Goal: Task Accomplishment & Management: Manage account settings

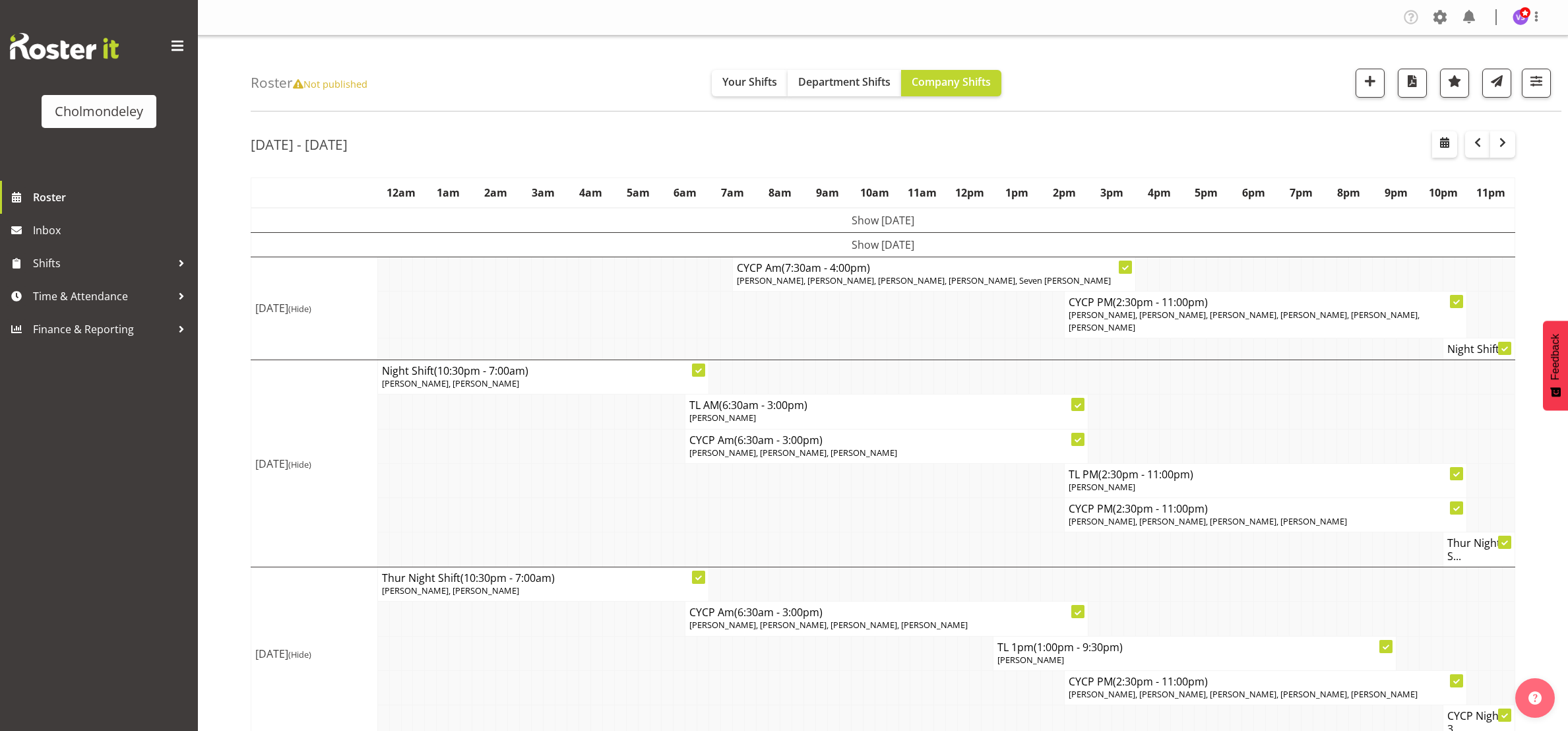
scroll to position [220, 0]
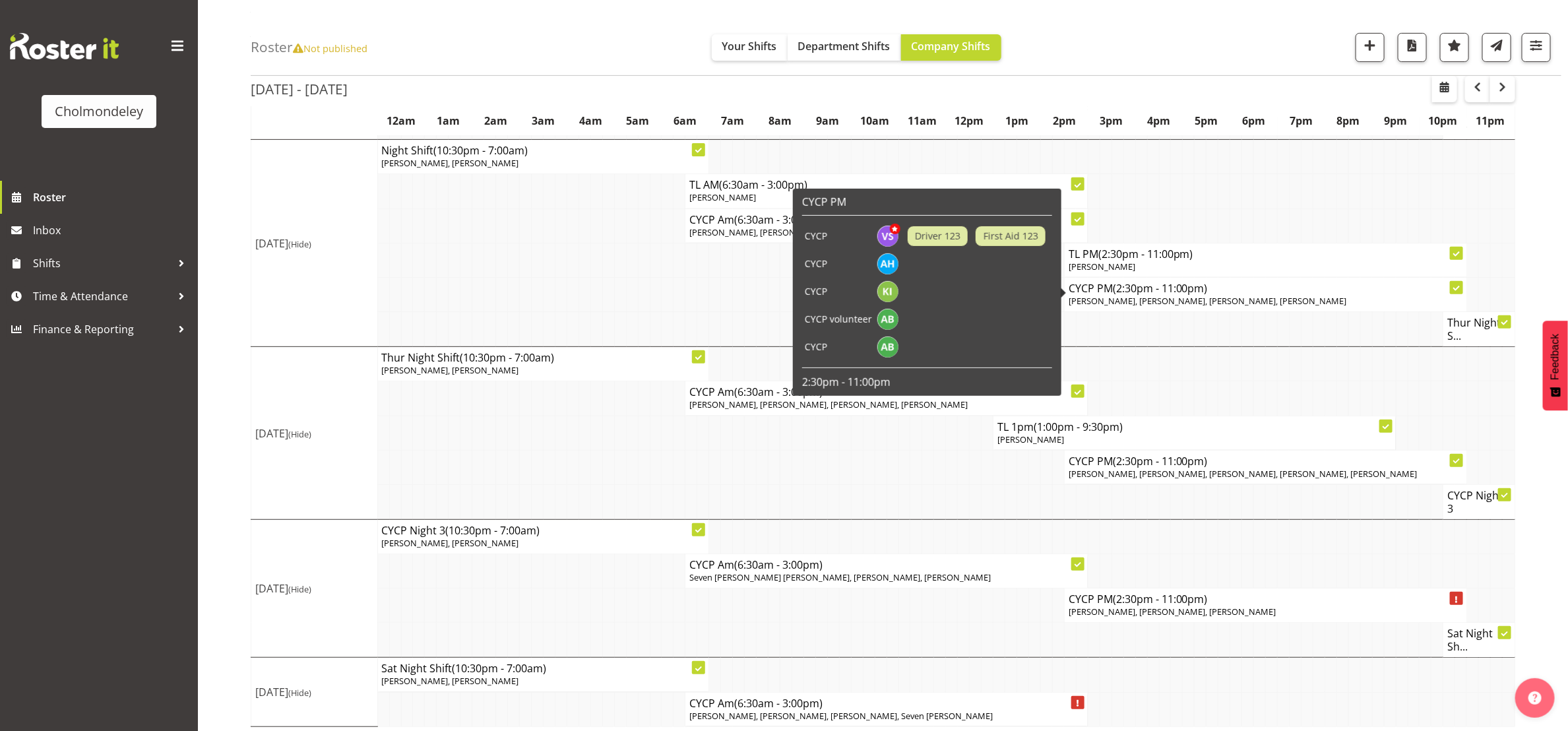
click at [1199, 295] on span "[PERSON_NAME], [PERSON_NAME], [PERSON_NAME], [PERSON_NAME]" at bounding box center [1207, 301] width 278 height 12
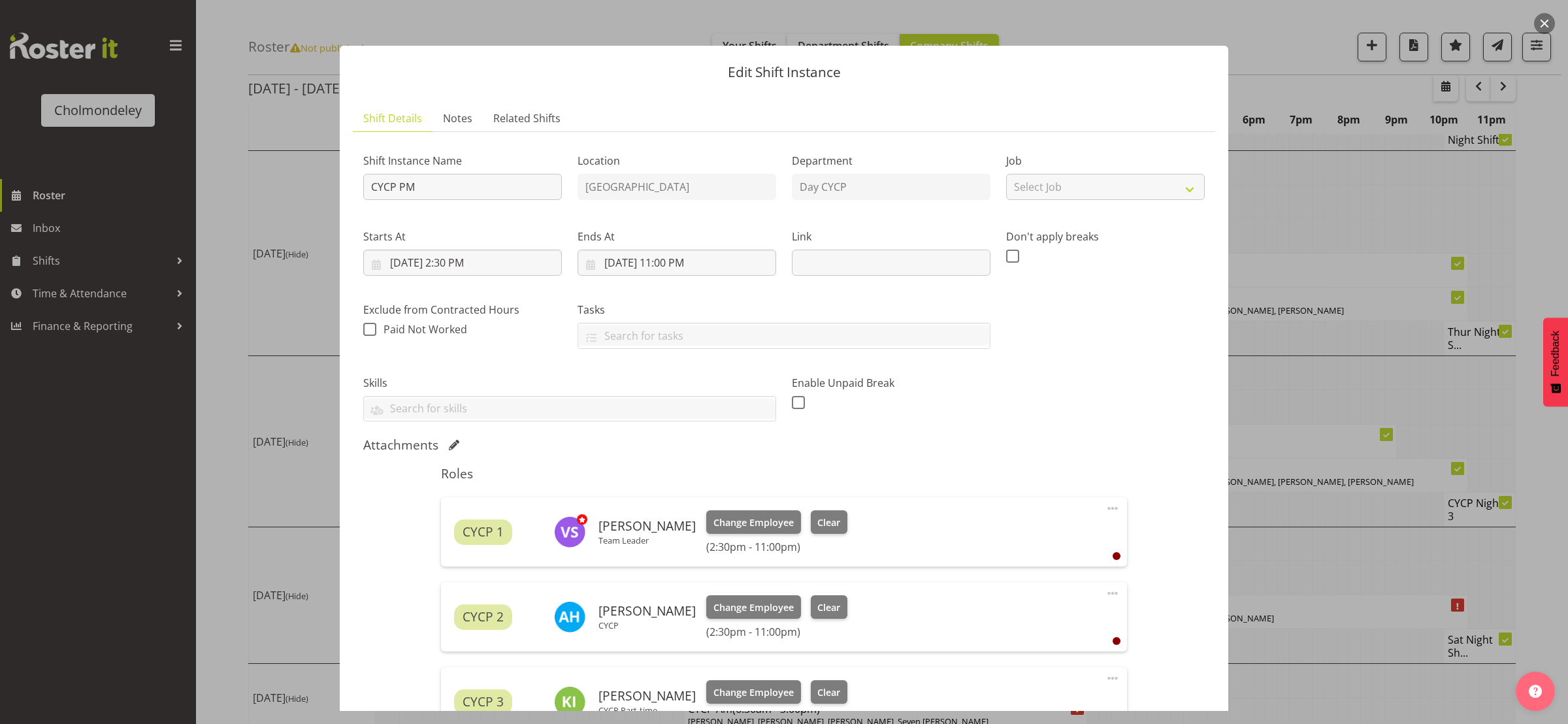
scroll to position [98, 0]
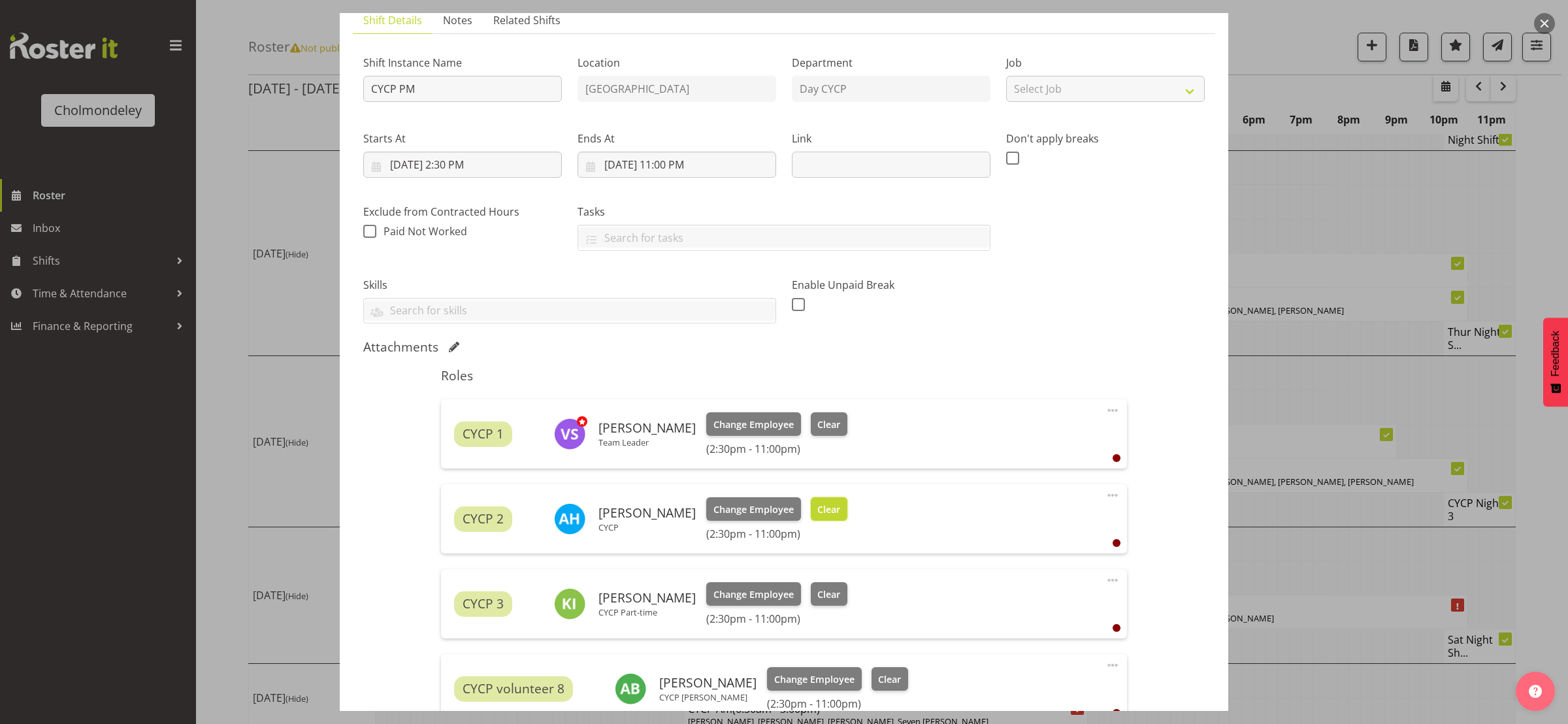
click at [843, 510] on button "Clear" at bounding box center [829, 509] width 37 height 24
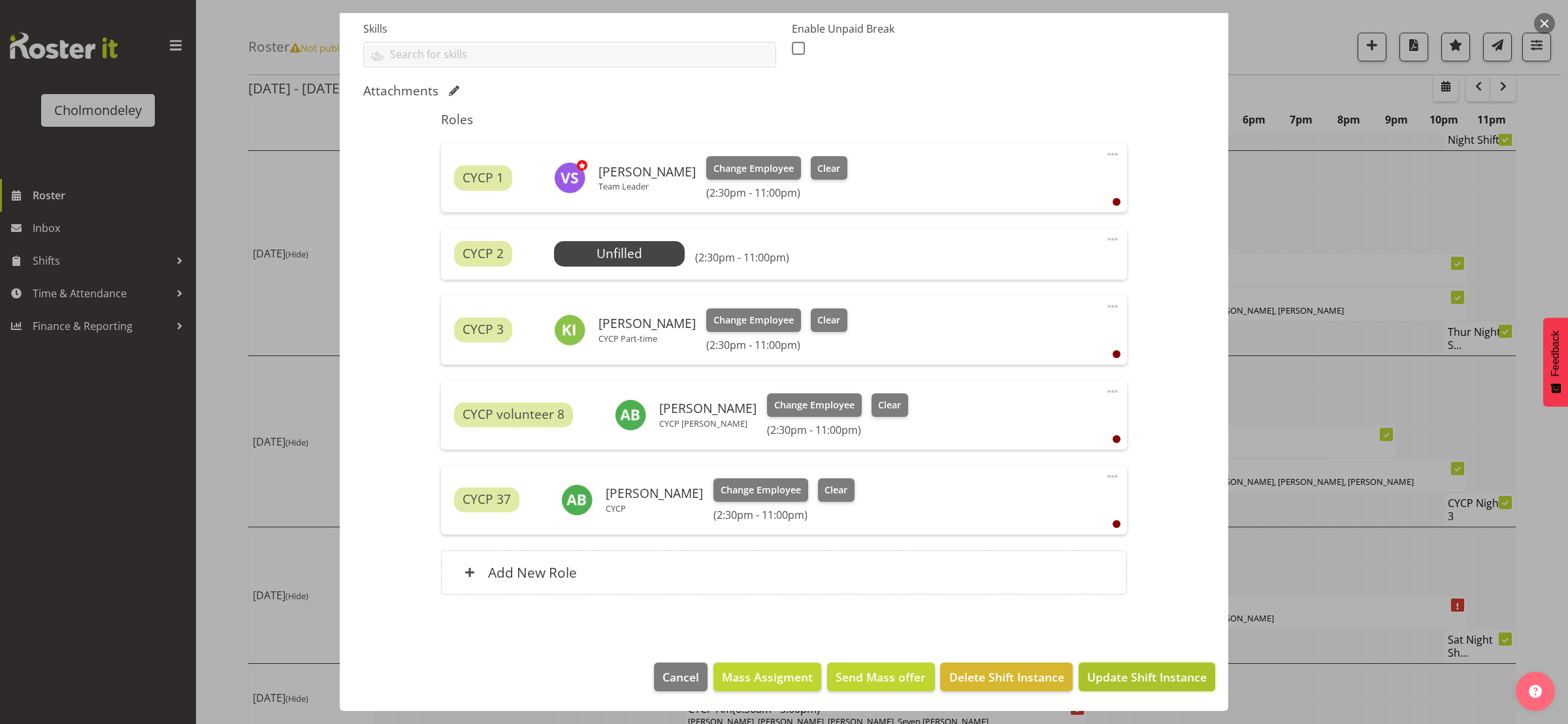
click at [1128, 675] on span "Update Shift Instance" at bounding box center [1147, 677] width 120 height 17
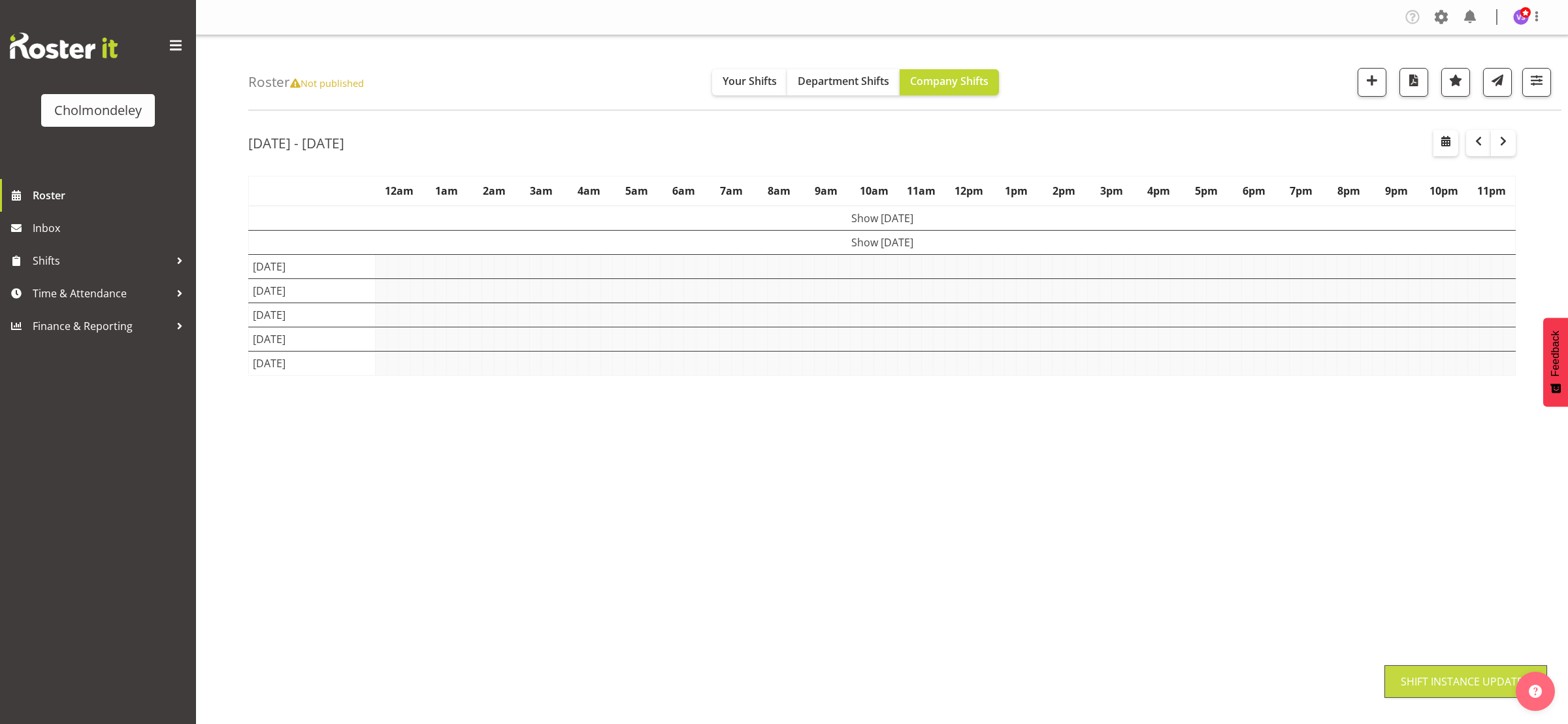
scroll to position [0, 0]
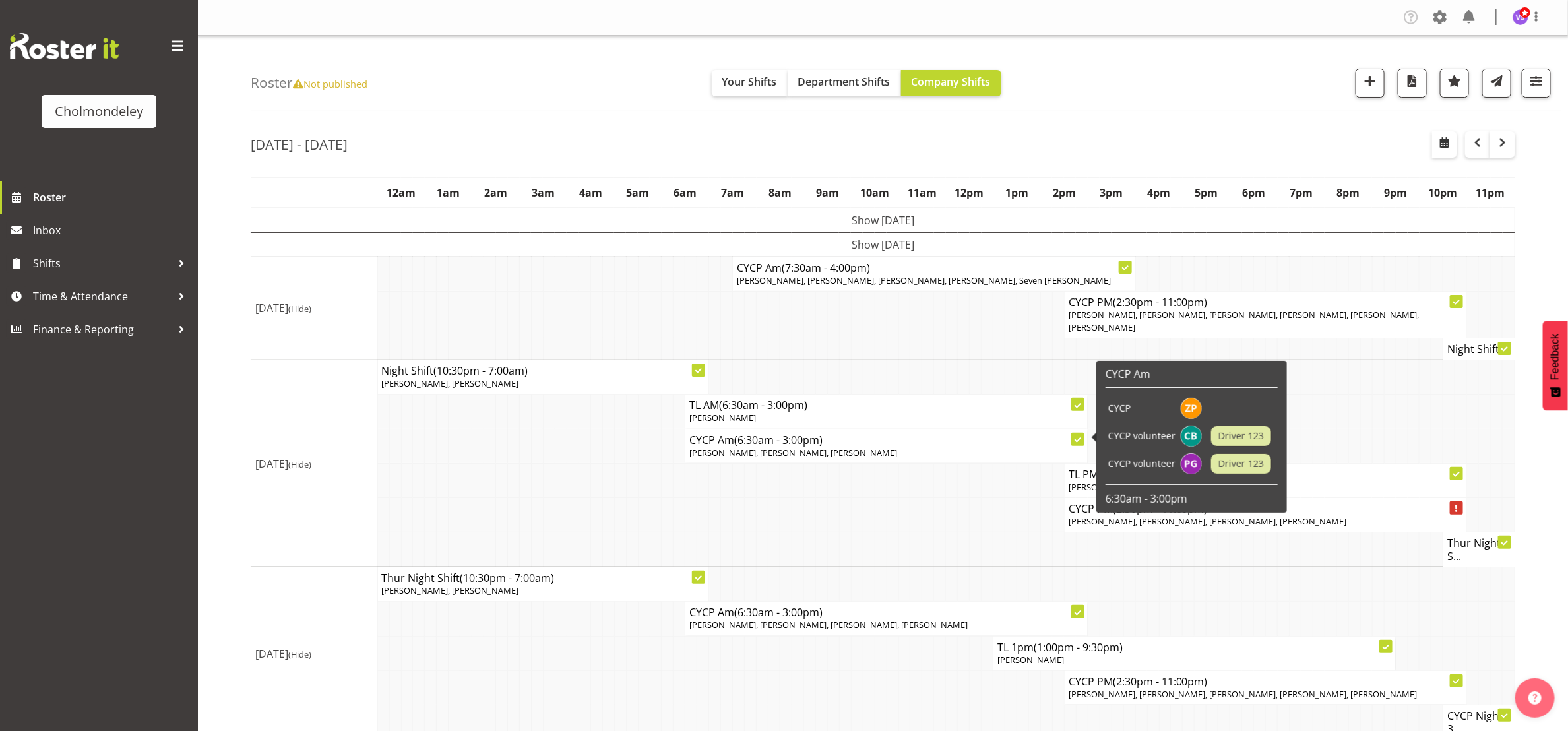
click at [817, 447] on span "[PERSON_NAME], [PERSON_NAME], [PERSON_NAME]" at bounding box center [793, 452] width 208 height 12
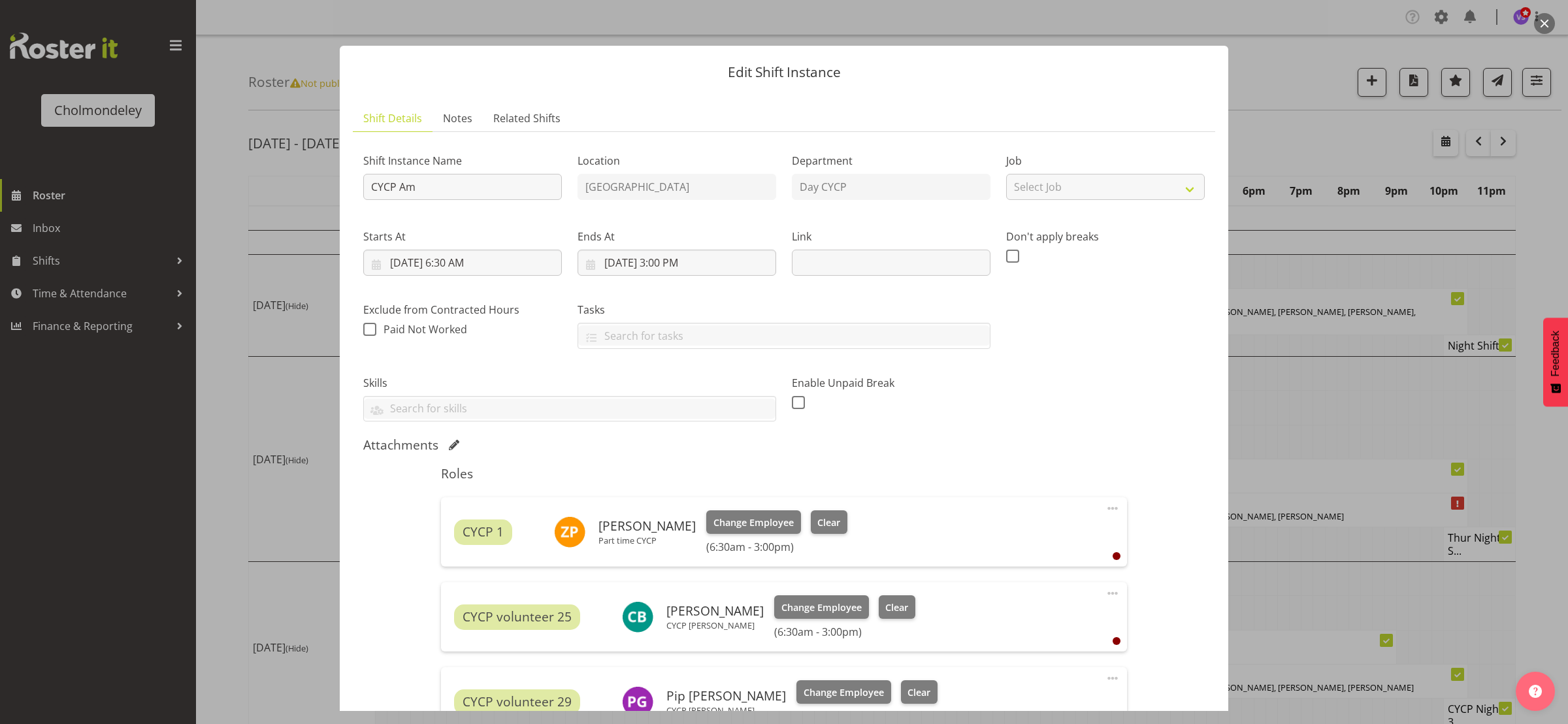
scroll to position [204, 0]
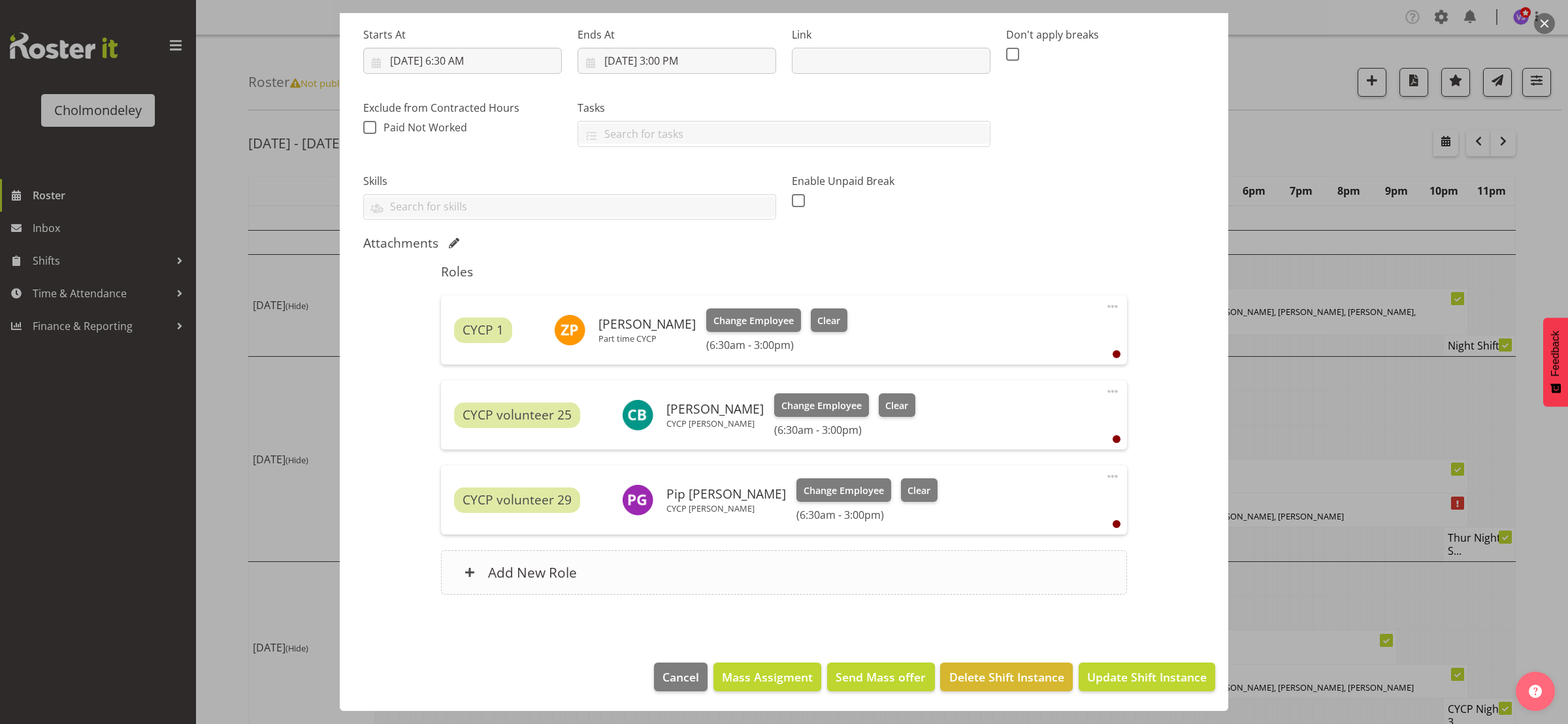
click at [514, 571] on h6 "Add New Role" at bounding box center [532, 573] width 89 height 17
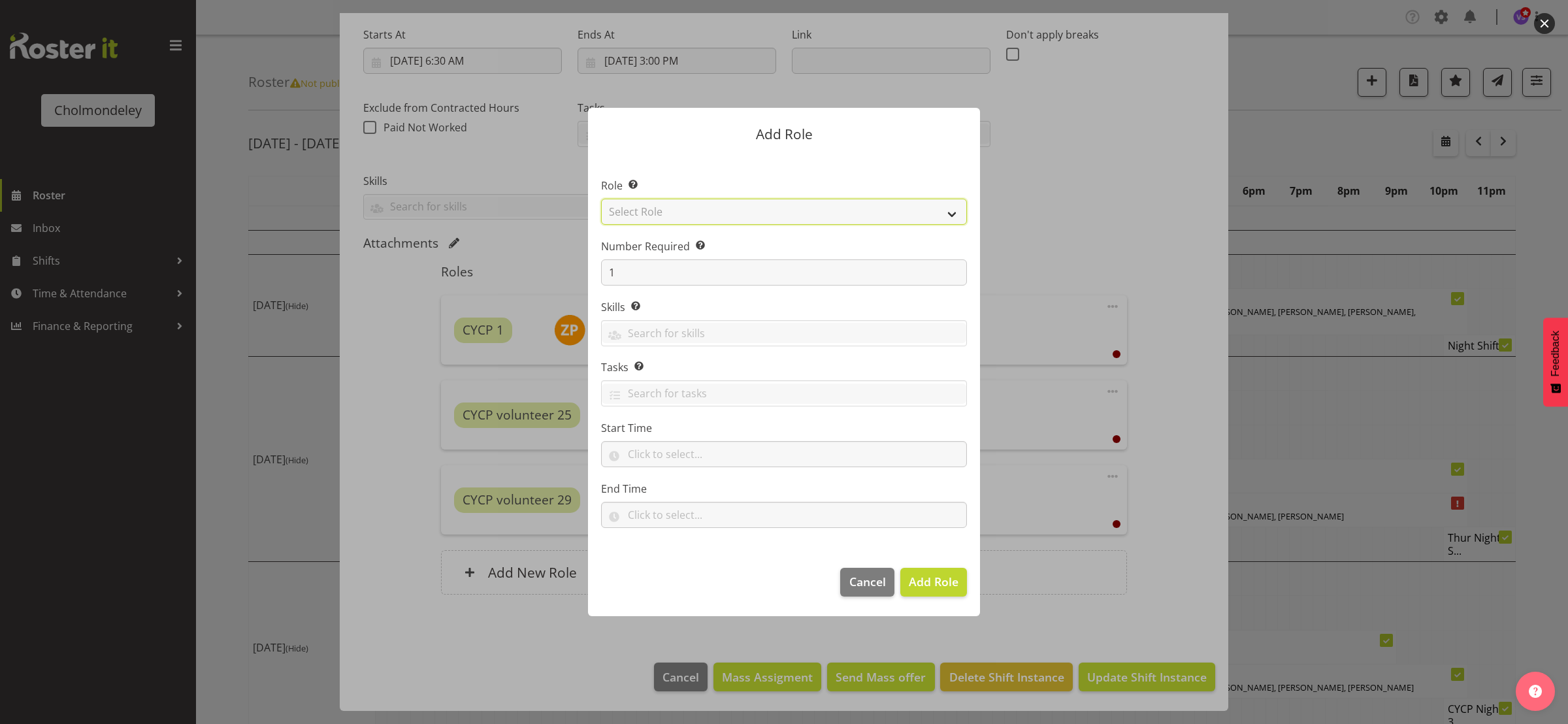
click at [955, 208] on select "Select Role Awhi Team CYCP CYCP Casual CYCP Part Time CYCP volunteer CYCP- Nigh…" at bounding box center [784, 211] width 366 height 26
select select "206"
click at [601, 198] on select "Select Role Awhi Team CYCP CYCP Casual CYCP Part Time CYCP volunteer CYCP- Nigh…" at bounding box center [784, 211] width 366 height 26
click at [744, 461] on input "text" at bounding box center [784, 453] width 366 height 26
click at [681, 491] on select "00 00 01 02 03 04 05 06 07 08 09 10 11 12 13 14 15 16 17 18 19 20 21 22 23" at bounding box center [690, 488] width 29 height 26
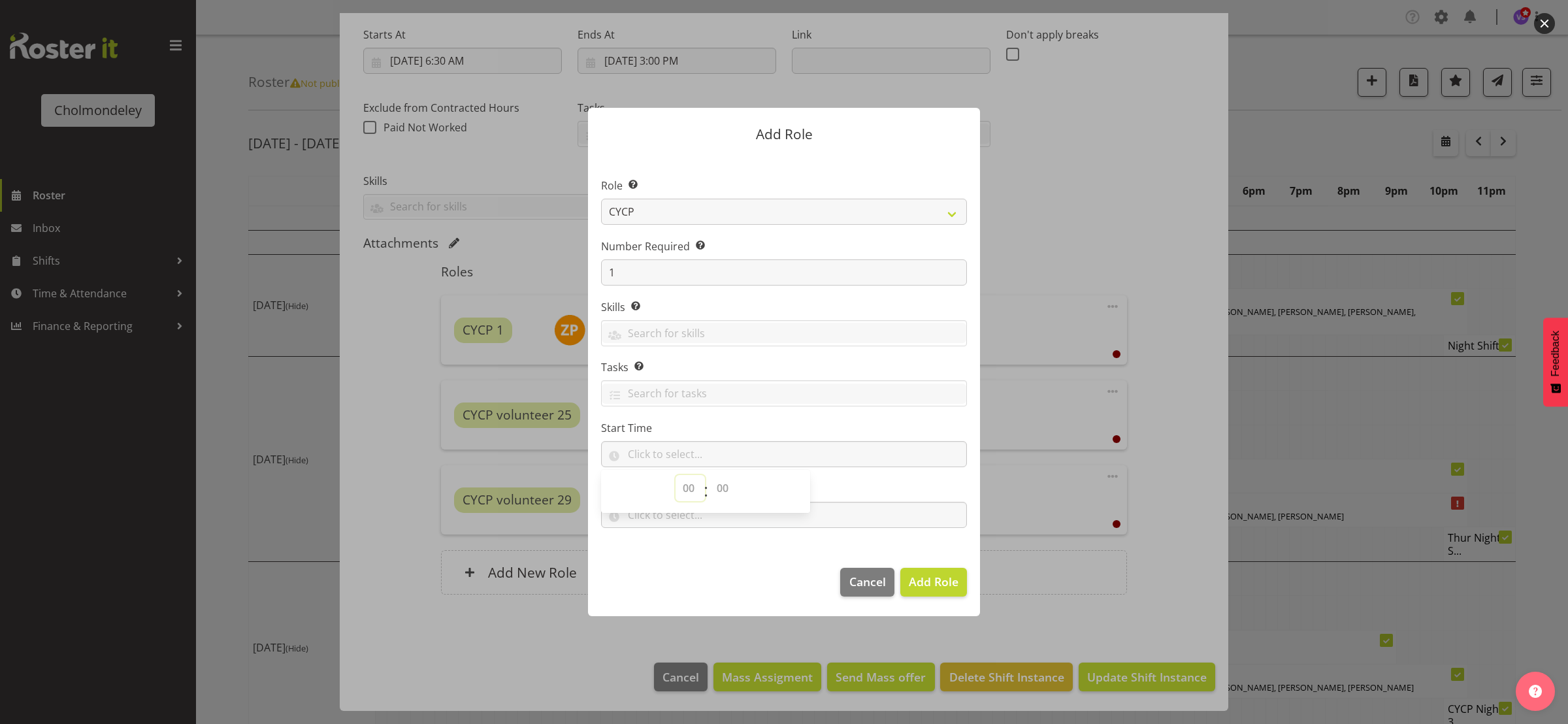
select select "8"
click at [676, 476] on select "00 00 01 02 03 04 05 06 07 08 09 10 11 12 13 14 15 16 17 18 19 20 21 22 23" at bounding box center [690, 488] width 29 height 26
click at [716, 522] on input "text" at bounding box center [784, 514] width 366 height 26
click at [688, 549] on select "00 00 01 02 03 04 05 06 07 08 09 10 11 12 13 14 15 16 17 18 19 20 21 22 23" at bounding box center [690, 548] width 29 height 26
select select "13"
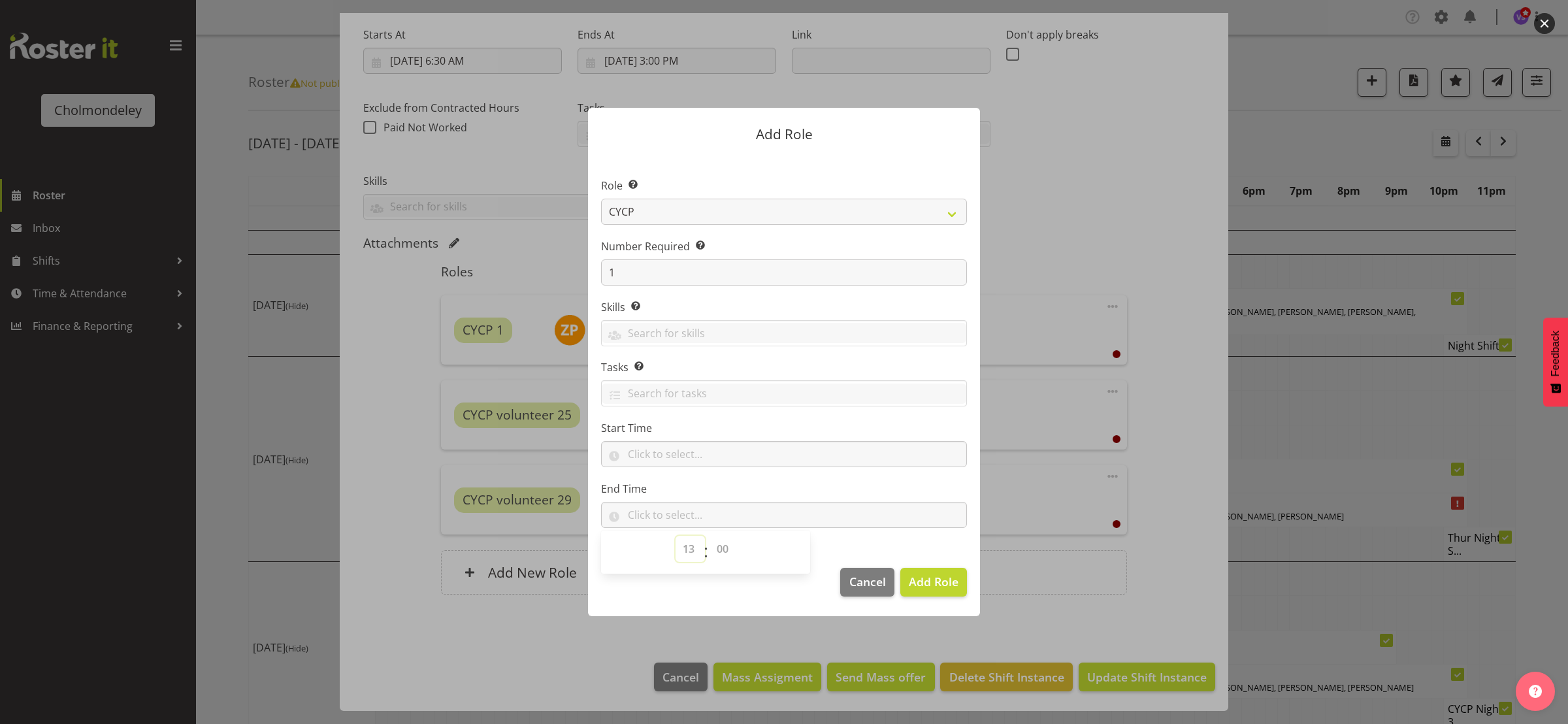
click at [676, 535] on select "00 00 01 02 03 04 05 06 07 08 09 10 11 12 13 14 15 16 17 18 19 20 21 22 23" at bounding box center [690, 548] width 29 height 26
click at [930, 594] on button "Add Role" at bounding box center [934, 582] width 67 height 29
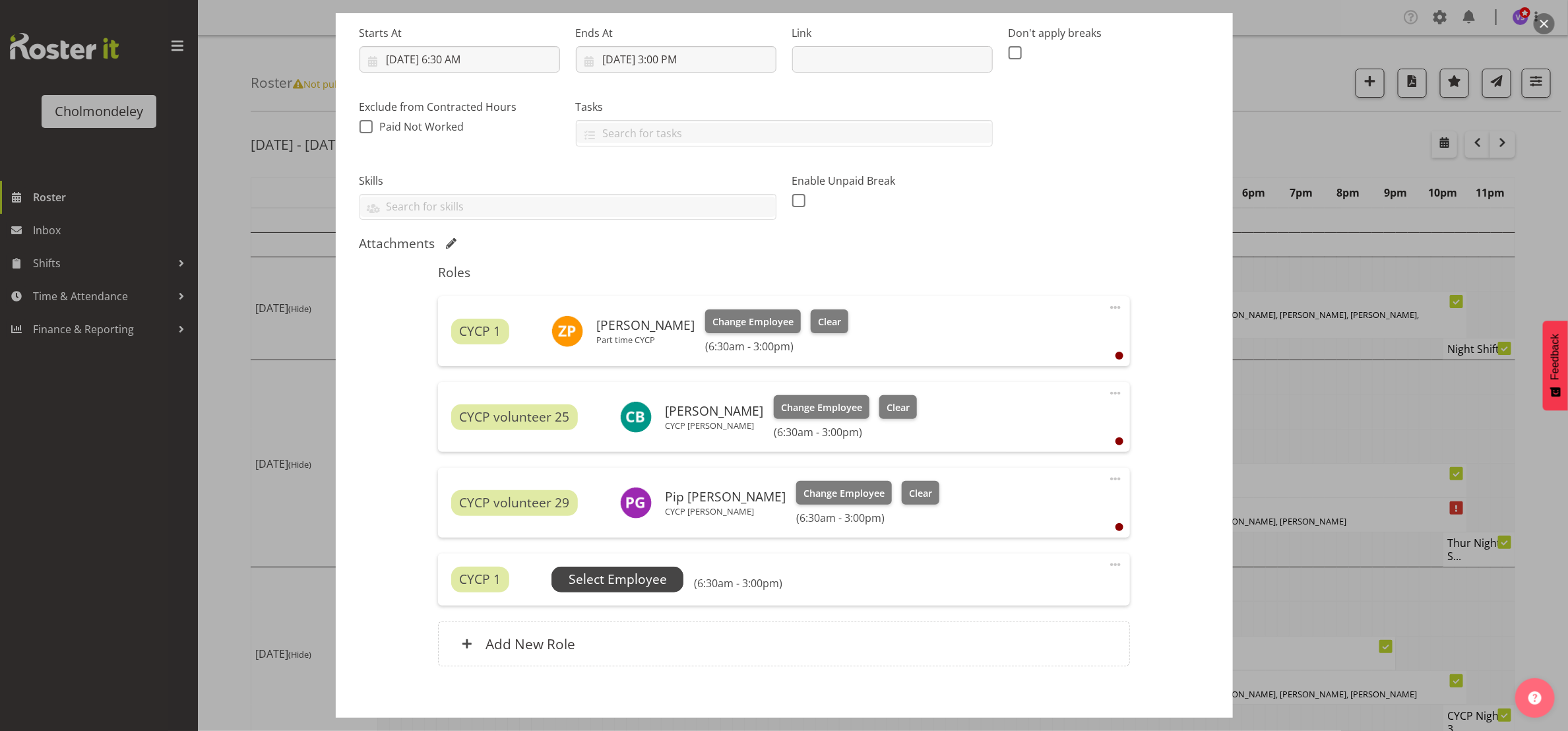
click at [679, 579] on span "Select Employee" at bounding box center [617, 579] width 132 height 25
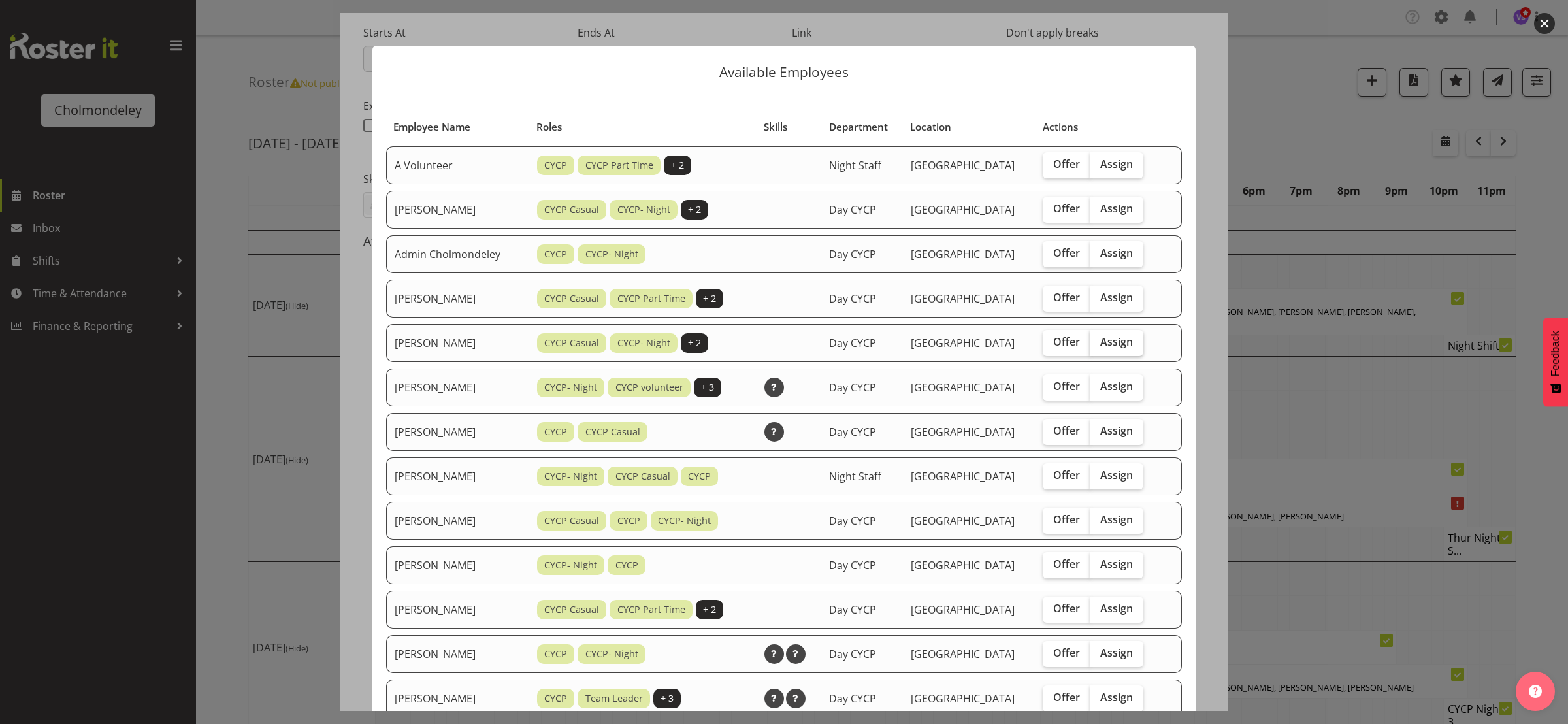
click at [1116, 348] on label "Assign" at bounding box center [1117, 343] width 53 height 26
click at [1098, 346] on input "Assign" at bounding box center [1094, 342] width 8 height 8
checkbox input "true"
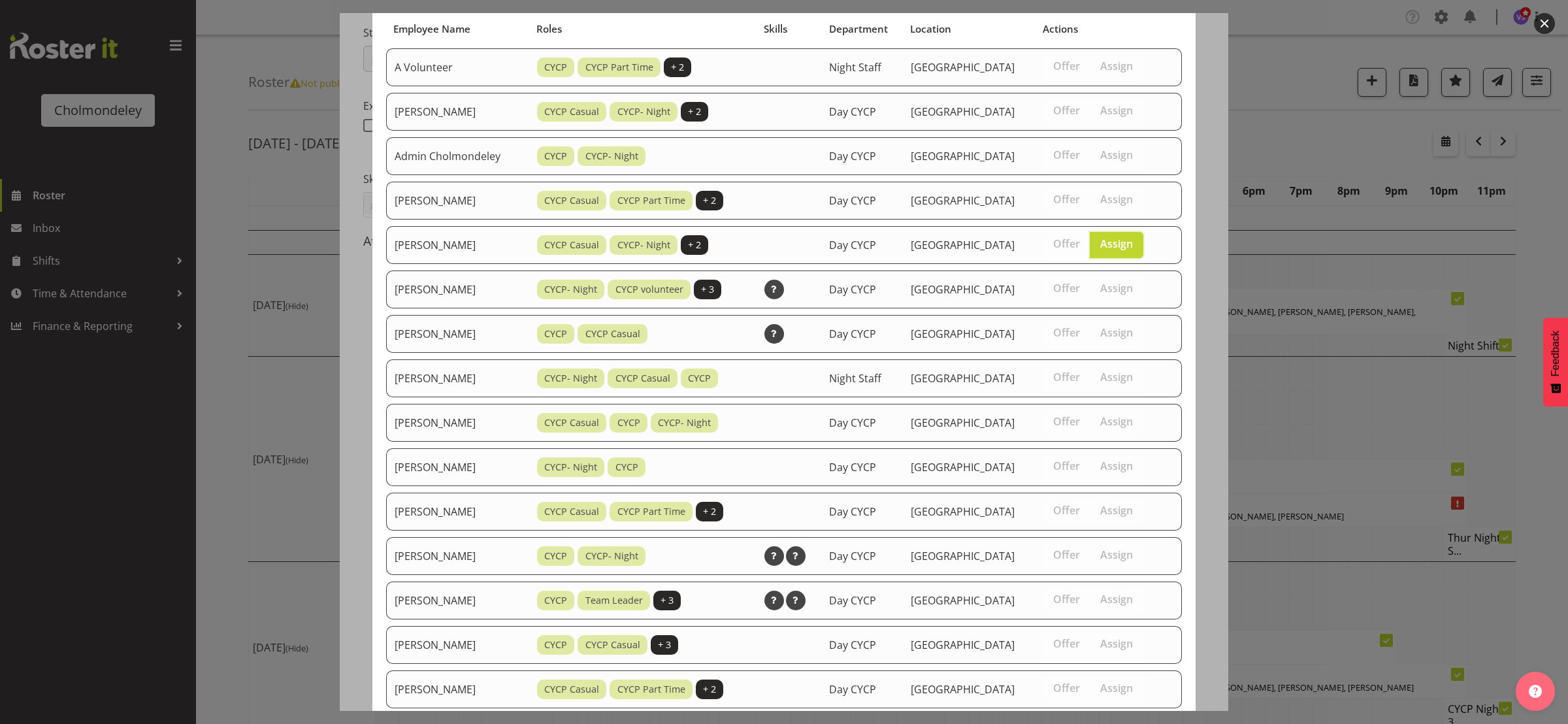
scroll to position [486, 0]
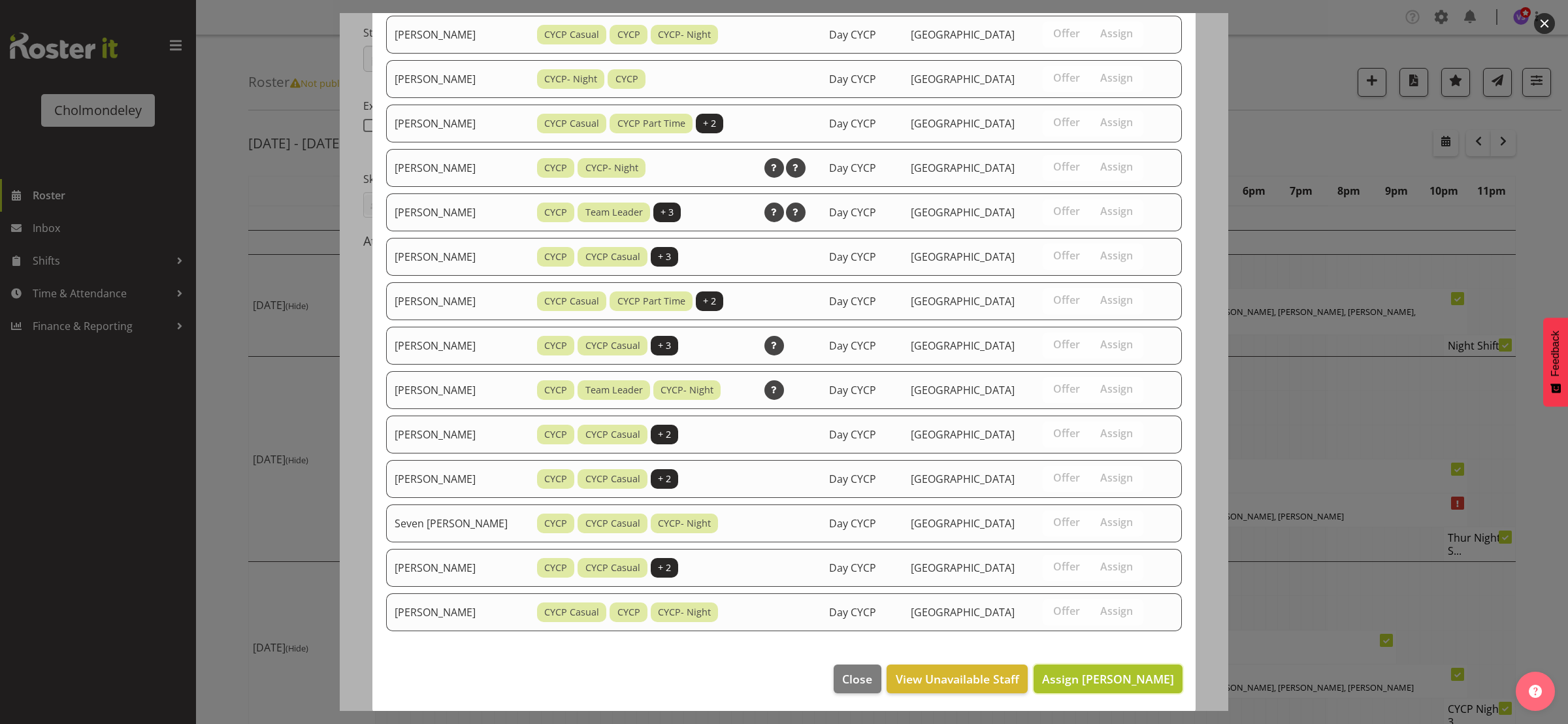
click at [1083, 674] on span "Assign [PERSON_NAME]" at bounding box center [1108, 678] width 132 height 15
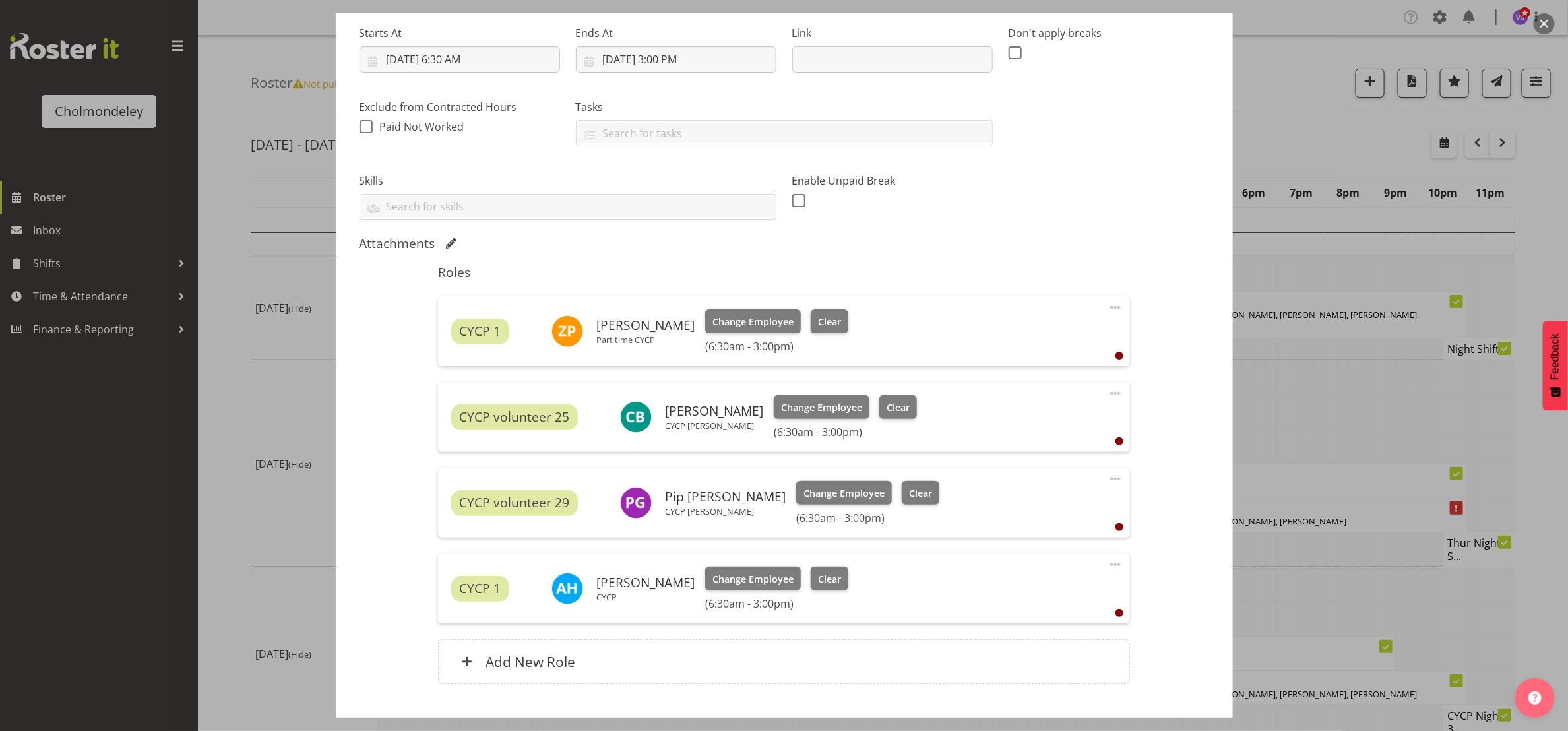
click at [1107, 567] on span at bounding box center [1115, 565] width 16 height 16
click at [1018, 602] on link "Edit" at bounding box center [1060, 594] width 127 height 24
select select "9"
select select "2025"
select select "6"
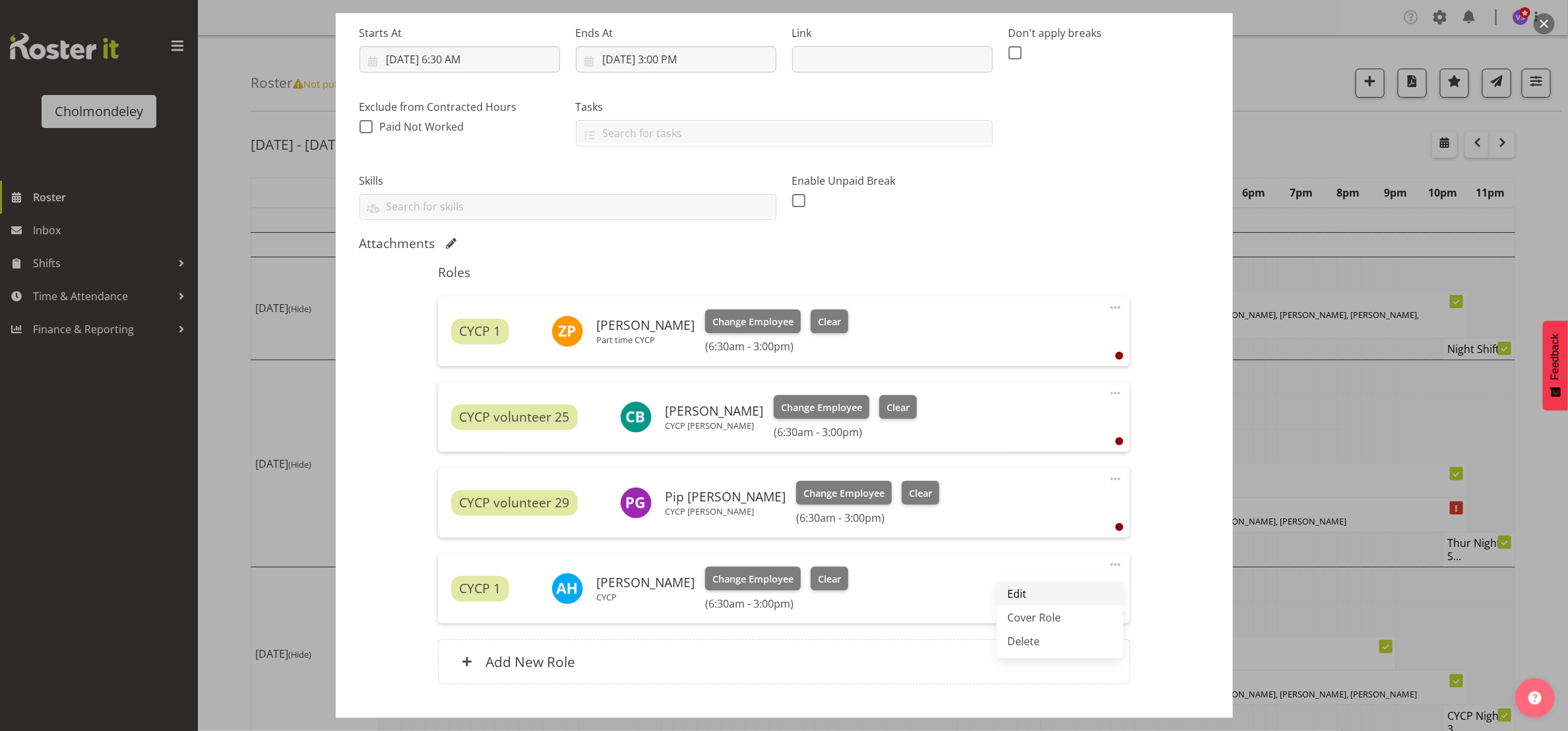
select select "30"
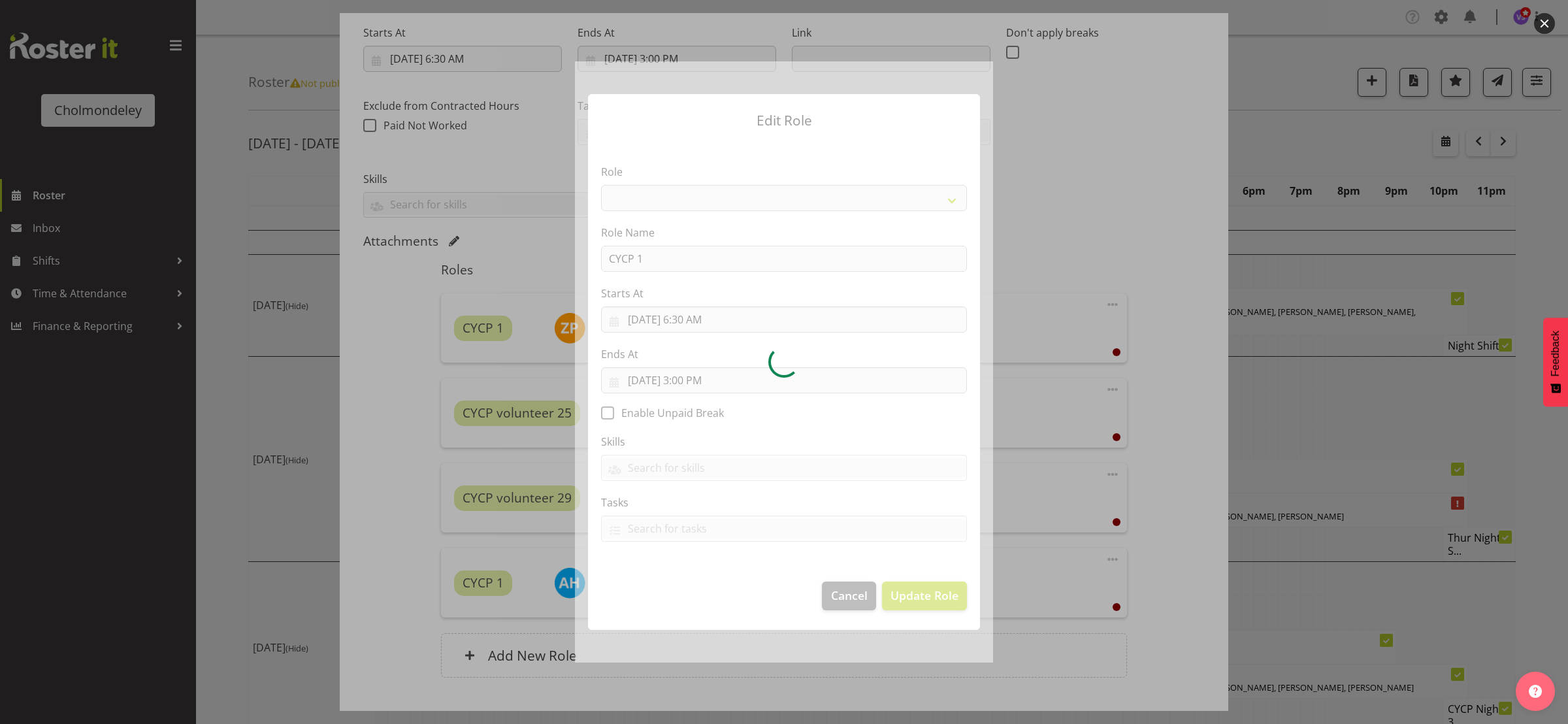
select select "206"
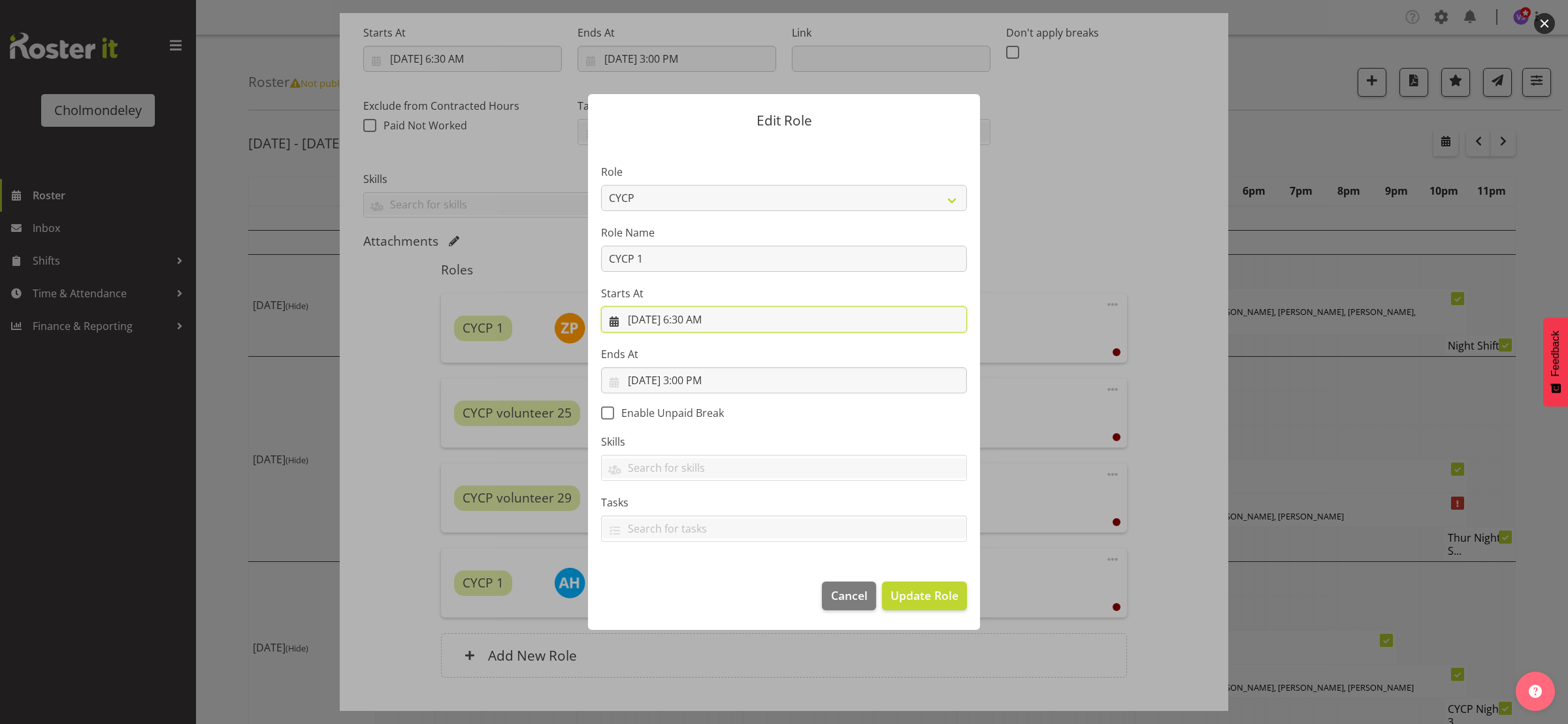
click at [710, 322] on input "[DATE] 6:30 AM" at bounding box center [784, 319] width 366 height 26
click at [702, 598] on select "00 01 02 03 04 05 06 07 08 09 10 11 12 13 14 15 16 17 18 19 20 21 22 23" at bounding box center [705, 596] width 29 height 26
select select "8"
click at [690, 584] on select "00 01 02 03 04 05 06 07 08 09 10 11 12 13 14 15 16 17 18 19 20 21 22 23" at bounding box center [705, 596] width 29 height 26
type input "[DATE] 8:30 AM"
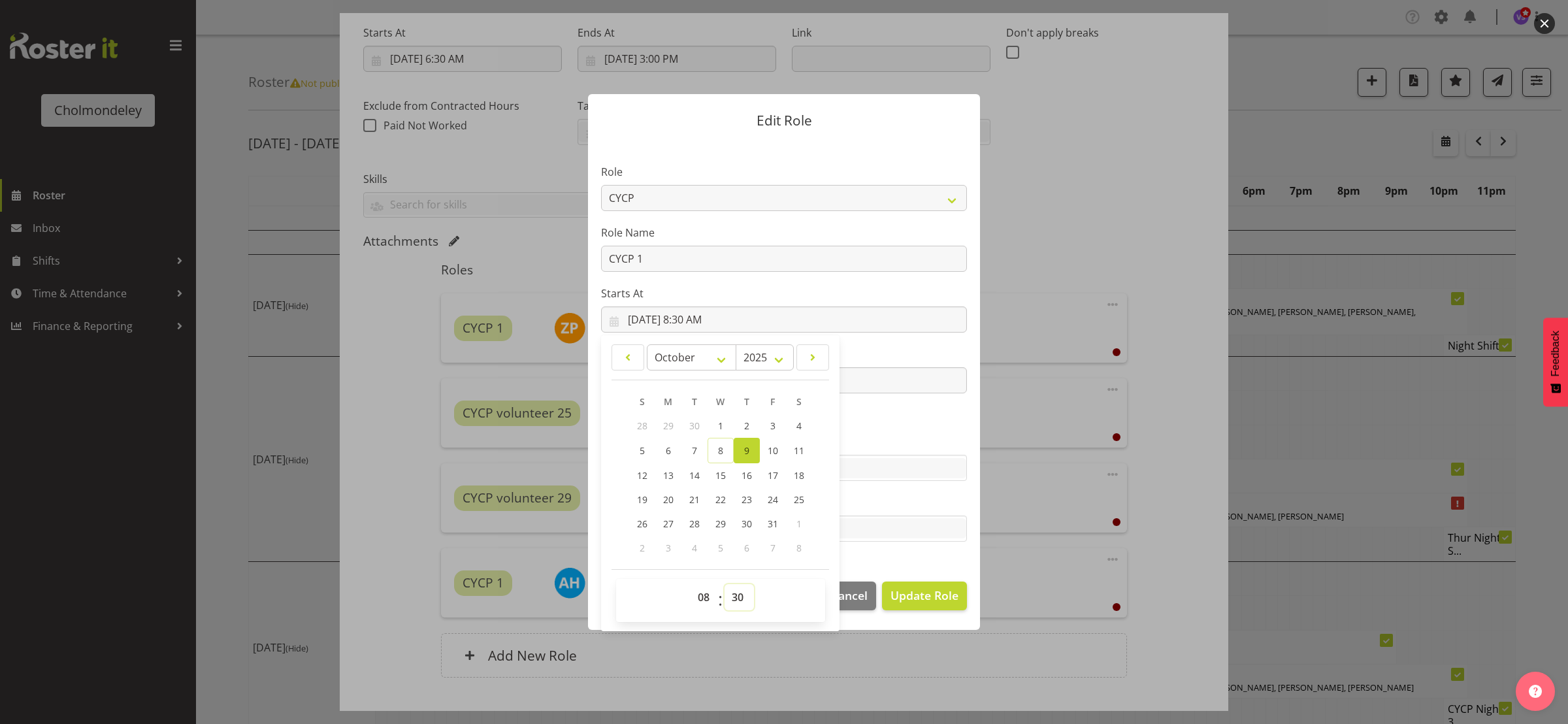
click at [741, 598] on select "00 01 02 03 04 05 06 07 08 09 10 11 12 13 14 15 16 17 18 19 20 21 22 23 24 25 2…" at bounding box center [739, 596] width 29 height 26
select select "0"
click at [725, 584] on select "00 01 02 03 04 05 06 07 08 09 10 11 12 13 14 15 16 17 18 19 20 21 22 23 24 25 2…" at bounding box center [739, 596] width 29 height 26
type input "[DATE] 8:00 AM"
click at [947, 589] on span "Update Role" at bounding box center [925, 595] width 68 height 17
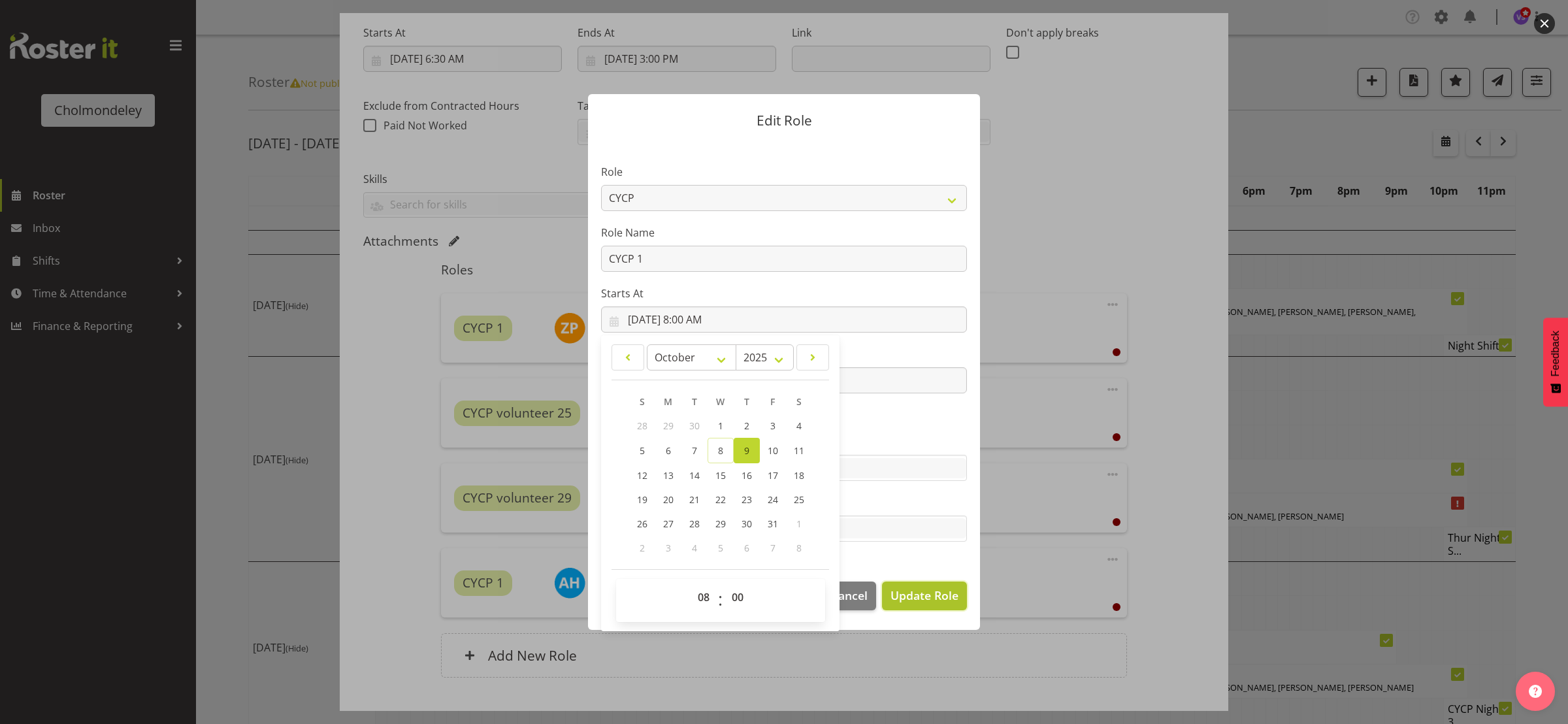
select select
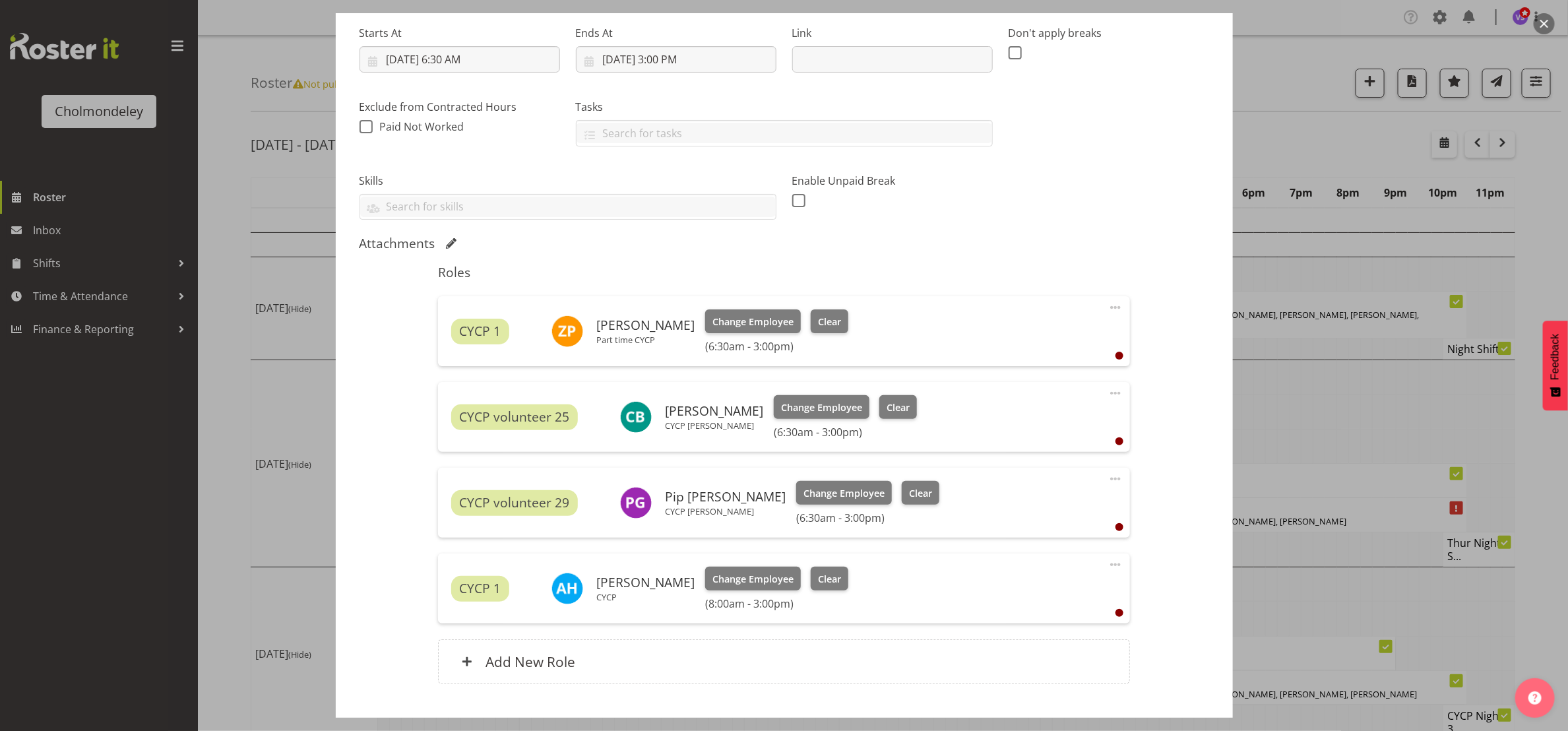
click at [1107, 564] on span at bounding box center [1115, 565] width 16 height 16
click at [1053, 589] on link "Edit" at bounding box center [1060, 594] width 127 height 24
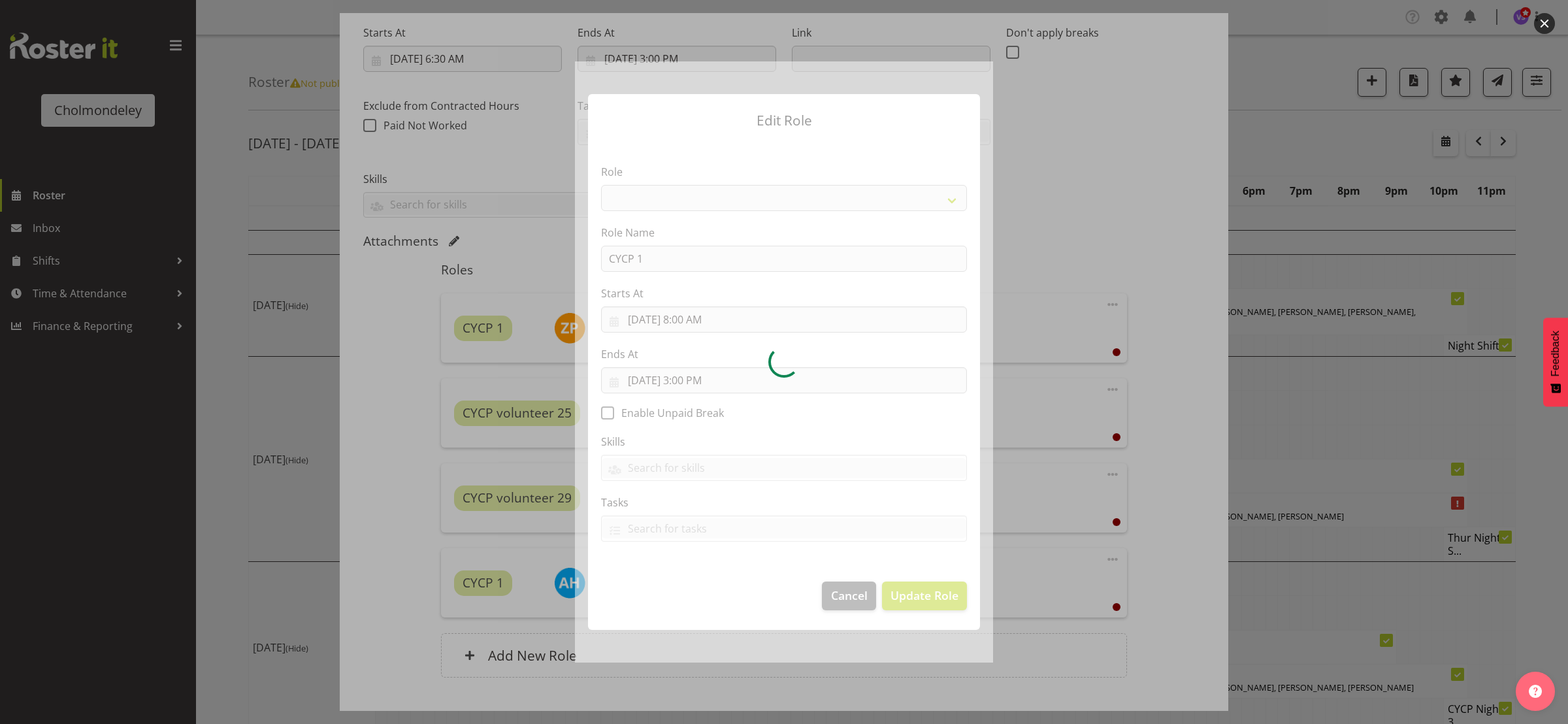
select select "206"
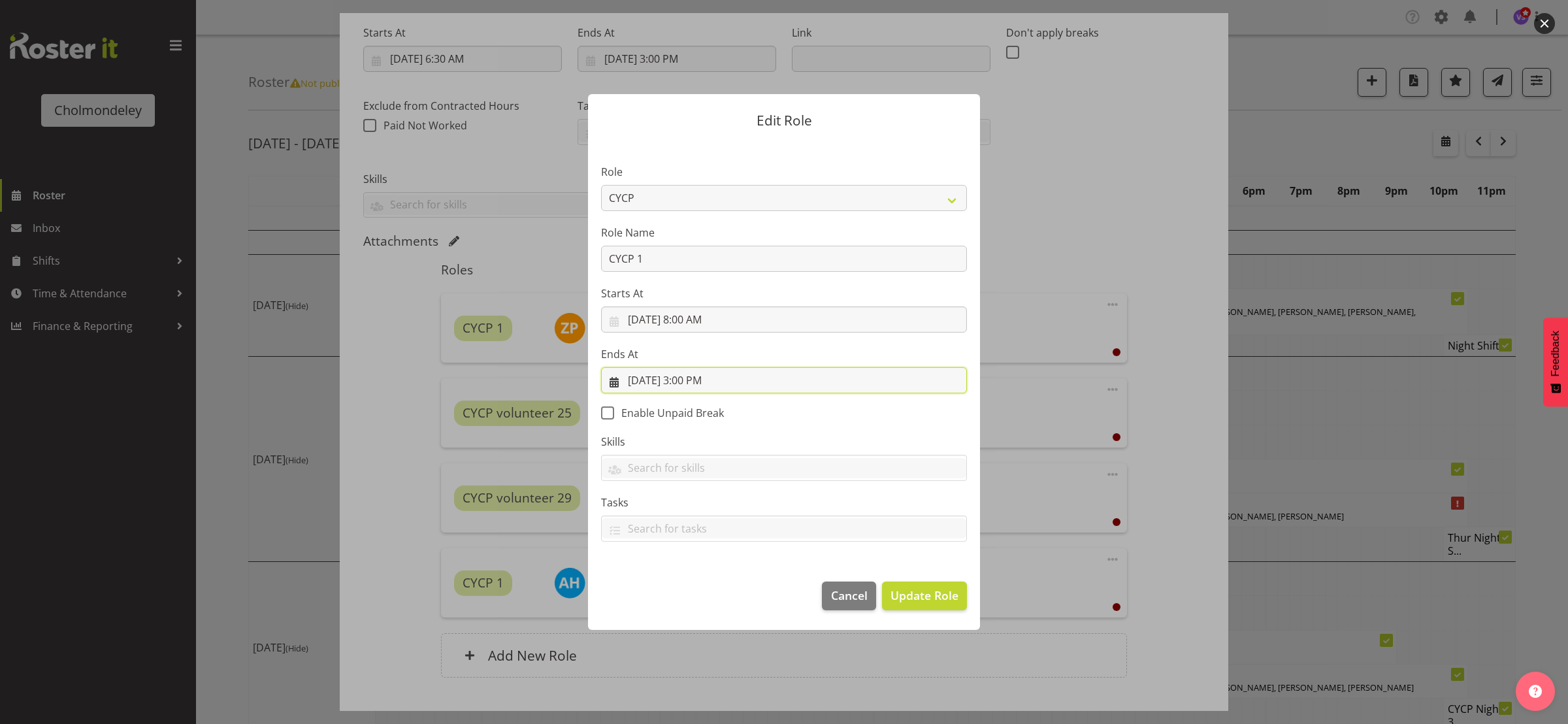
click at [700, 385] on input "[DATE] 3:00 PM" at bounding box center [784, 380] width 366 height 26
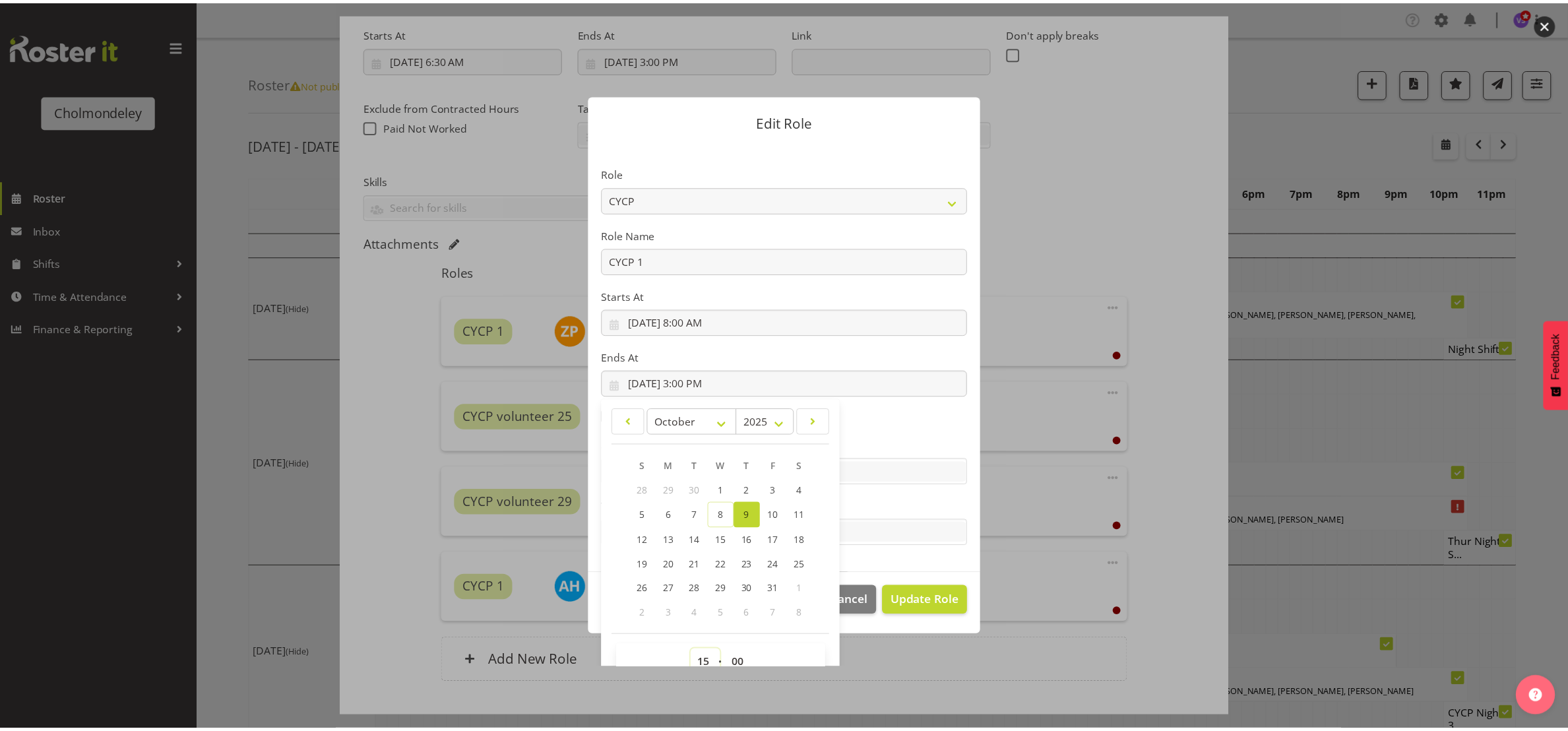
scroll to position [8, 0]
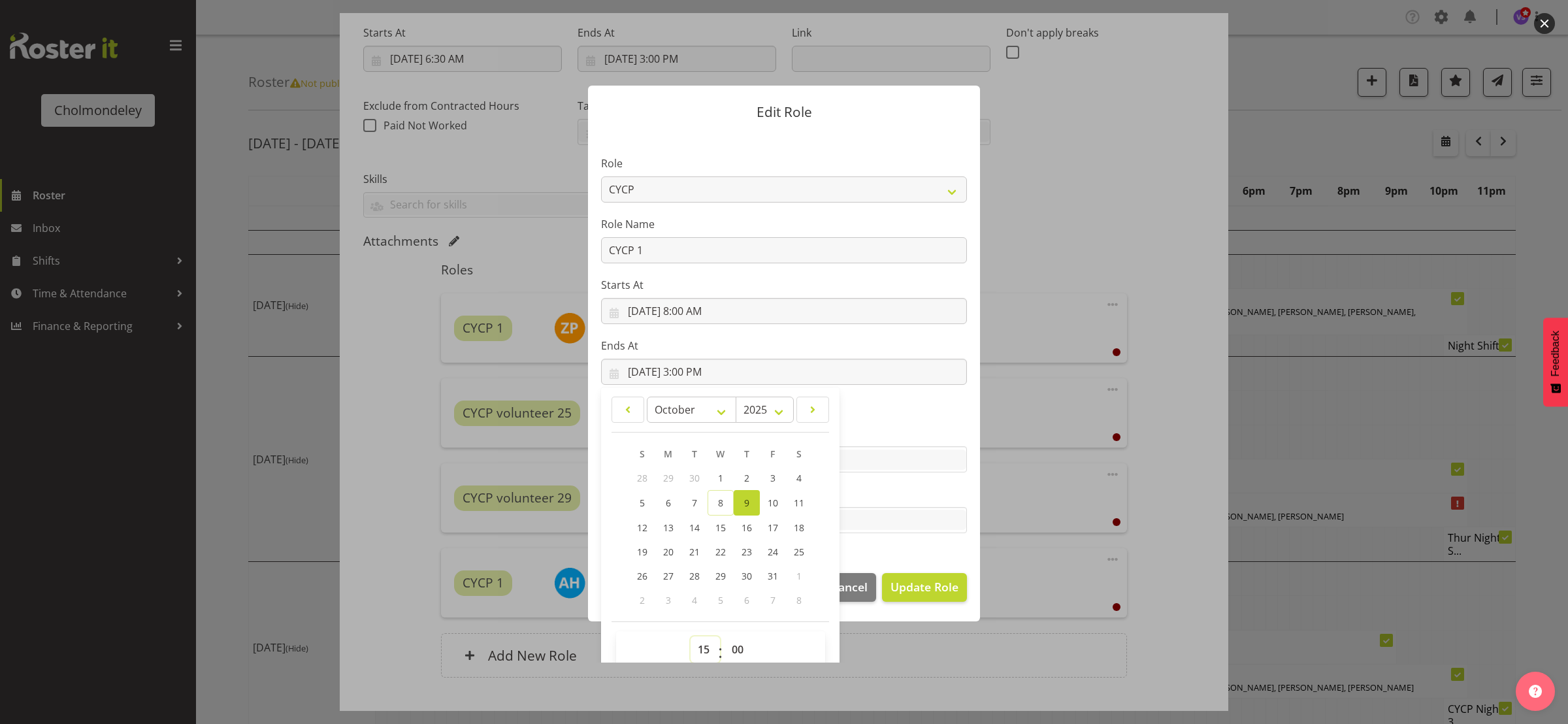
click at [700, 657] on select "00 01 02 03 04 05 06 07 08 09 10 11 12 13 14 15 16 17 18 19 20 21 22 23" at bounding box center [705, 649] width 29 height 26
select select "13"
click at [690, 636] on select "00 01 02 03 04 05 06 07 08 09 10 11 12 13 14 15 16 17 18 19 20 21 22 23" at bounding box center [705, 649] width 29 height 26
type input "[DATE] 1:00 PM"
click at [925, 584] on span "Update Role" at bounding box center [925, 587] width 68 height 17
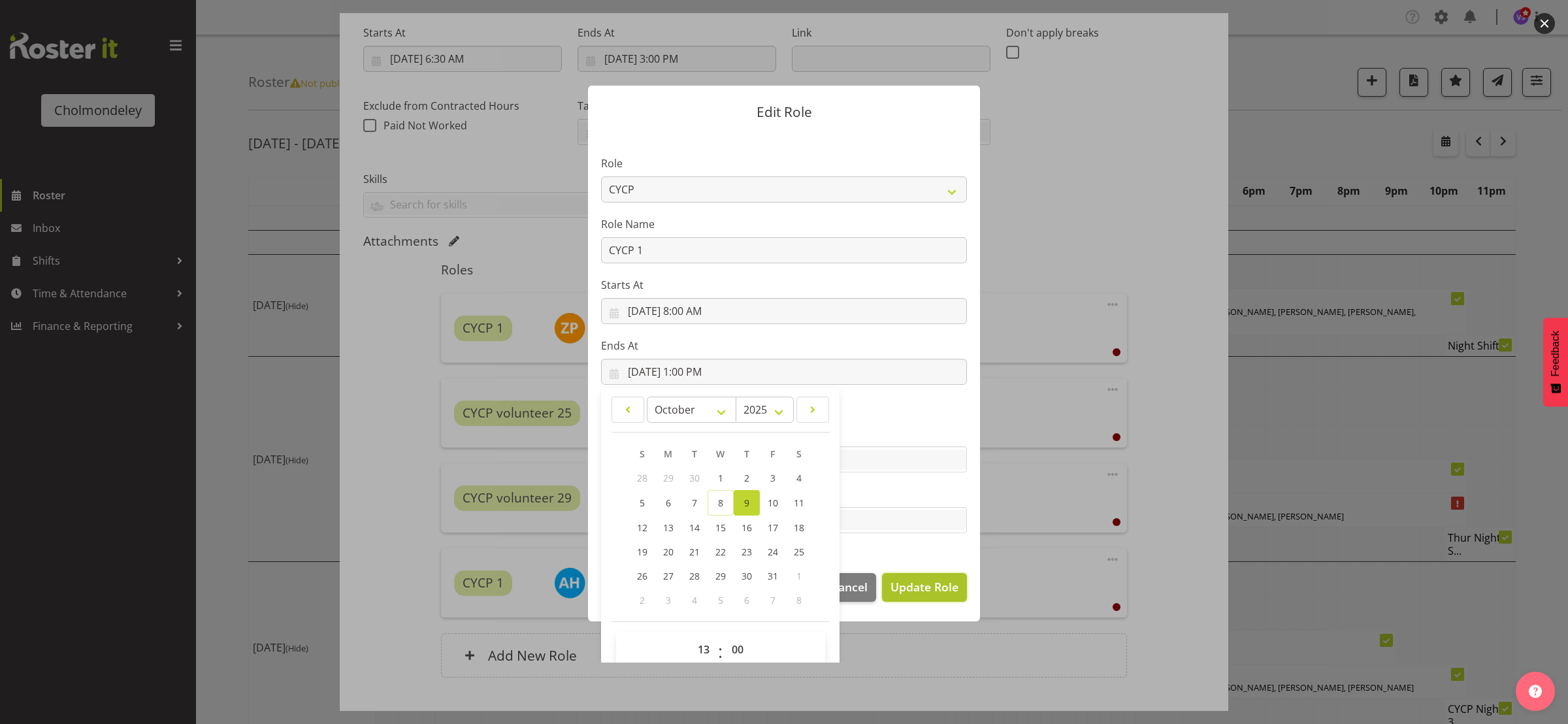
select select
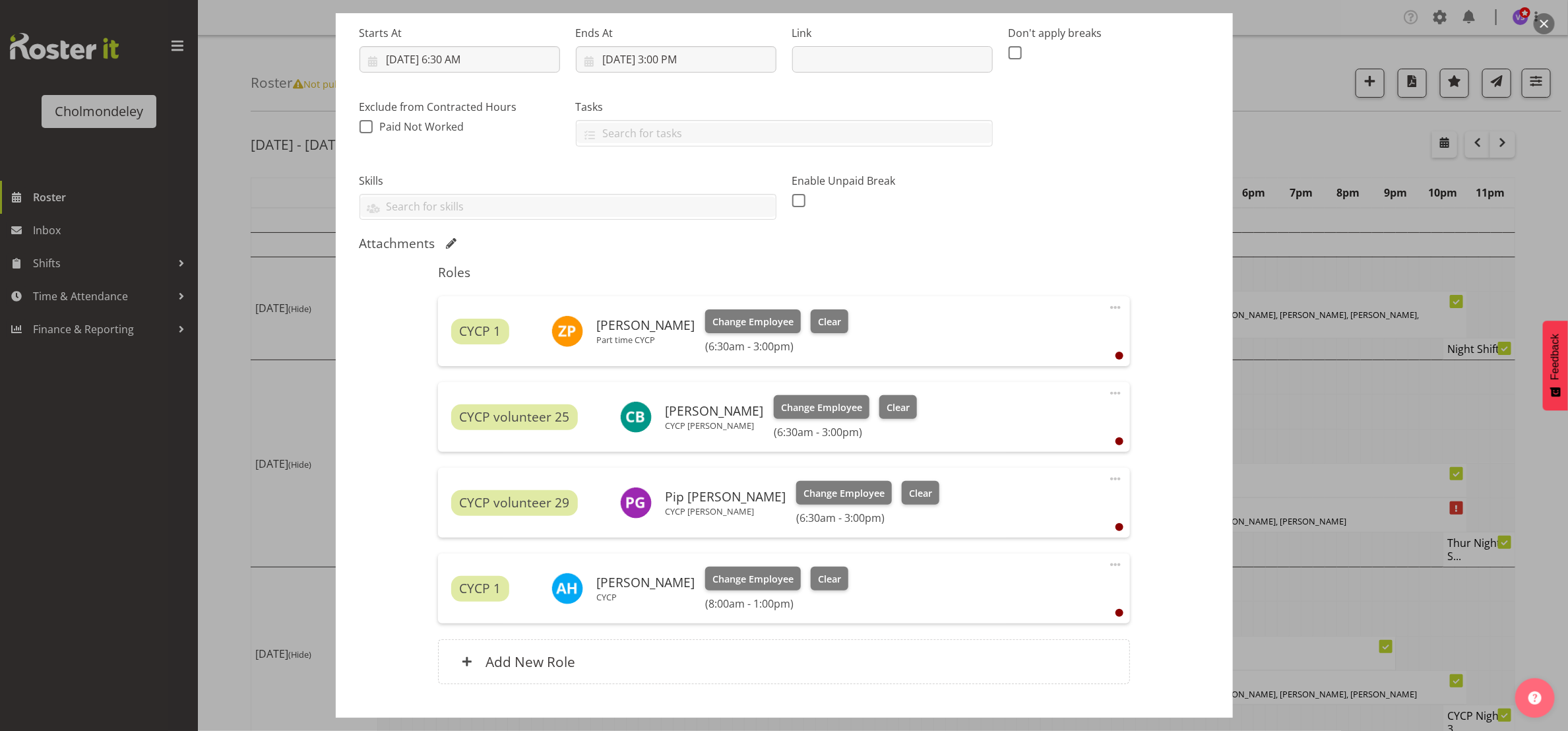
scroll to position [292, 0]
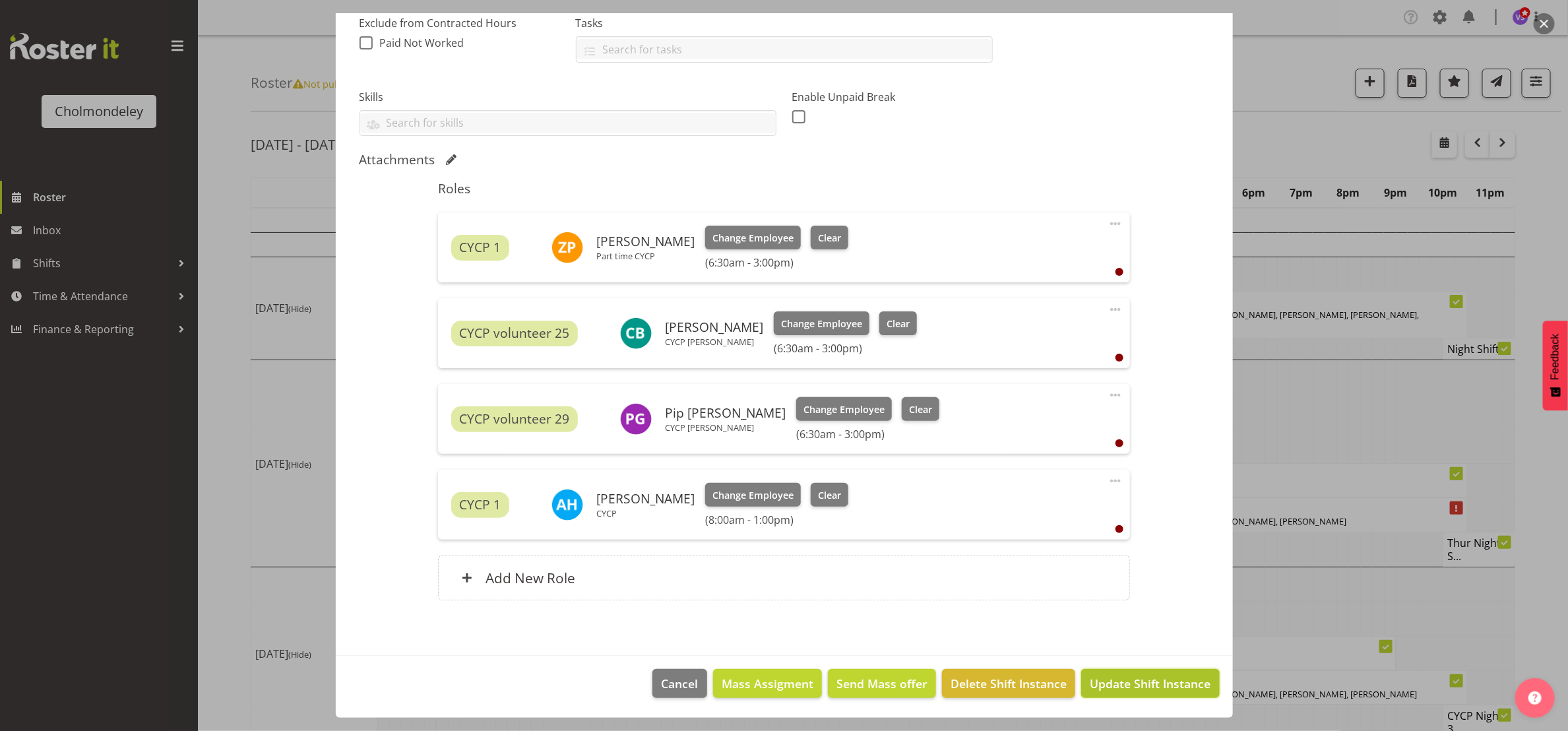
click at [1146, 679] on span "Update Shift Instance" at bounding box center [1150, 684] width 121 height 17
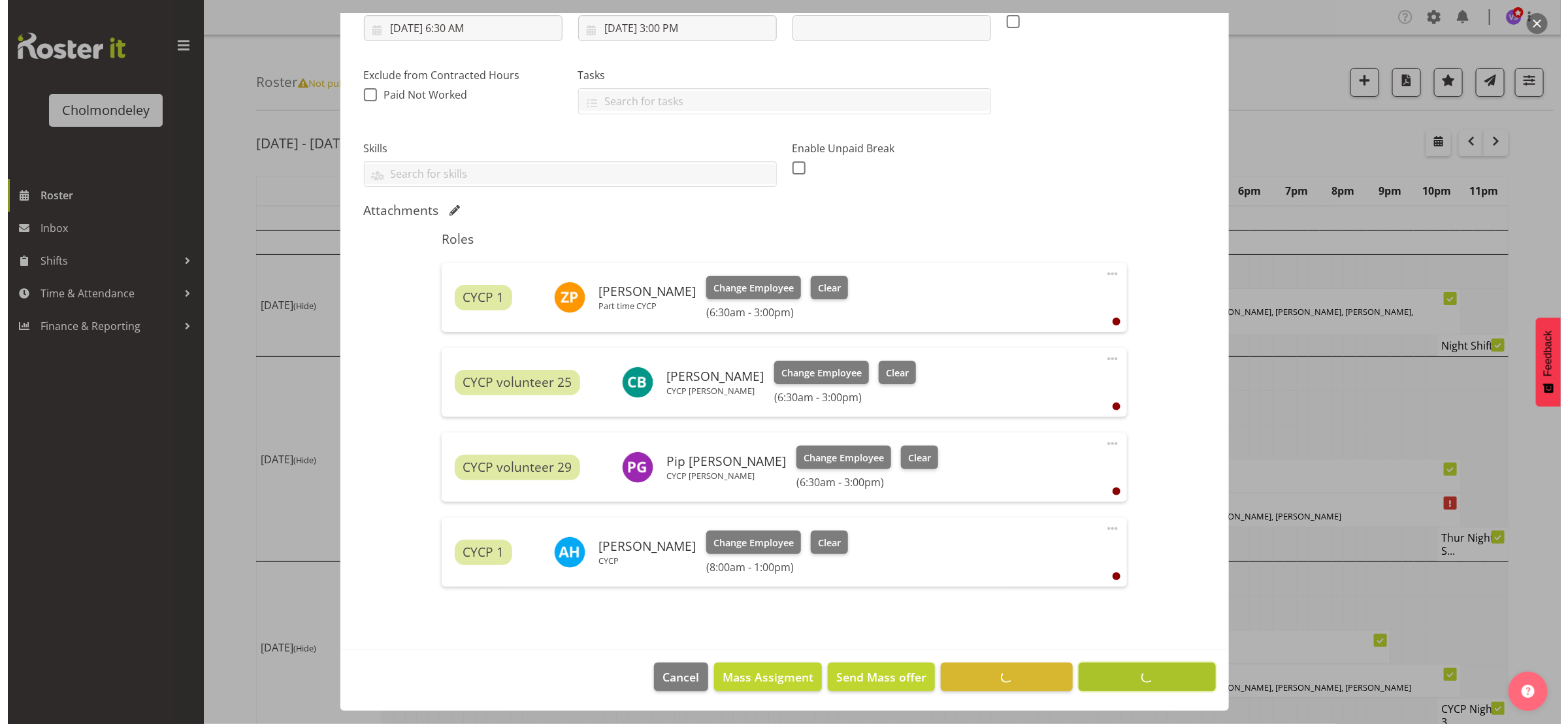
scroll to position [236, 0]
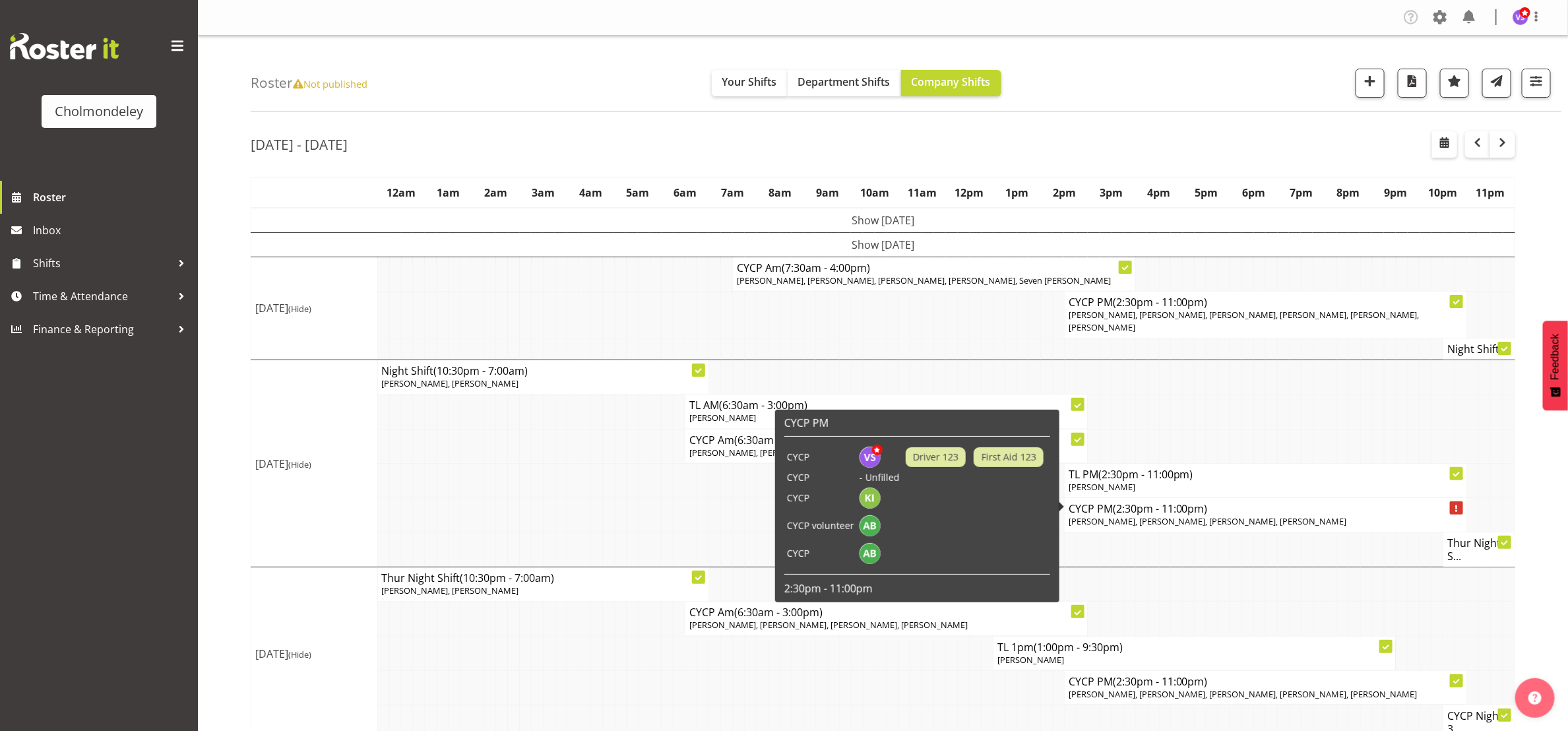
click at [1326, 515] on p "[PERSON_NAME], [PERSON_NAME], [PERSON_NAME], [PERSON_NAME]" at bounding box center [1265, 522] width 394 height 13
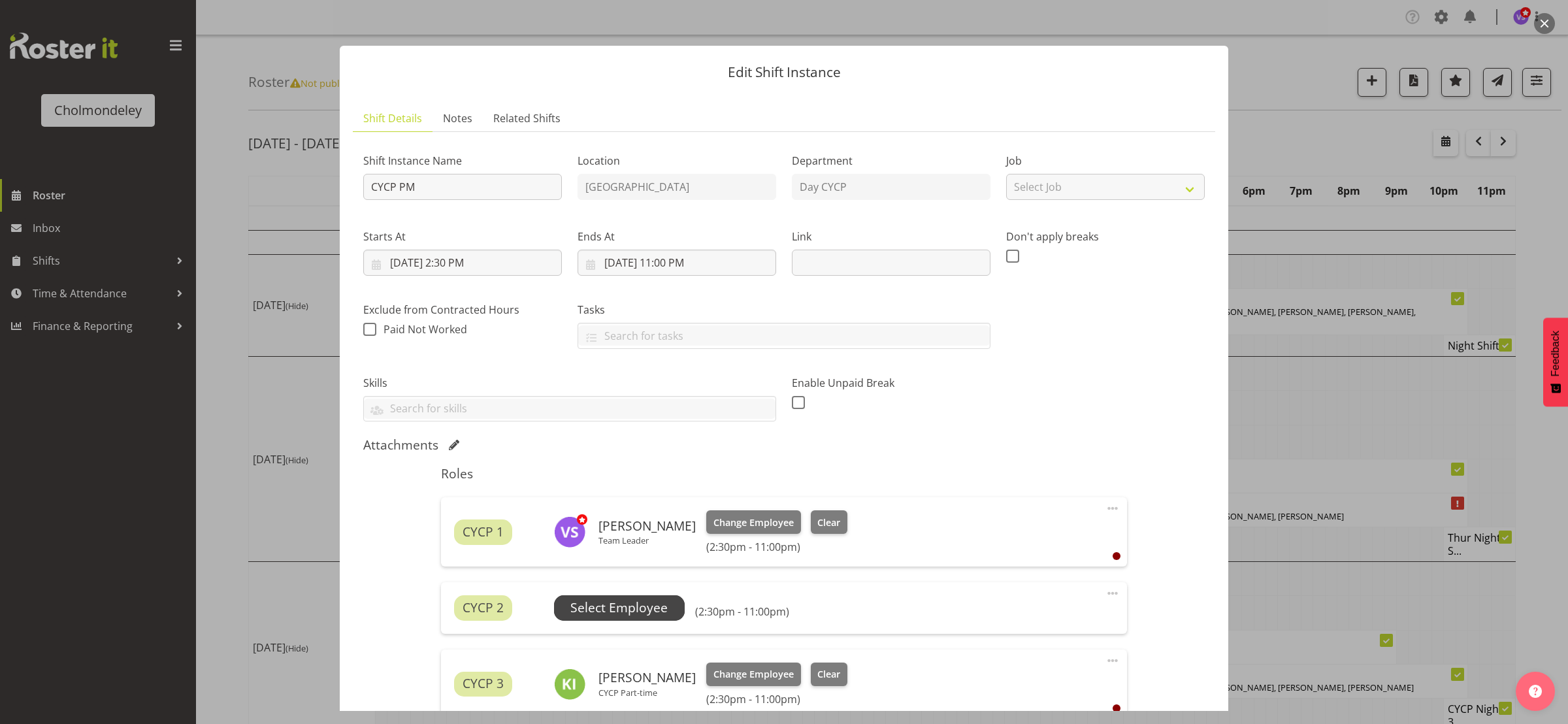
click at [649, 606] on span "Select Employee" at bounding box center [619, 608] width 97 height 19
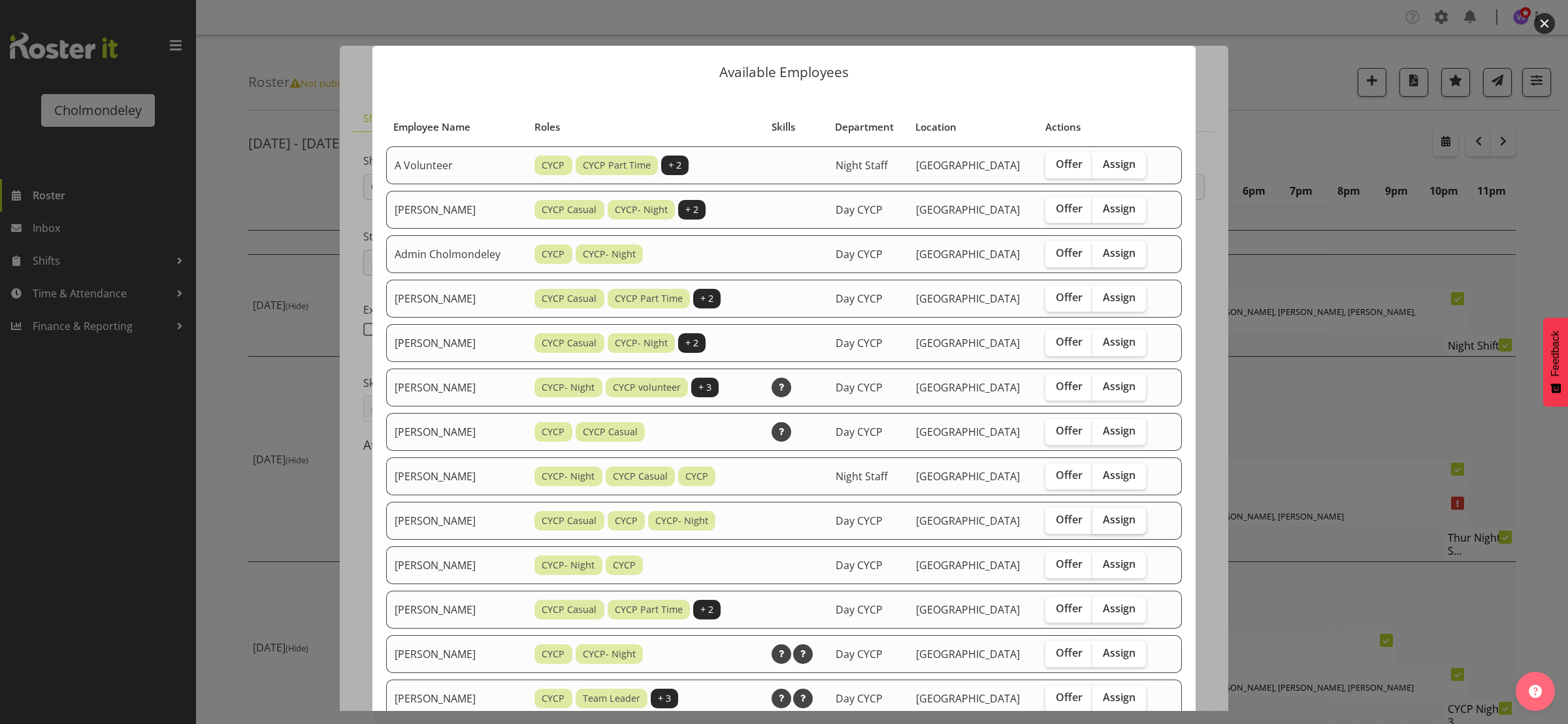
click at [1124, 521] on span "Assign" at bounding box center [1119, 519] width 33 height 13
click at [1101, 521] on input "Assign" at bounding box center [1097, 520] width 8 height 8
checkbox input "true"
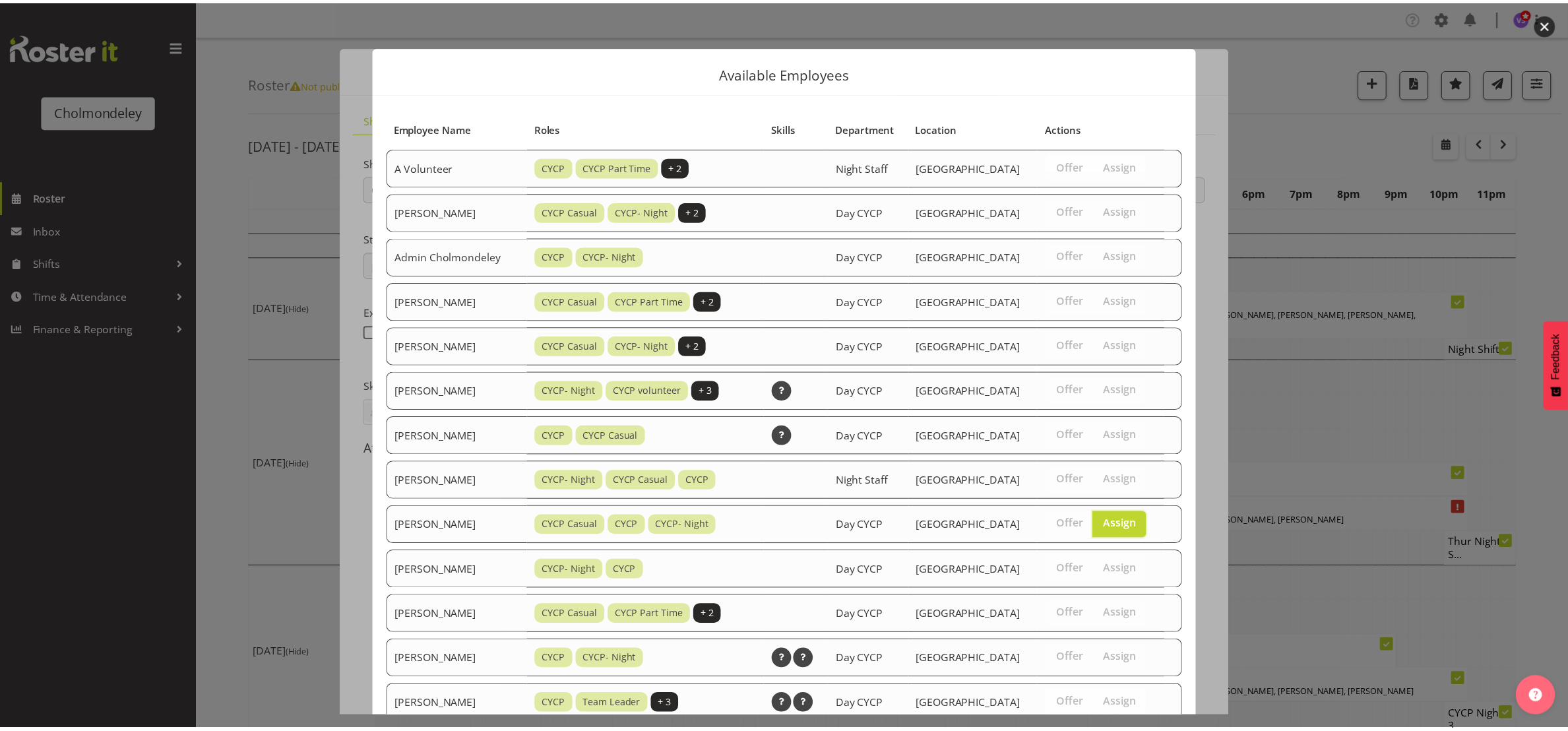
scroll to position [580, 0]
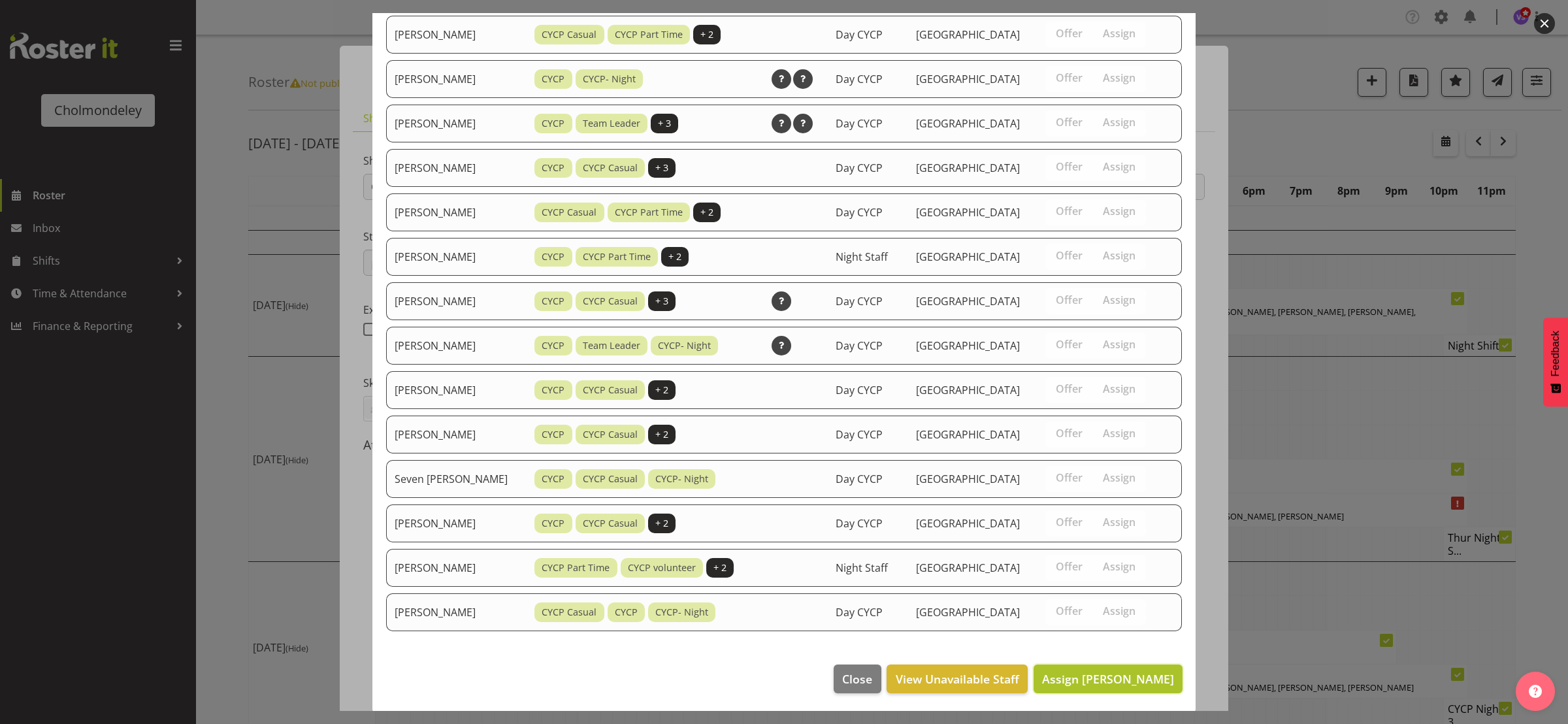
click at [1120, 673] on span "Assign [PERSON_NAME]" at bounding box center [1108, 678] width 132 height 15
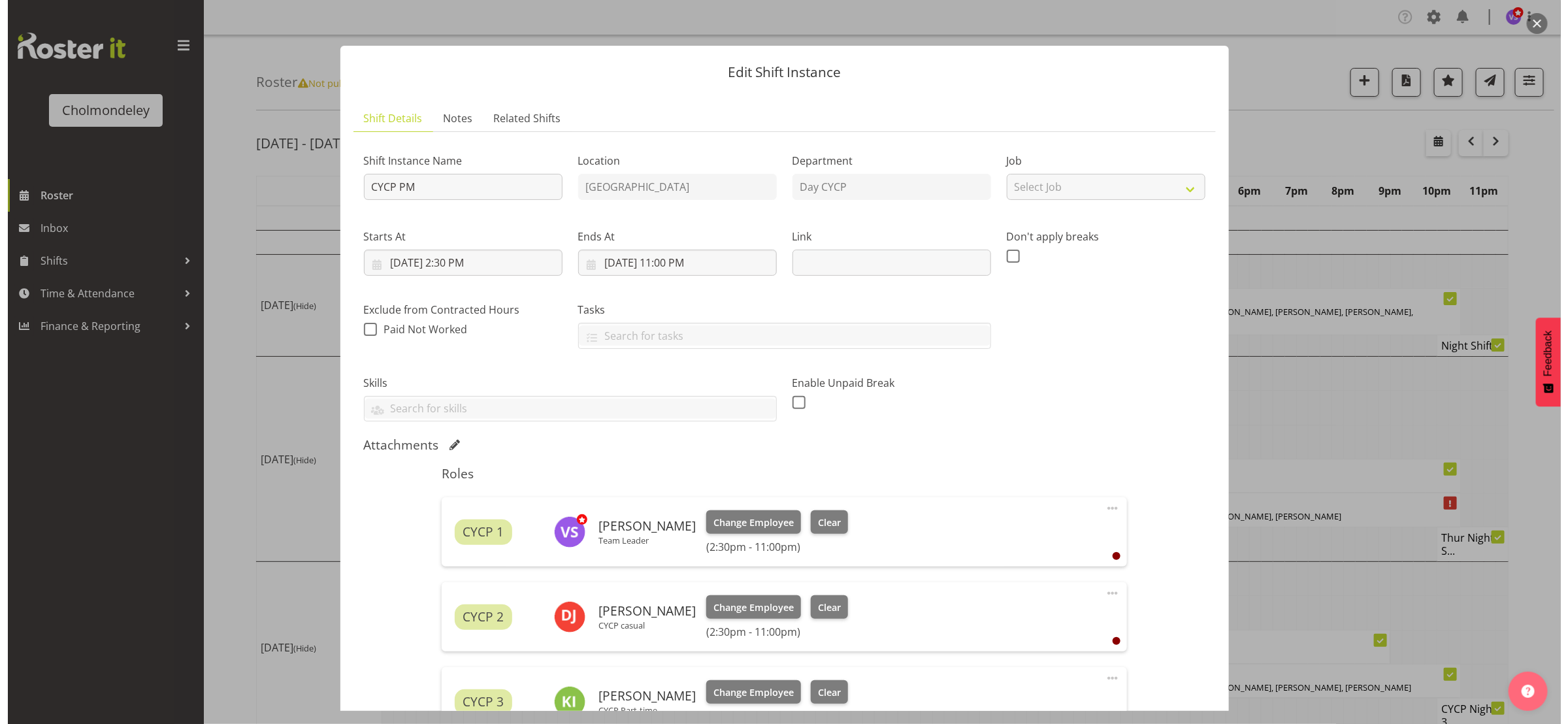
scroll to position [373, 0]
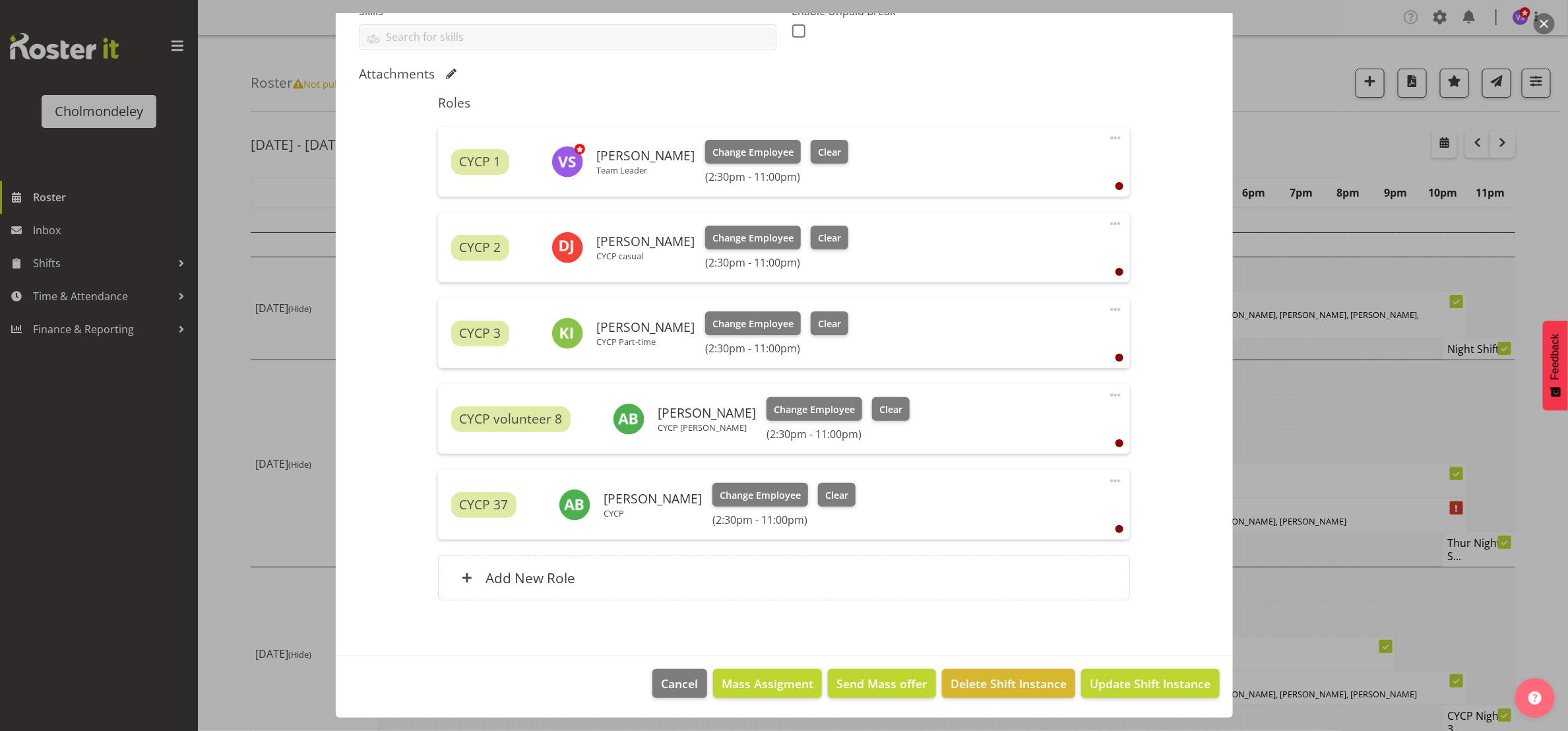
click at [1107, 222] on span at bounding box center [1115, 224] width 16 height 16
click at [1001, 246] on link "Edit" at bounding box center [1060, 253] width 127 height 24
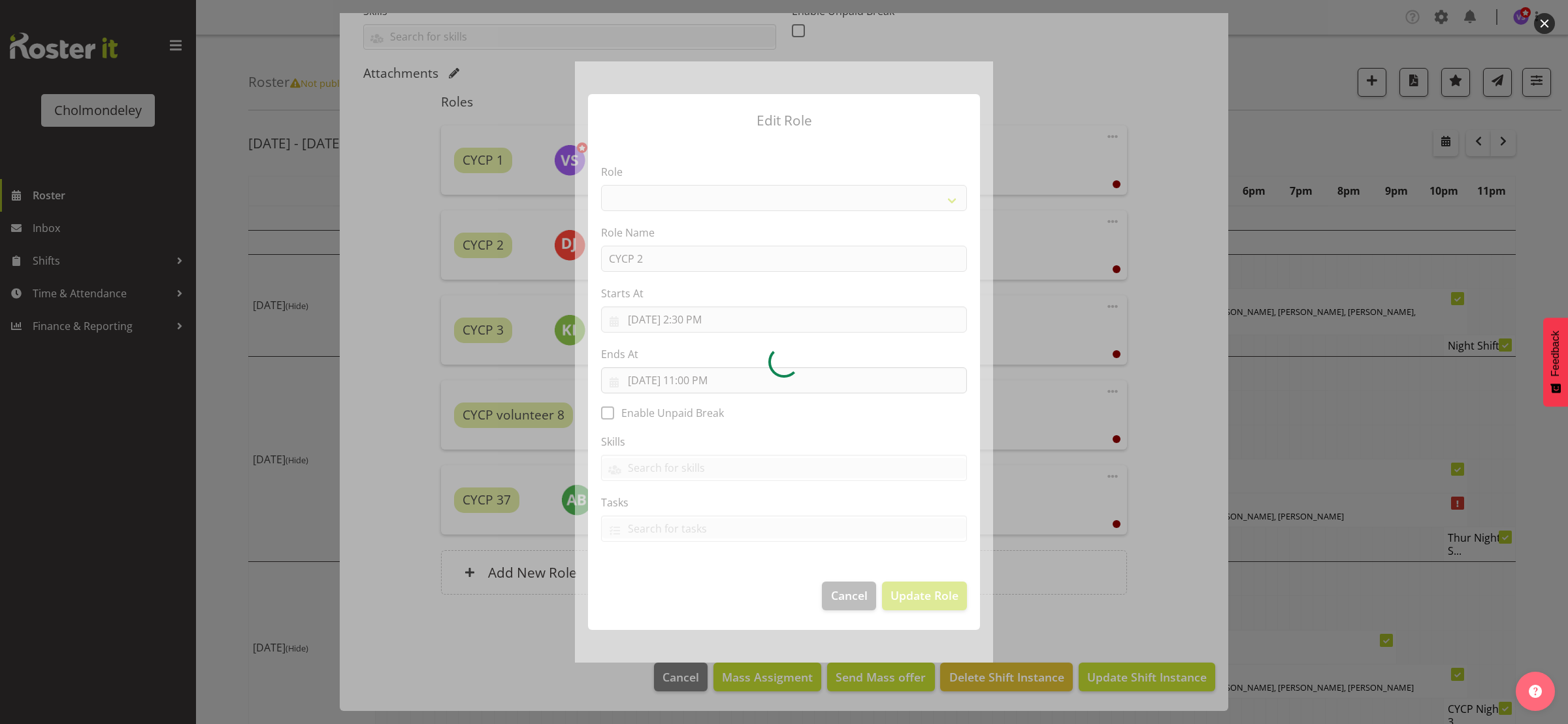
select select "206"
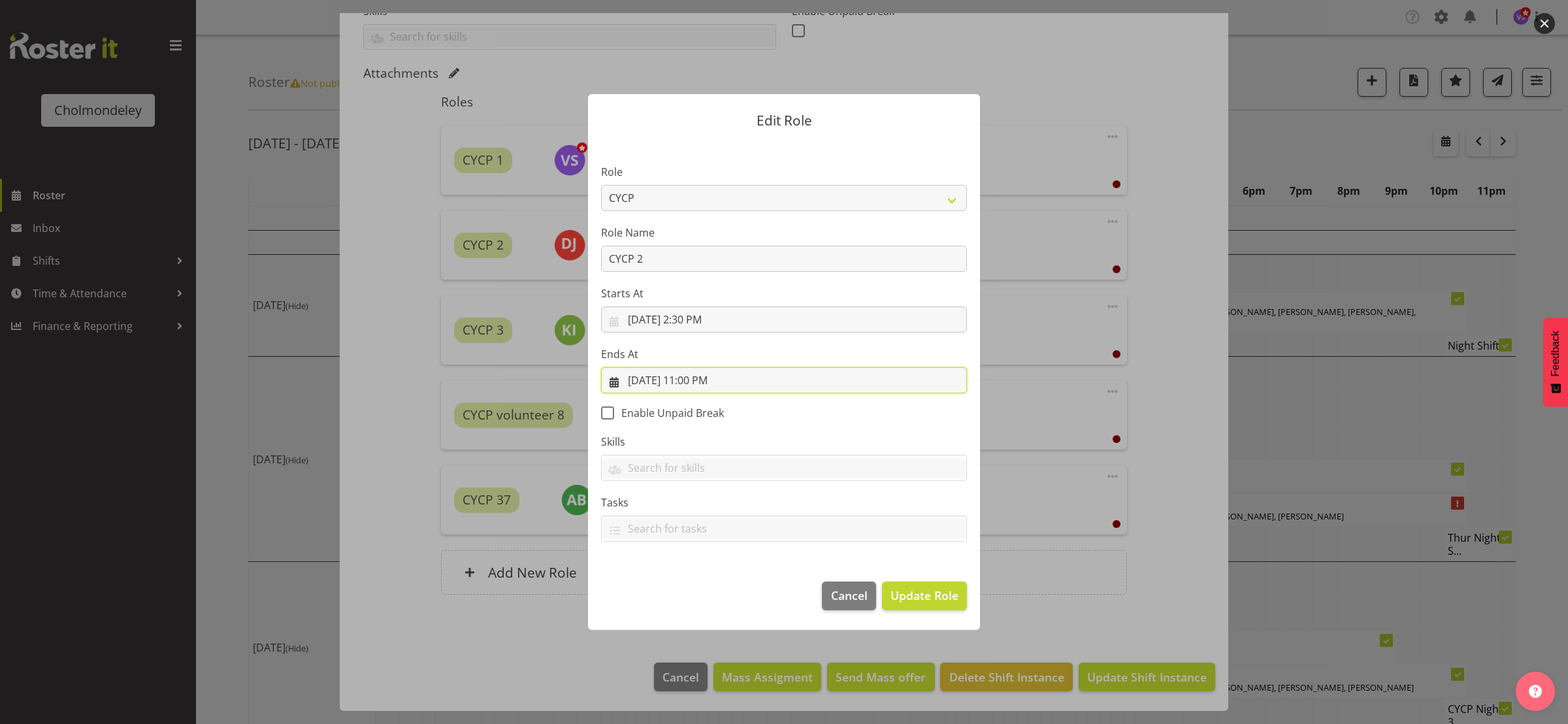
click at [699, 381] on input "[DATE] 11:00 PM" at bounding box center [784, 380] width 366 height 26
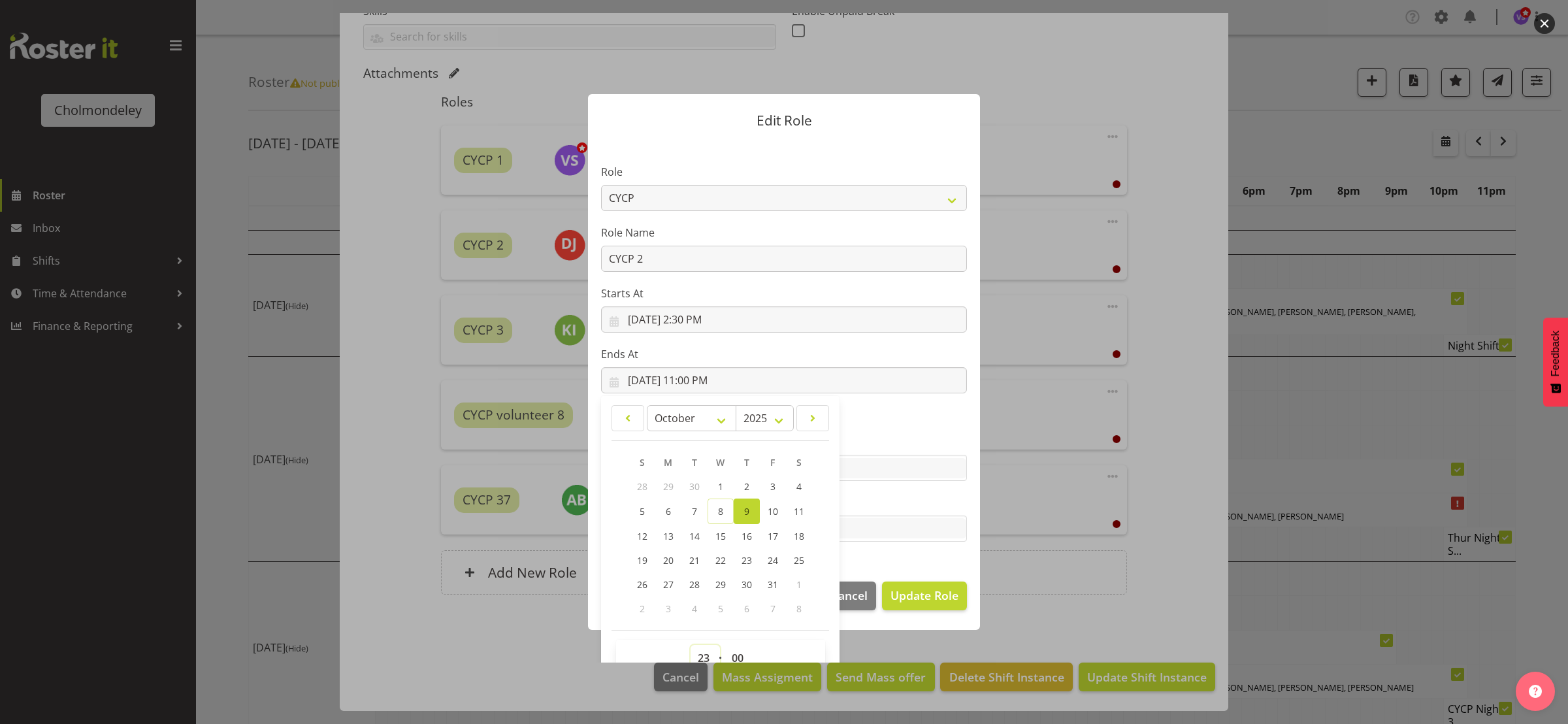
click at [698, 655] on select "00 01 02 03 04 05 06 07 08 09 10 11 12 13 14 15 16 17 18 19 20 21 22 23" at bounding box center [705, 657] width 29 height 26
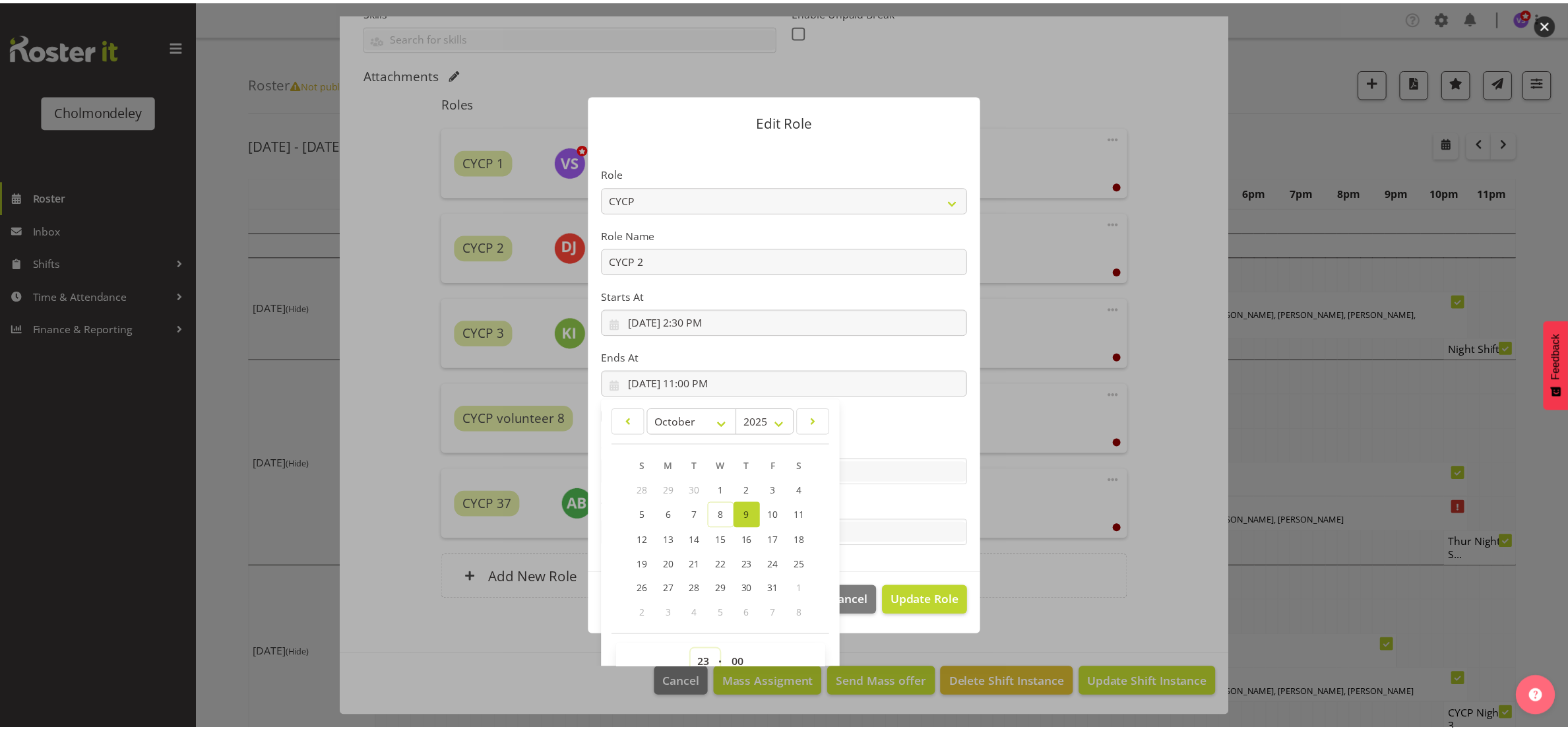
scroll to position [8, 0]
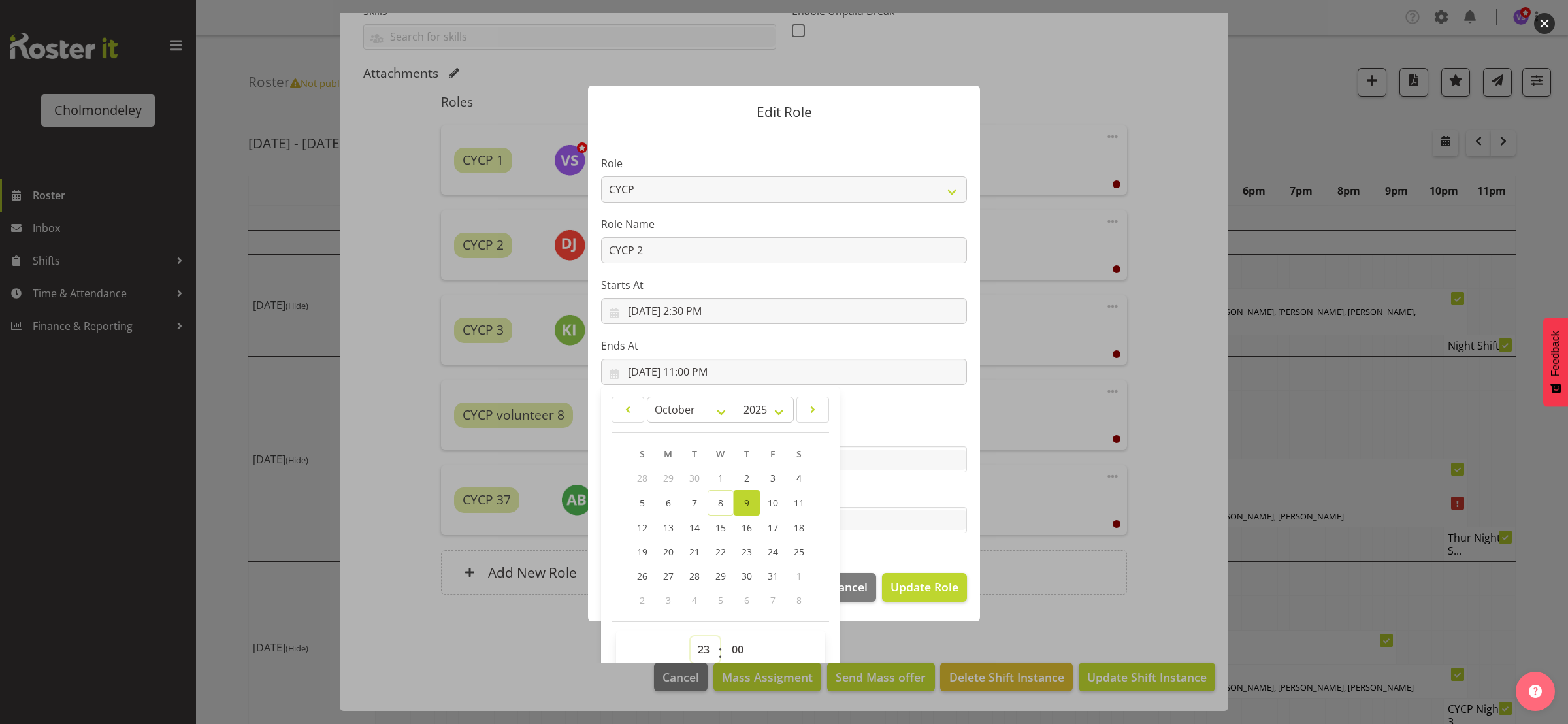
select select "21"
click at [690, 636] on select "00 01 02 03 04 05 06 07 08 09 10 11 12 13 14 15 16 17 18 19 20 21 22 23" at bounding box center [705, 649] width 29 height 26
type input "[DATE] 9:00 PM"
click at [738, 641] on select "00 01 02 03 04 05 06 07 08 09 10 11 12 13 14 15 16 17 18 19 20 21 22 23 24 25 2…" at bounding box center [739, 649] width 29 height 26
select select "30"
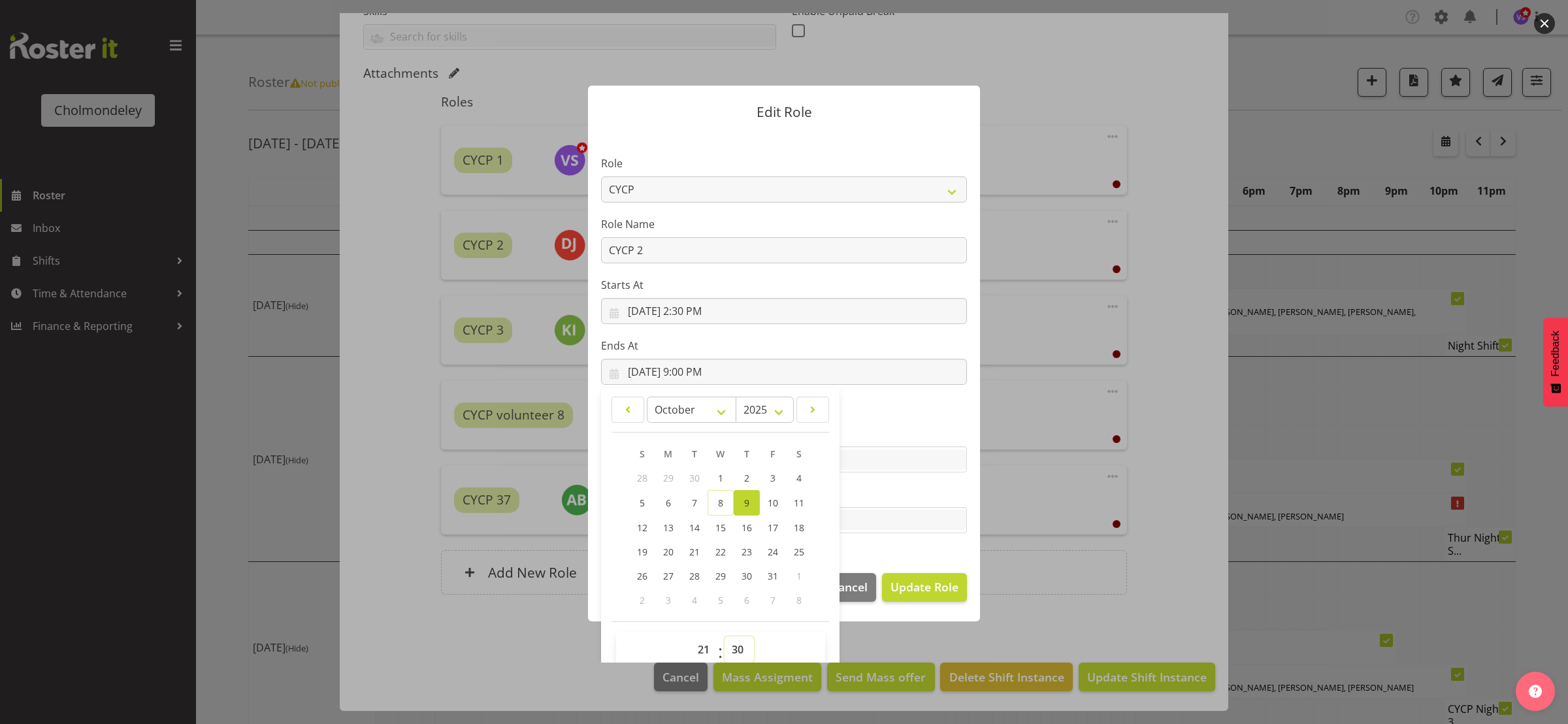
click at [725, 636] on select "00 01 02 03 04 05 06 07 08 09 10 11 12 13 14 15 16 17 18 19 20 21 22 23 24 25 2…" at bounding box center [739, 649] width 29 height 26
type input "[DATE] 9:30 PM"
click at [906, 588] on span "Update Role" at bounding box center [925, 587] width 68 height 17
select select
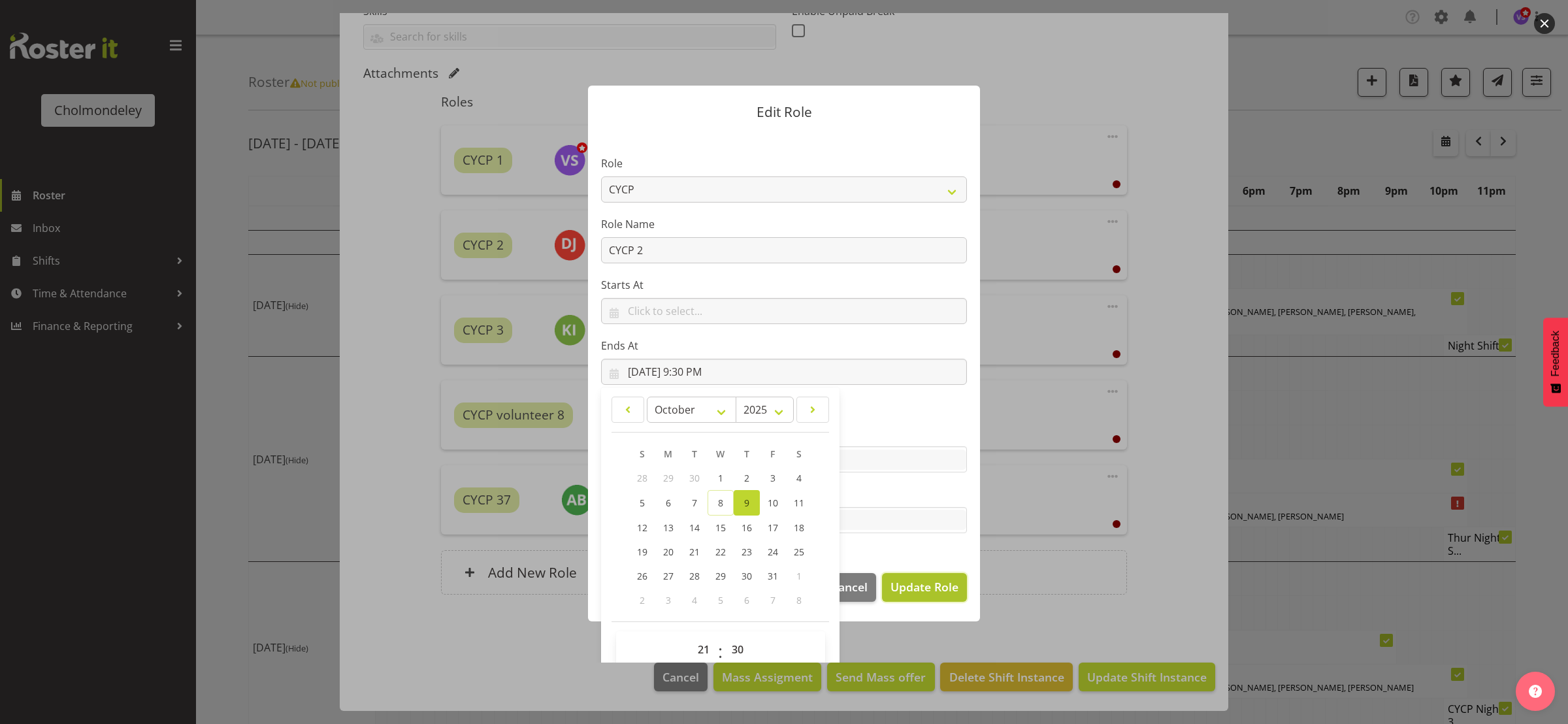
select select
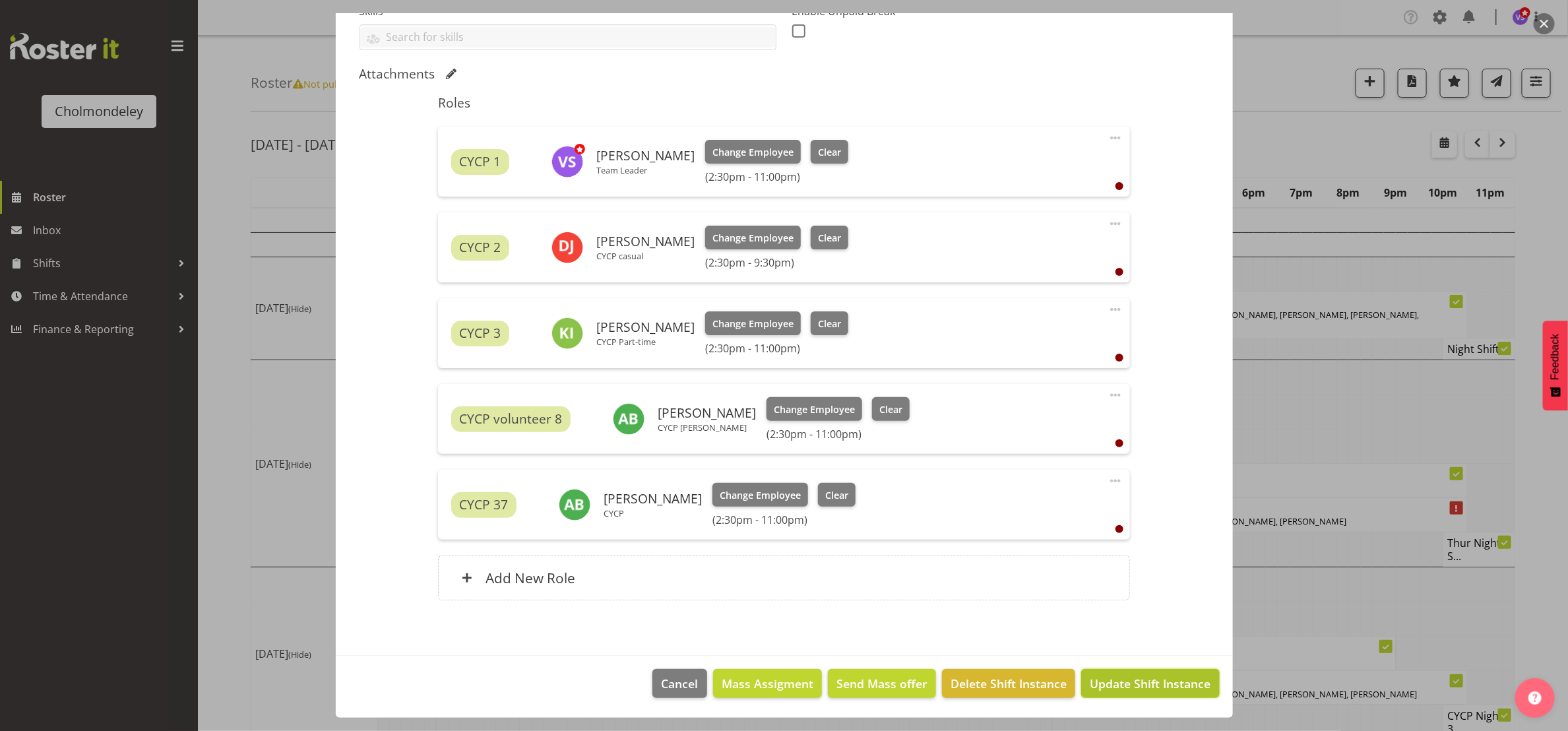
click at [1146, 685] on span "Update Shift Instance" at bounding box center [1150, 684] width 121 height 17
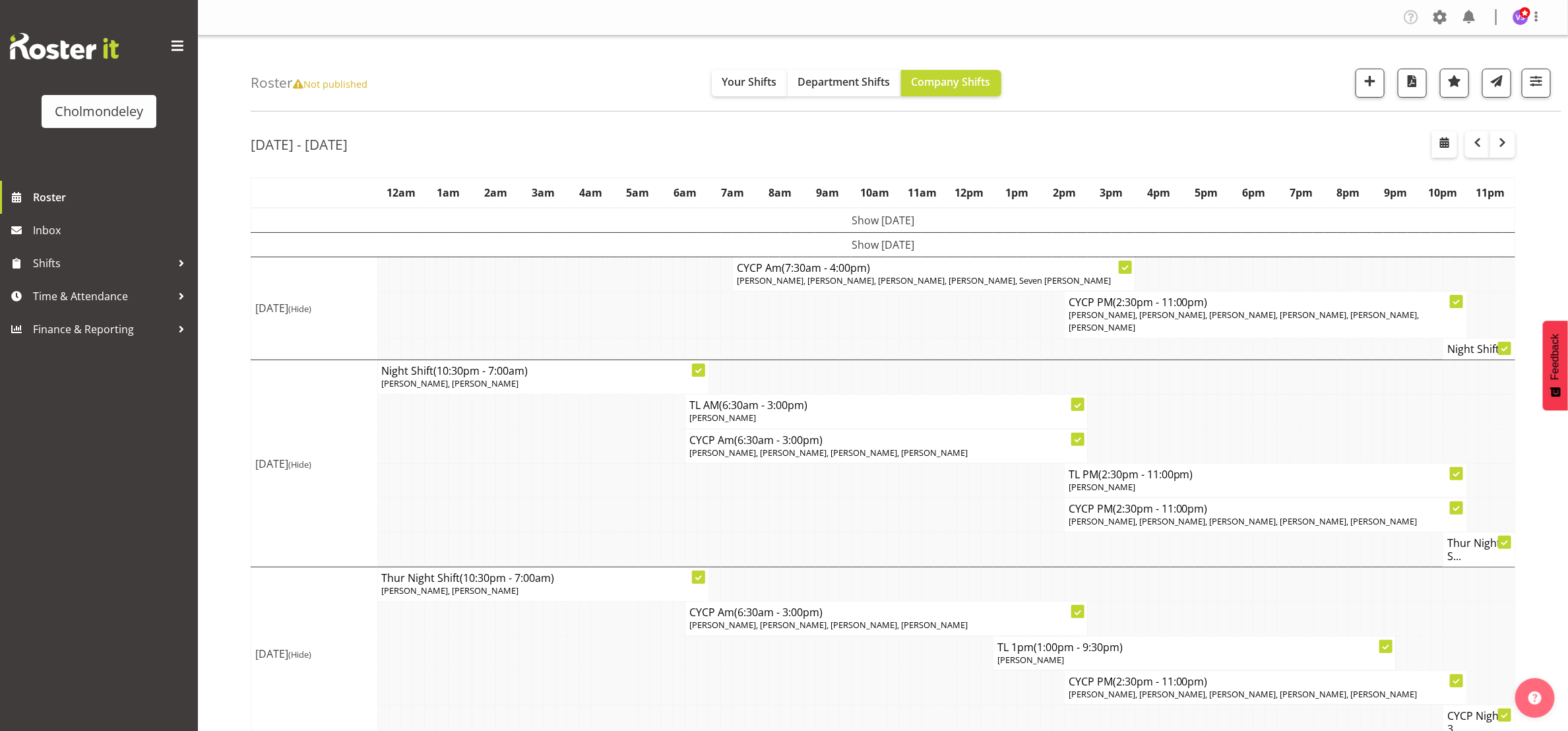
scroll to position [220, 0]
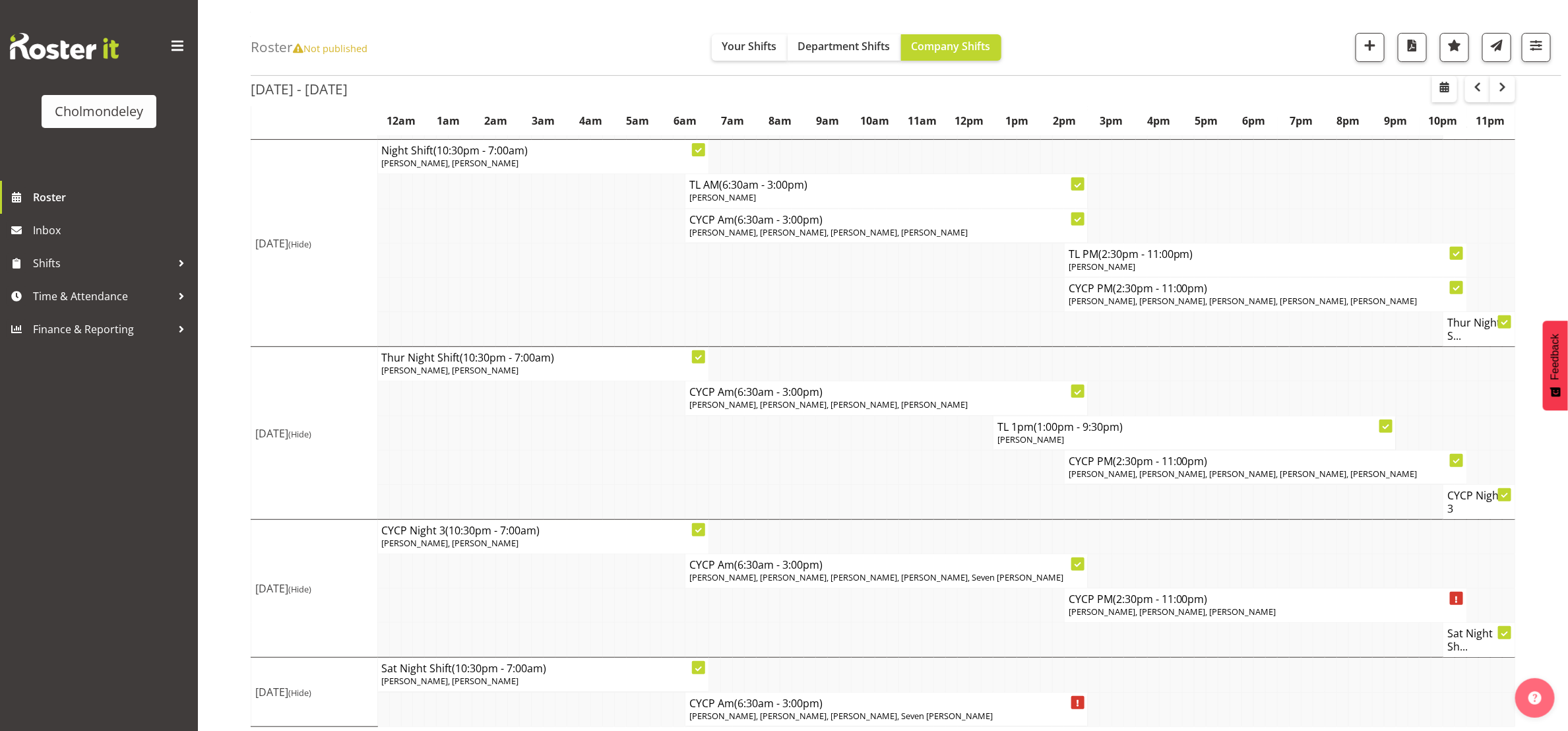
click at [592, 623] on td at bounding box center [596, 640] width 12 height 35
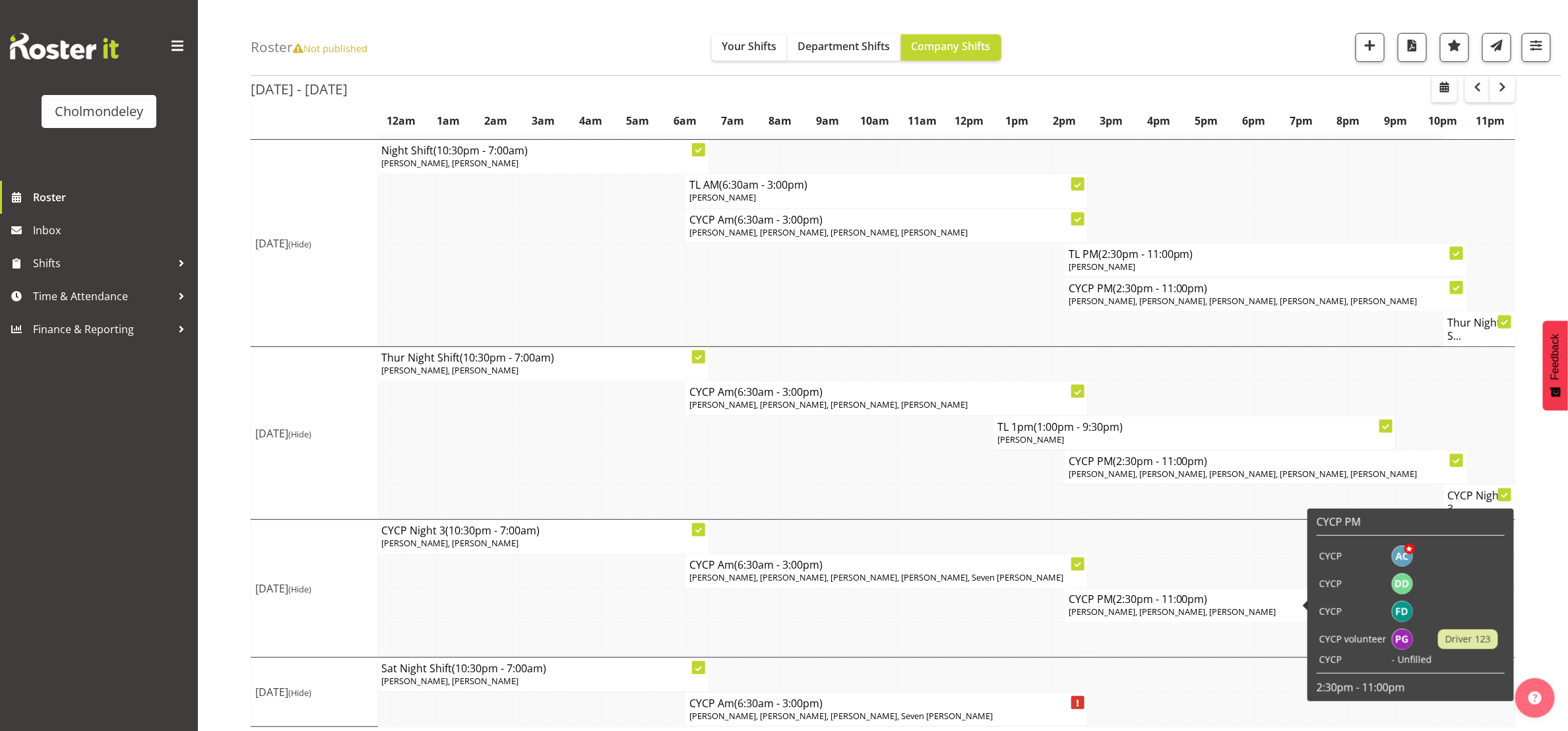
click at [1252, 606] on span "[PERSON_NAME], [PERSON_NAME], [PERSON_NAME]" at bounding box center [1172, 611] width 208 height 12
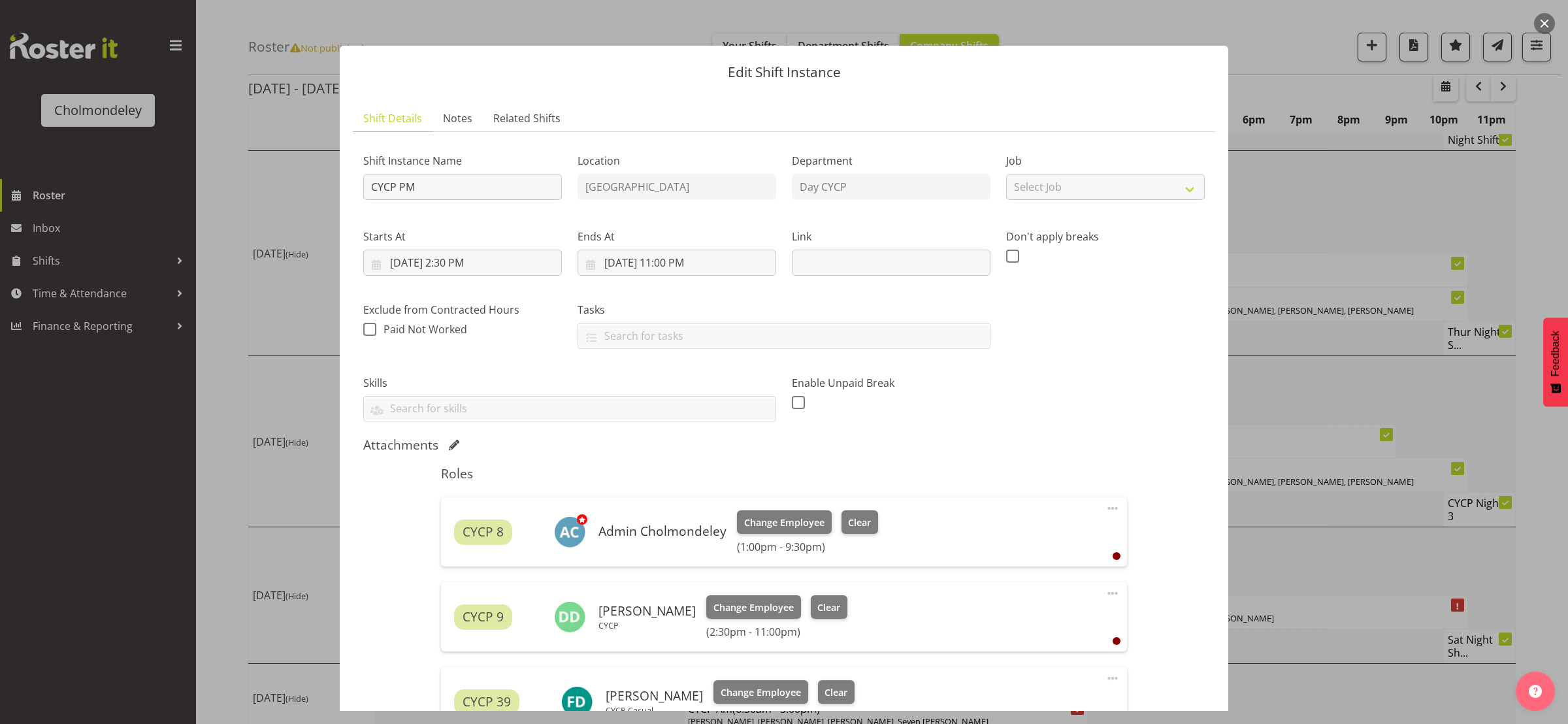
scroll to position [355, 0]
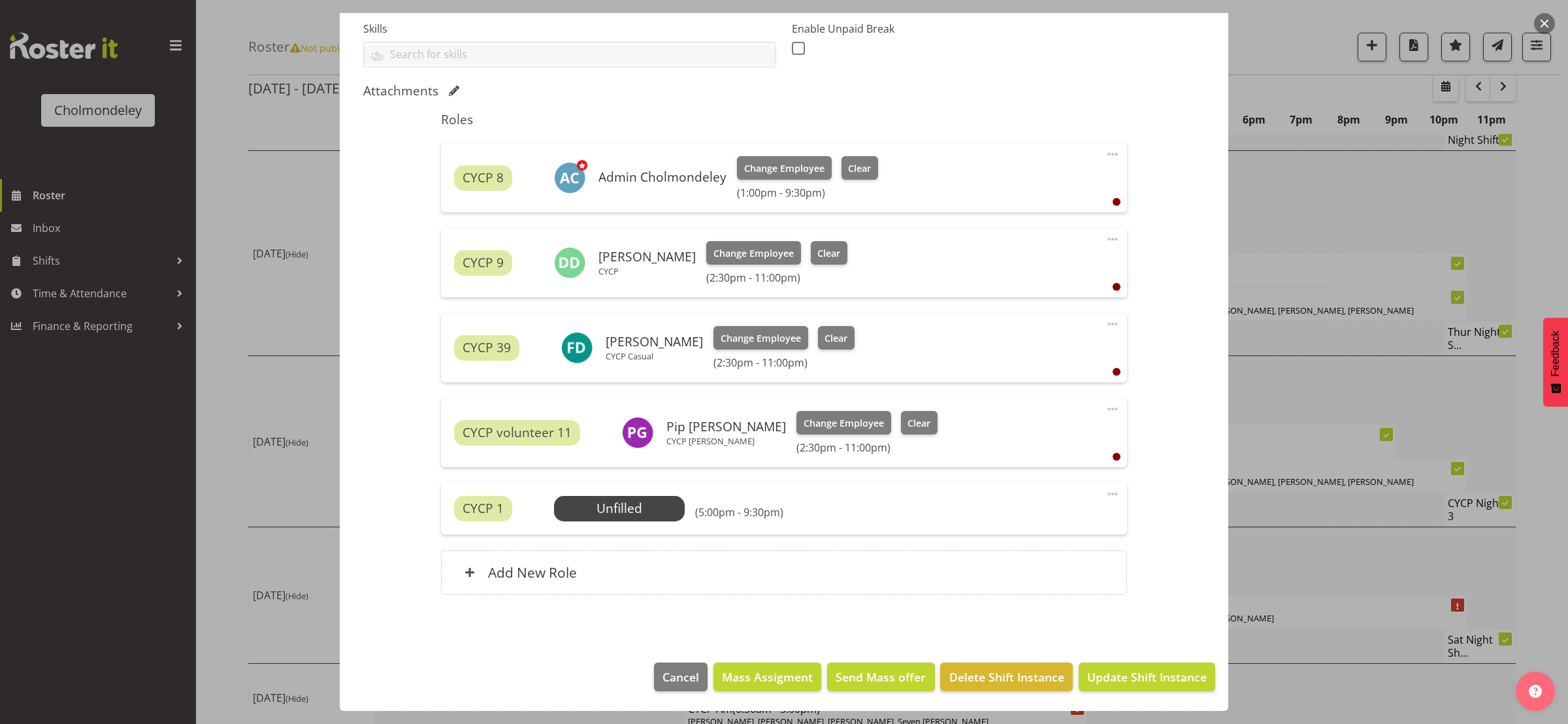
click at [1105, 491] on span at bounding box center [1112, 494] width 15 height 15
click at [1041, 535] on link "Cover Role" at bounding box center [1058, 547] width 125 height 24
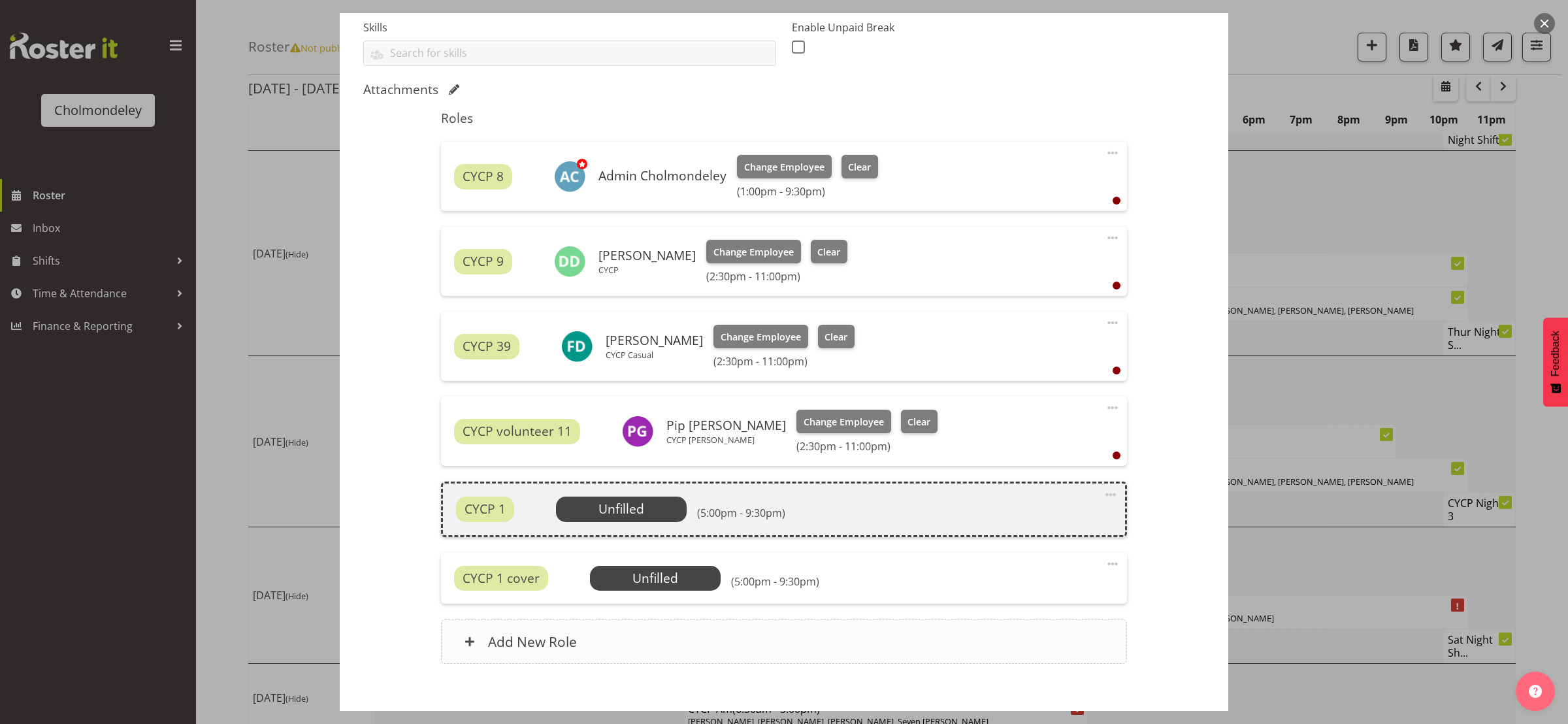
scroll to position [428, 0]
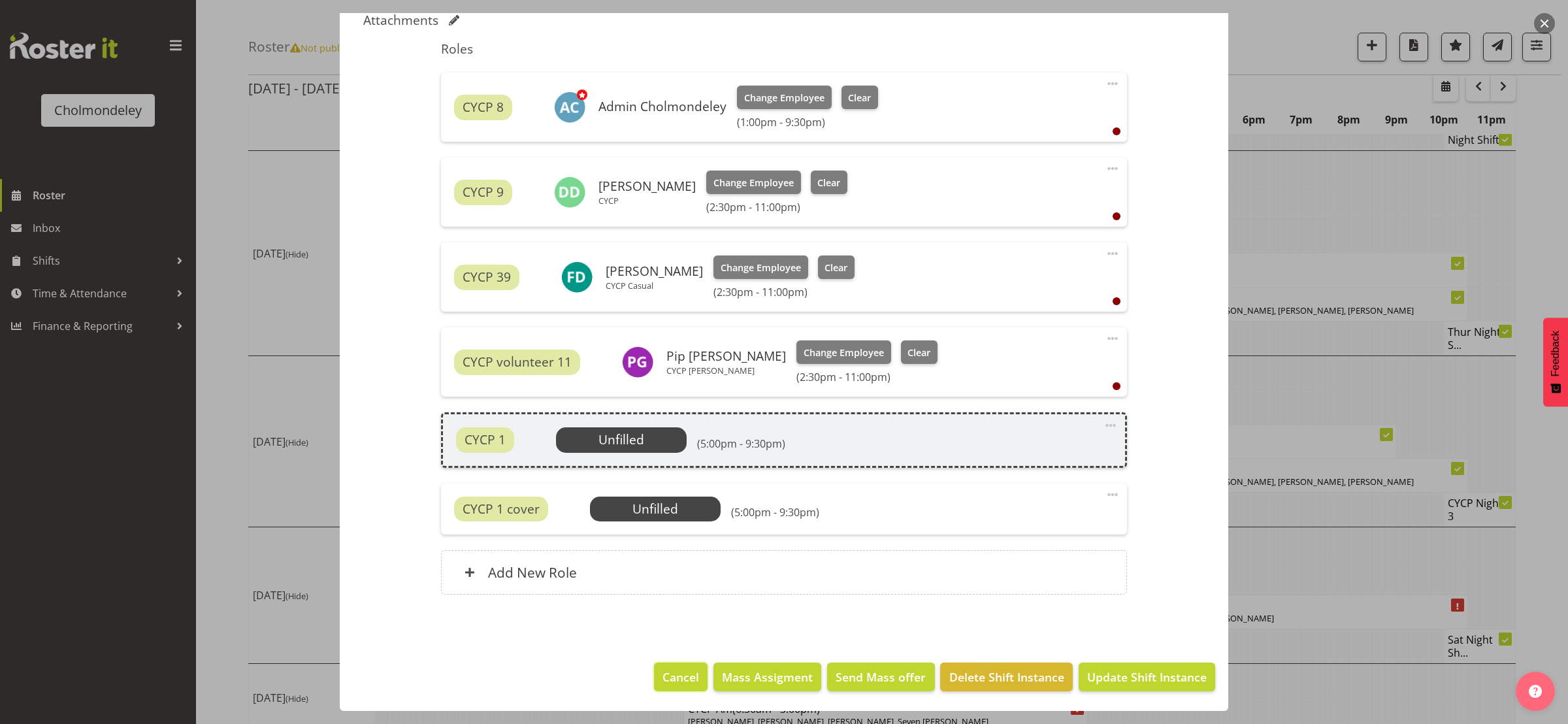
click at [662, 669] on span "Cancel" at bounding box center [681, 677] width 36 height 17
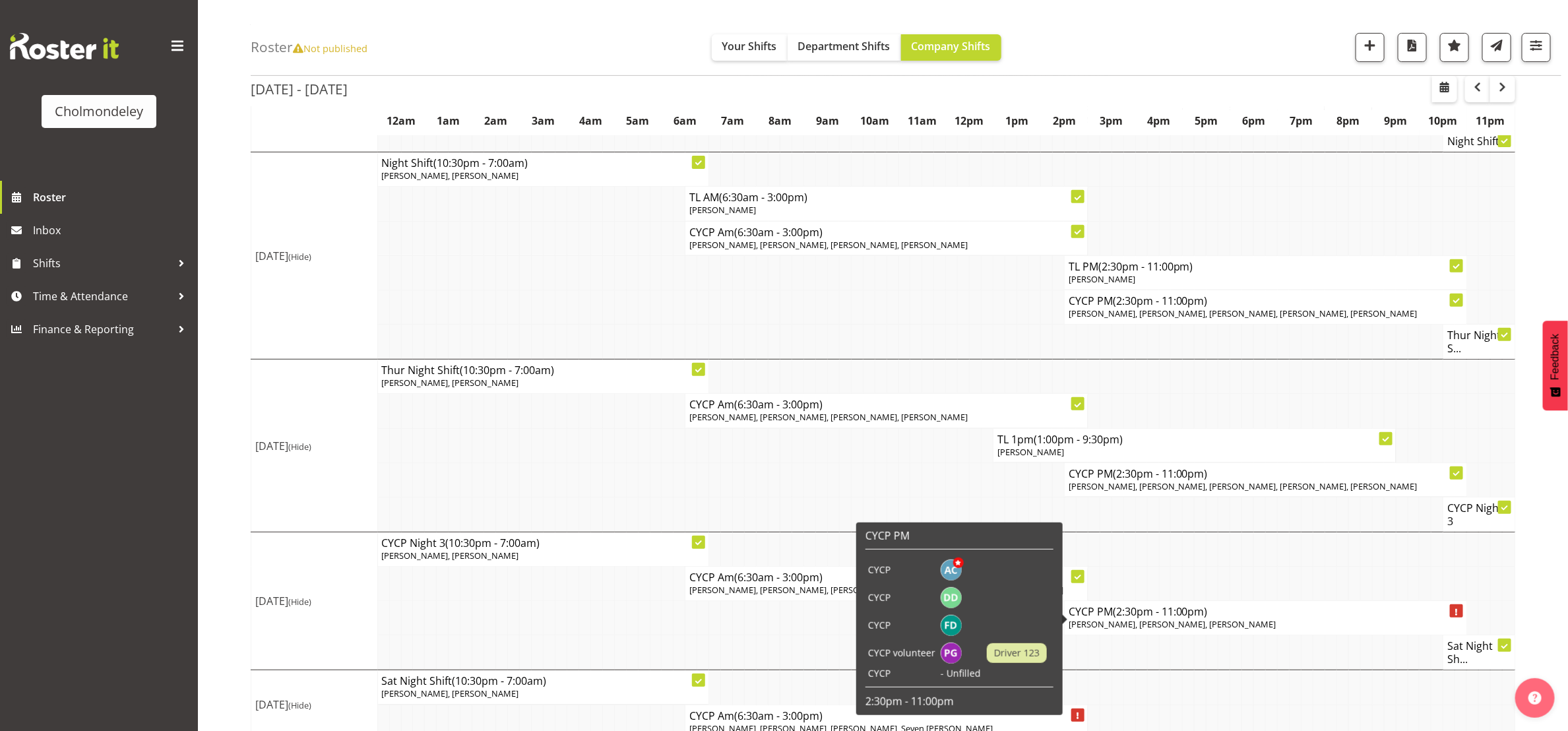
click at [1204, 618] on span "[PERSON_NAME], [PERSON_NAME], [PERSON_NAME]" at bounding box center [1172, 624] width 208 height 12
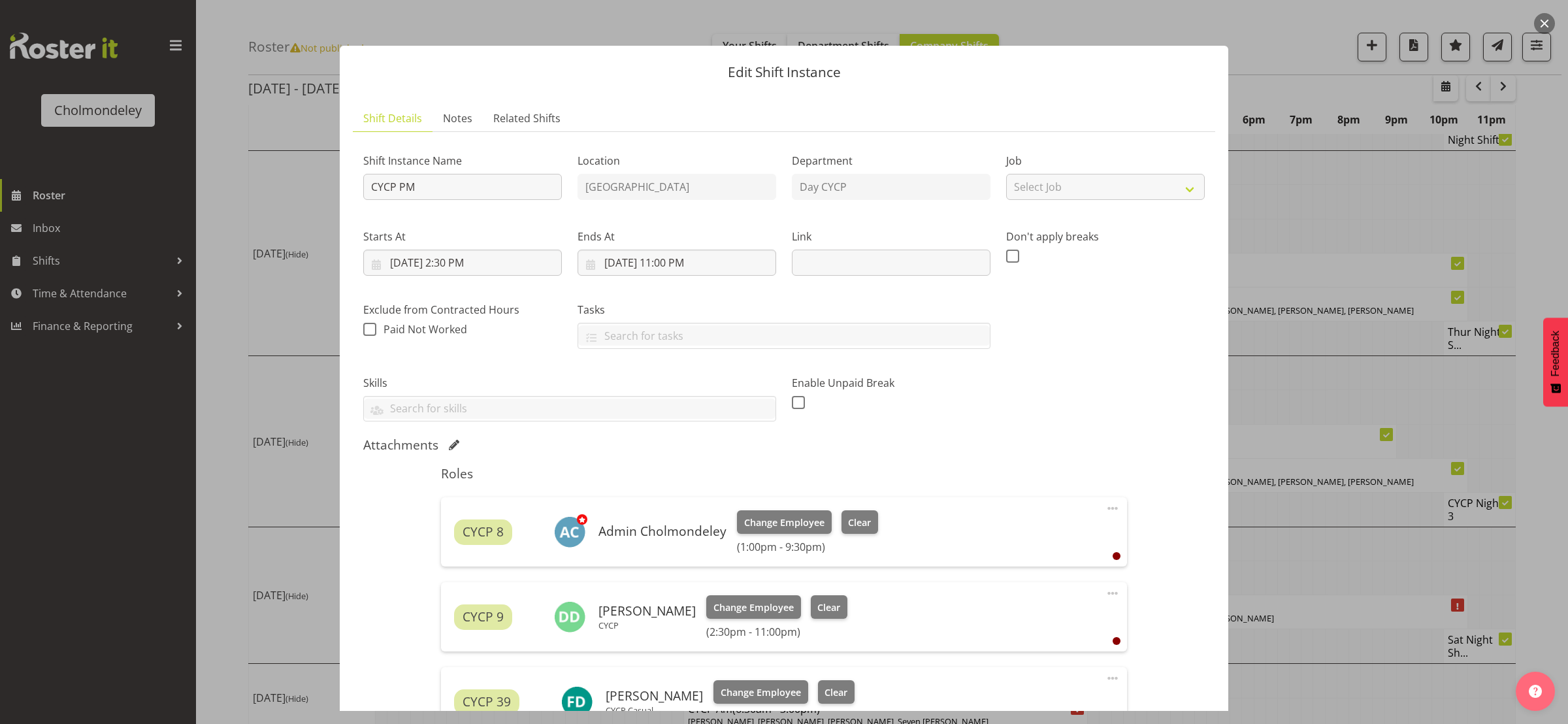
scroll to position [355, 0]
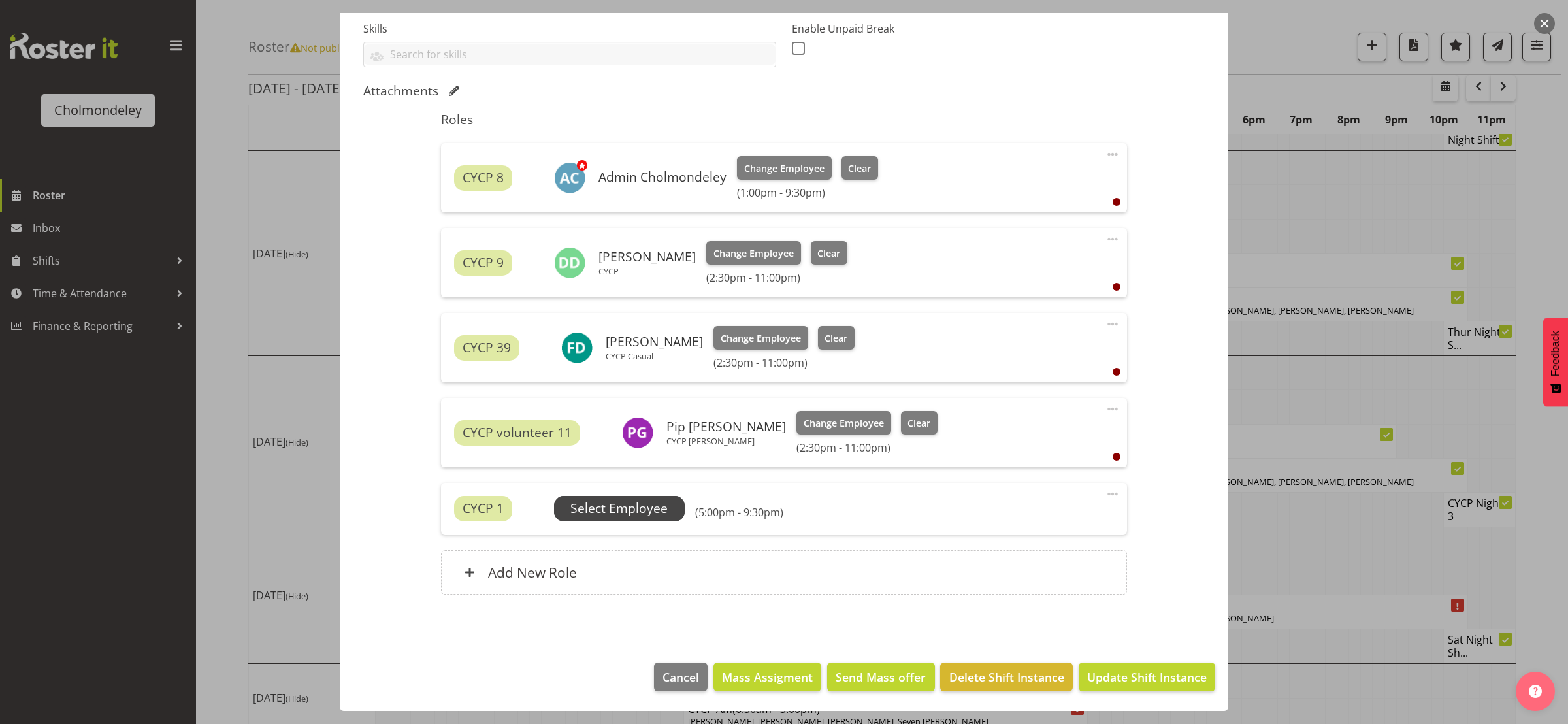
click at [625, 507] on span "Select Employee" at bounding box center [619, 508] width 97 height 19
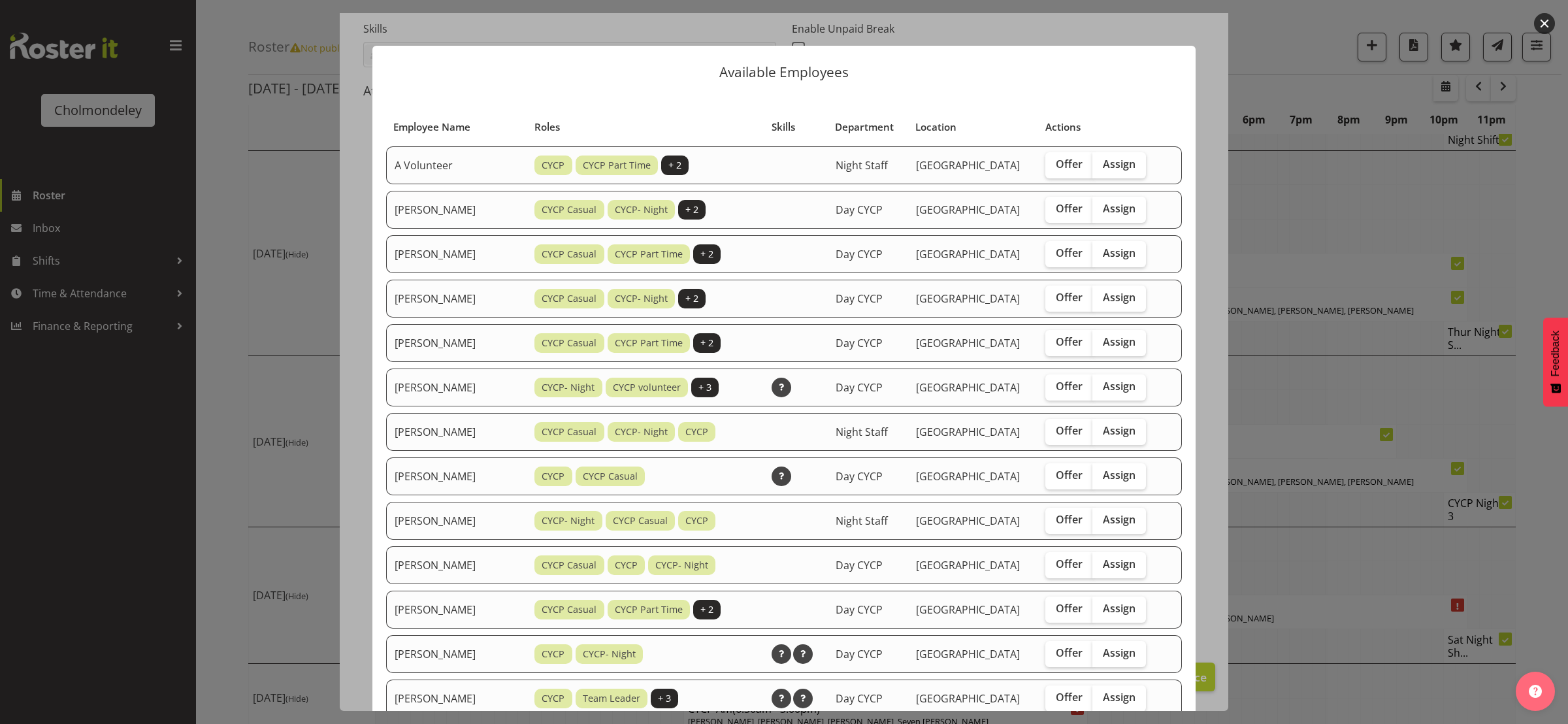
scroll to position [196, 0]
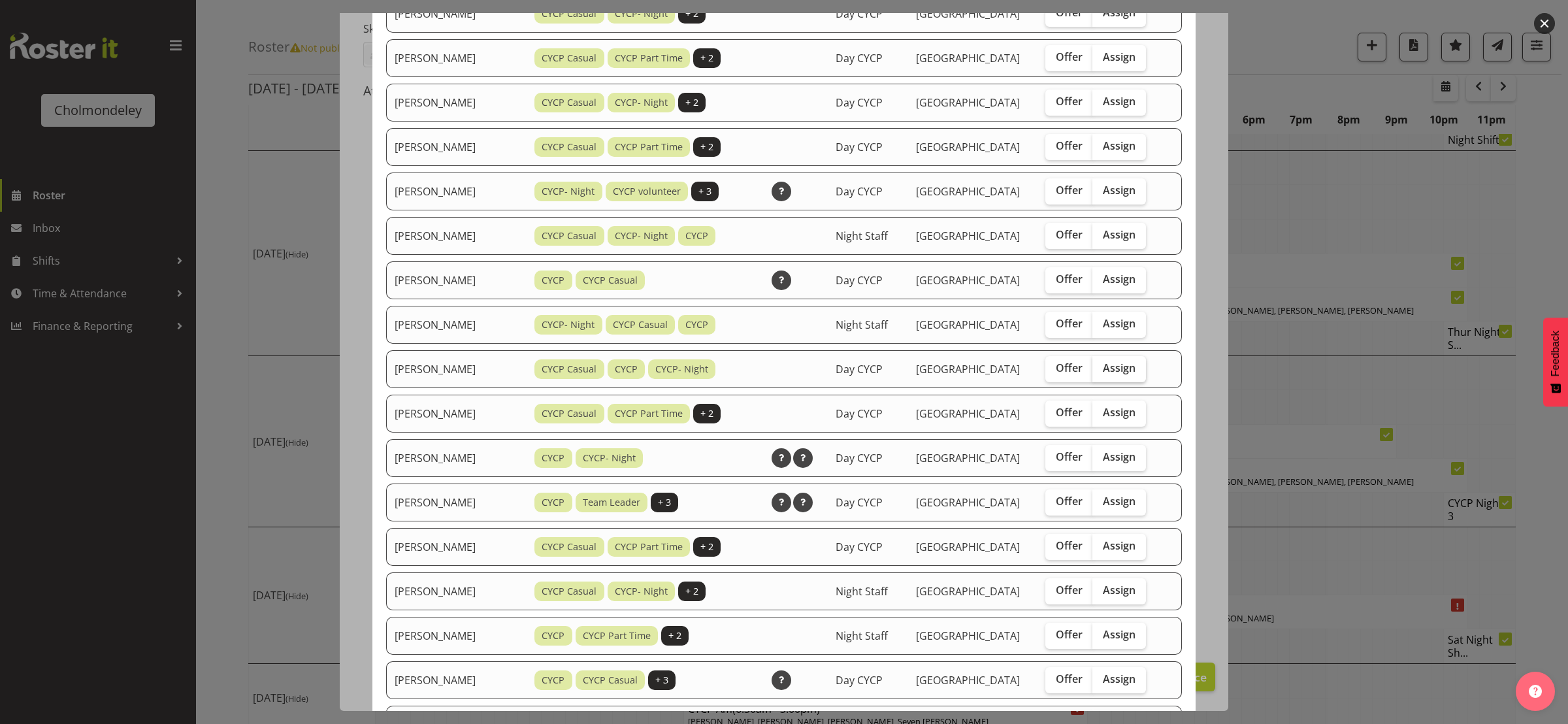
click at [1110, 372] on span "Assign" at bounding box center [1119, 368] width 33 height 13
click at [1101, 372] on input "Assign" at bounding box center [1097, 368] width 8 height 8
checkbox input "true"
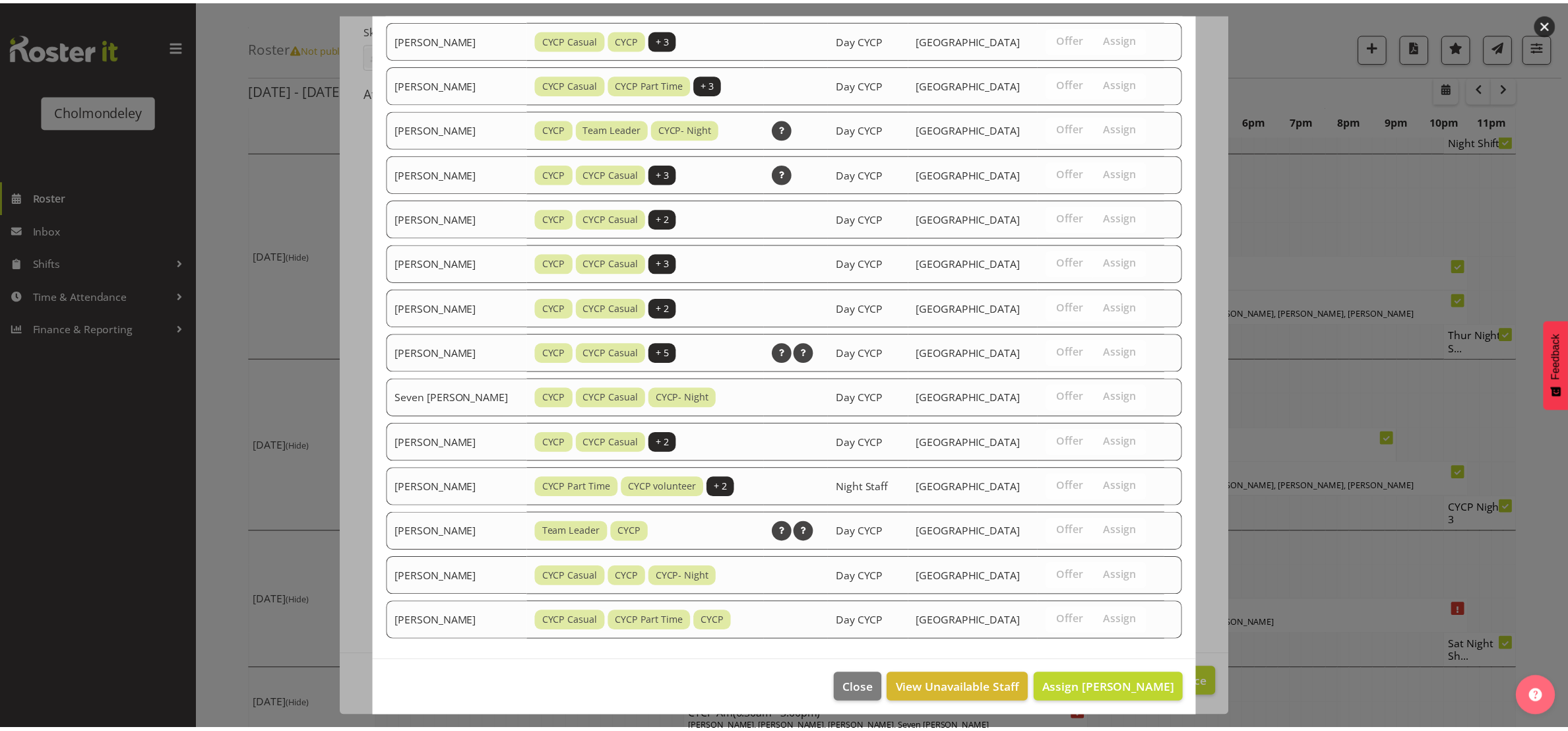
scroll to position [894, 0]
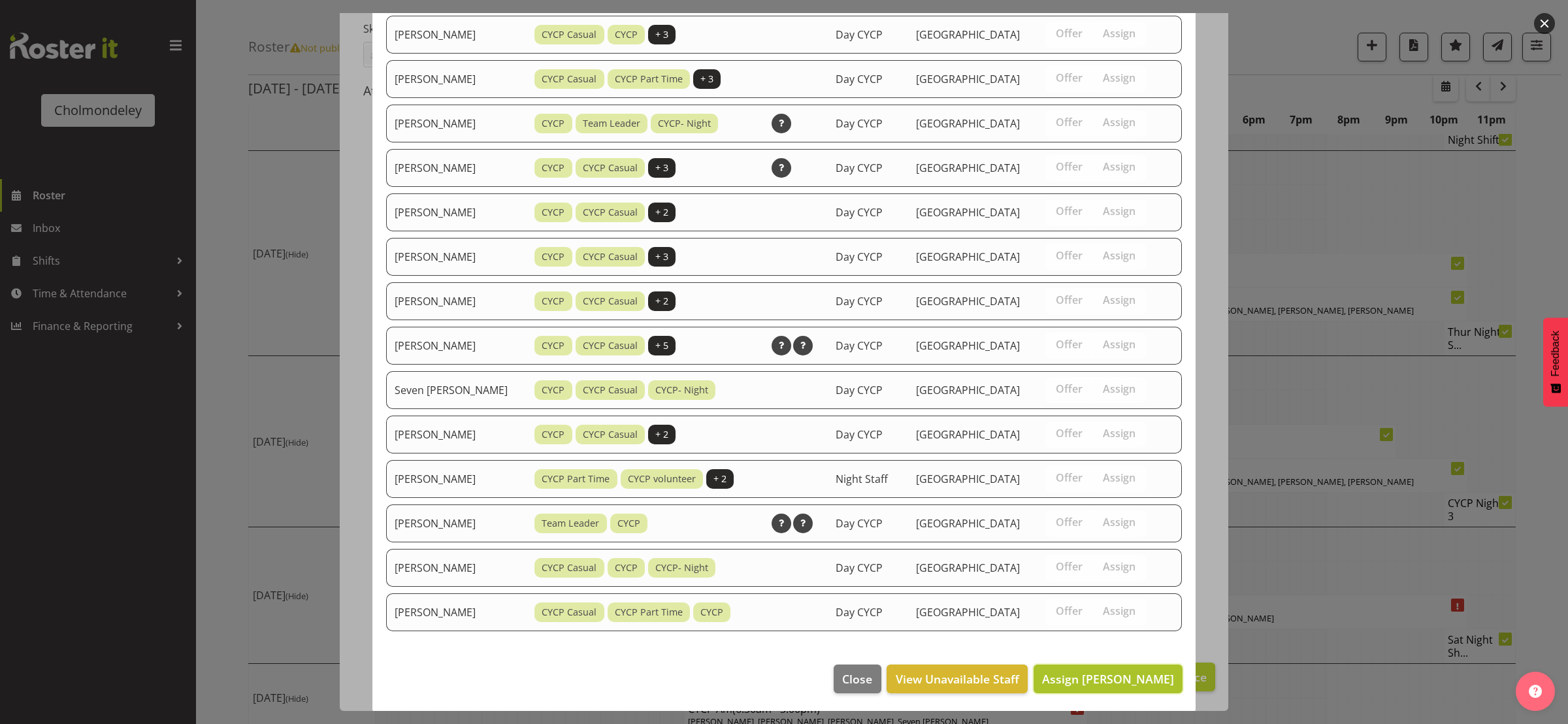
click at [1162, 688] on button "Assign [PERSON_NAME]" at bounding box center [1108, 678] width 149 height 29
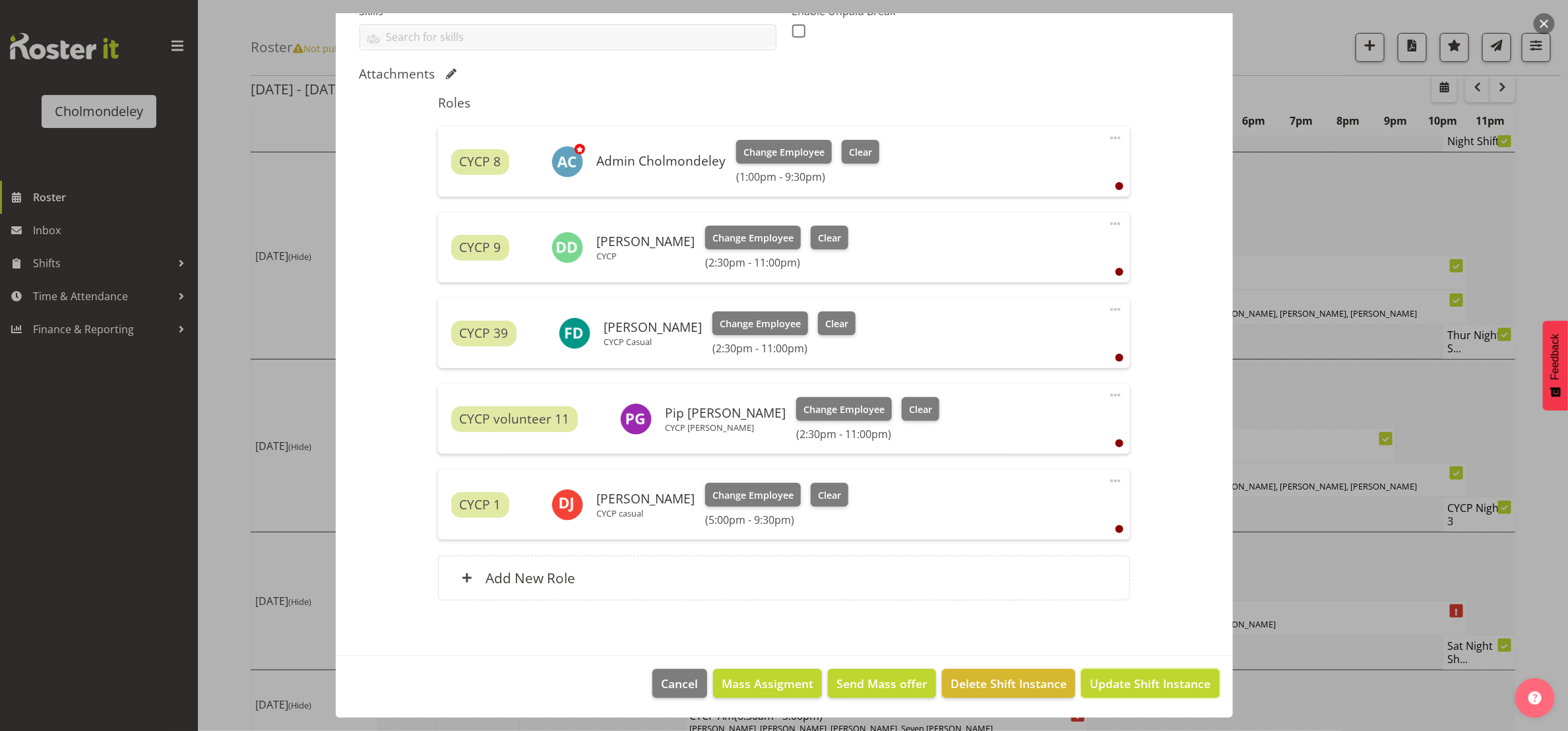
click at [1173, 695] on button "Update Shift Instance" at bounding box center [1150, 683] width 138 height 29
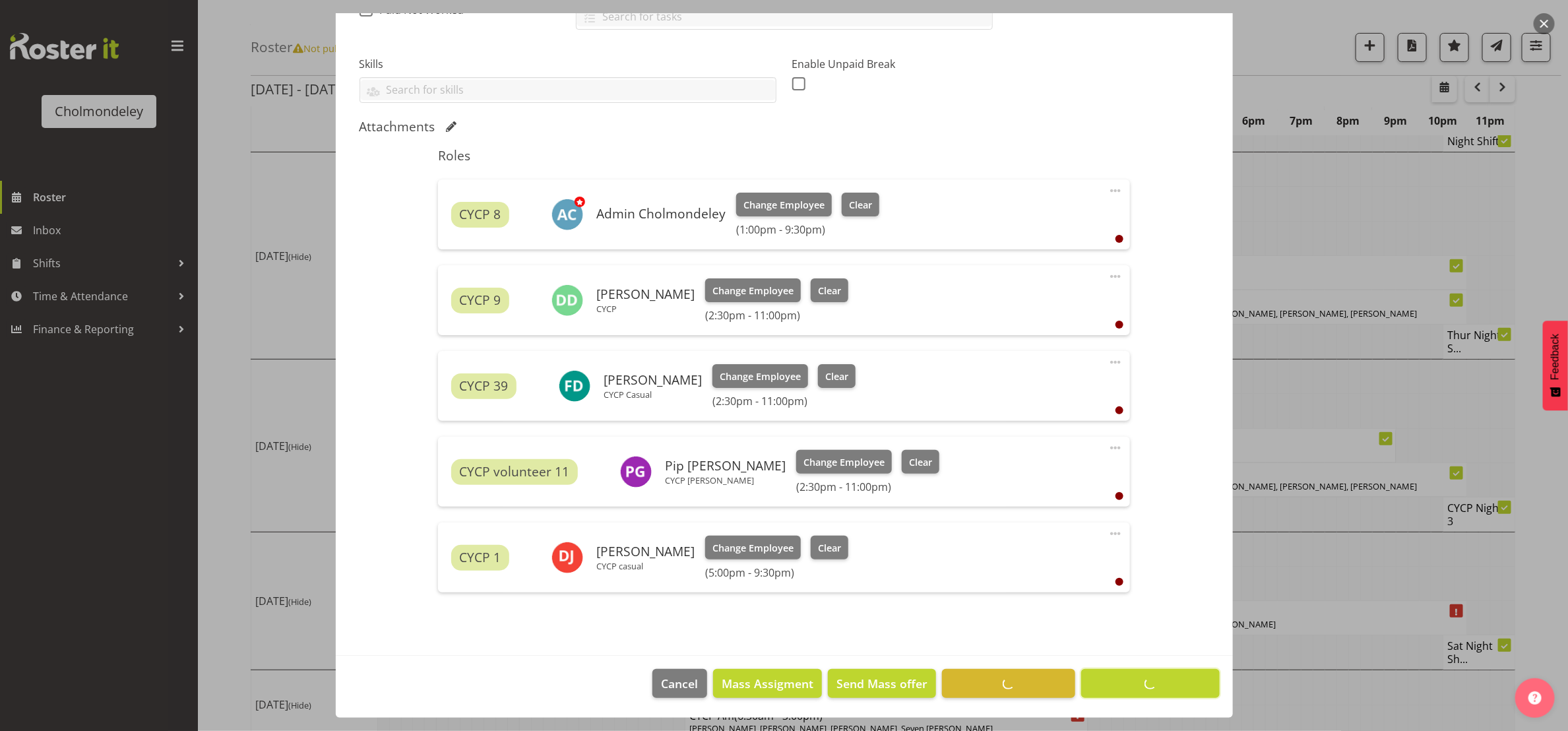
scroll to position [0, 0]
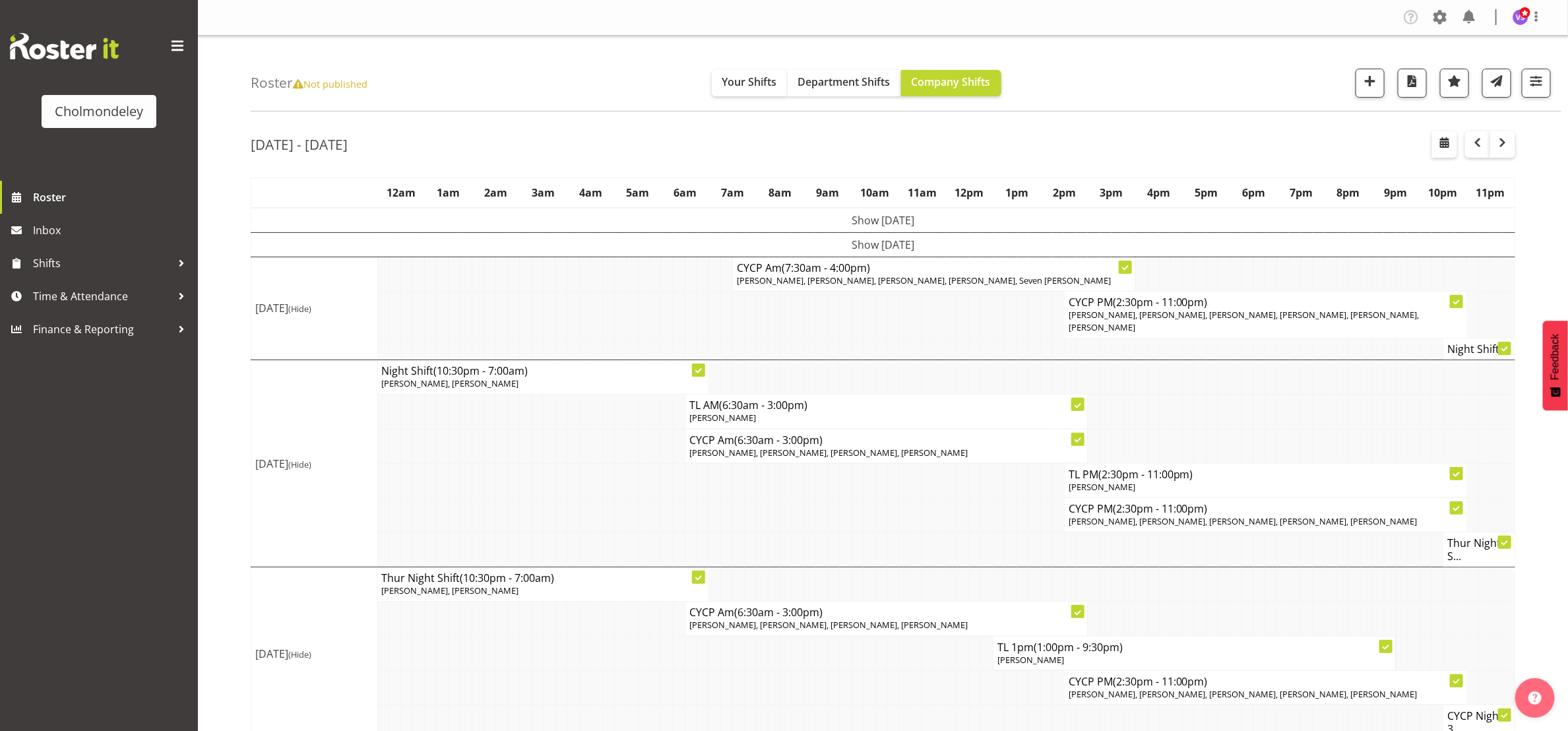
click at [628, 656] on td at bounding box center [632, 653] width 12 height 34
click at [792, 654] on td at bounding box center [797, 653] width 12 height 34
click at [967, 691] on td at bounding box center [964, 687] width 12 height 34
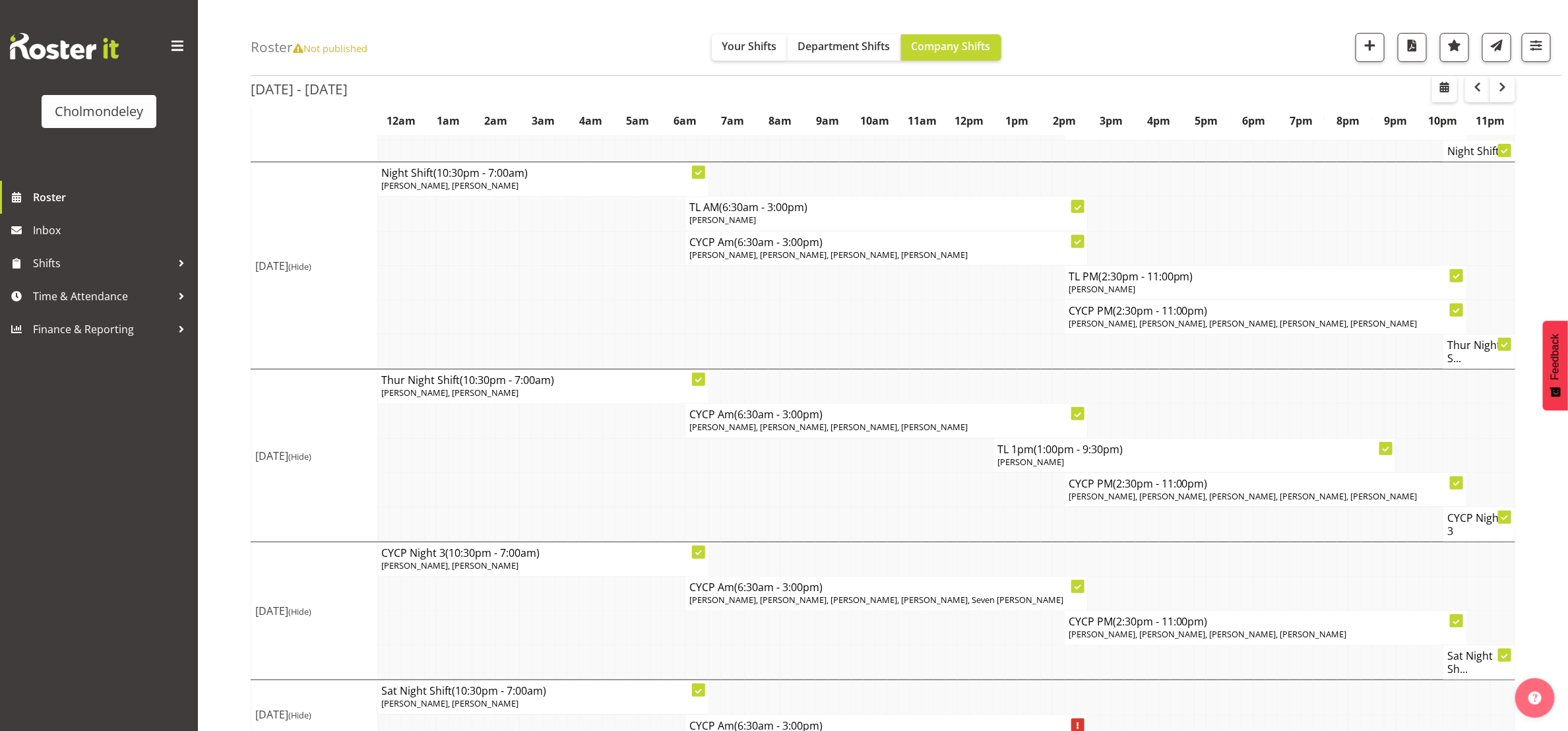
scroll to position [220, 0]
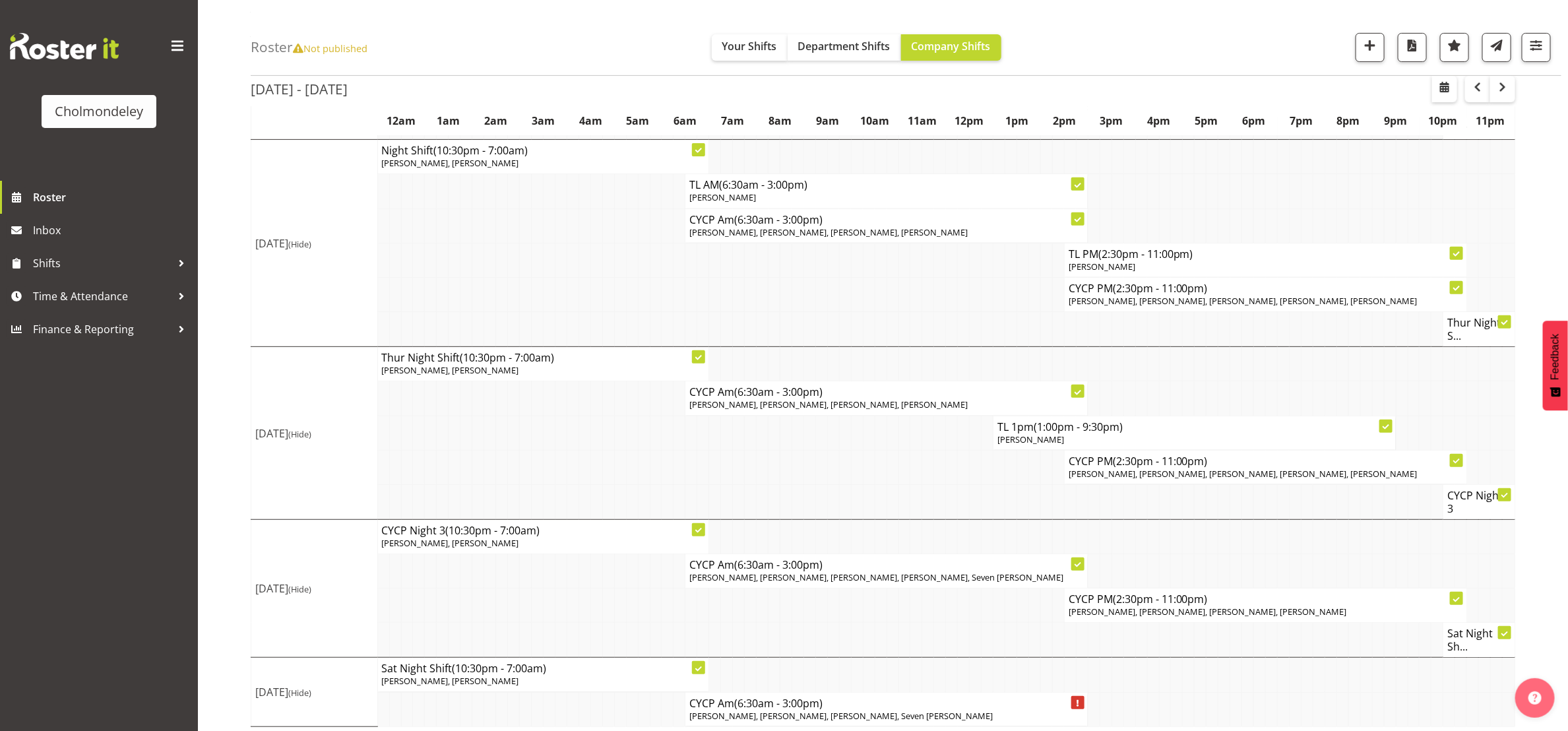
click at [930, 623] on td at bounding box center [928, 640] width 12 height 35
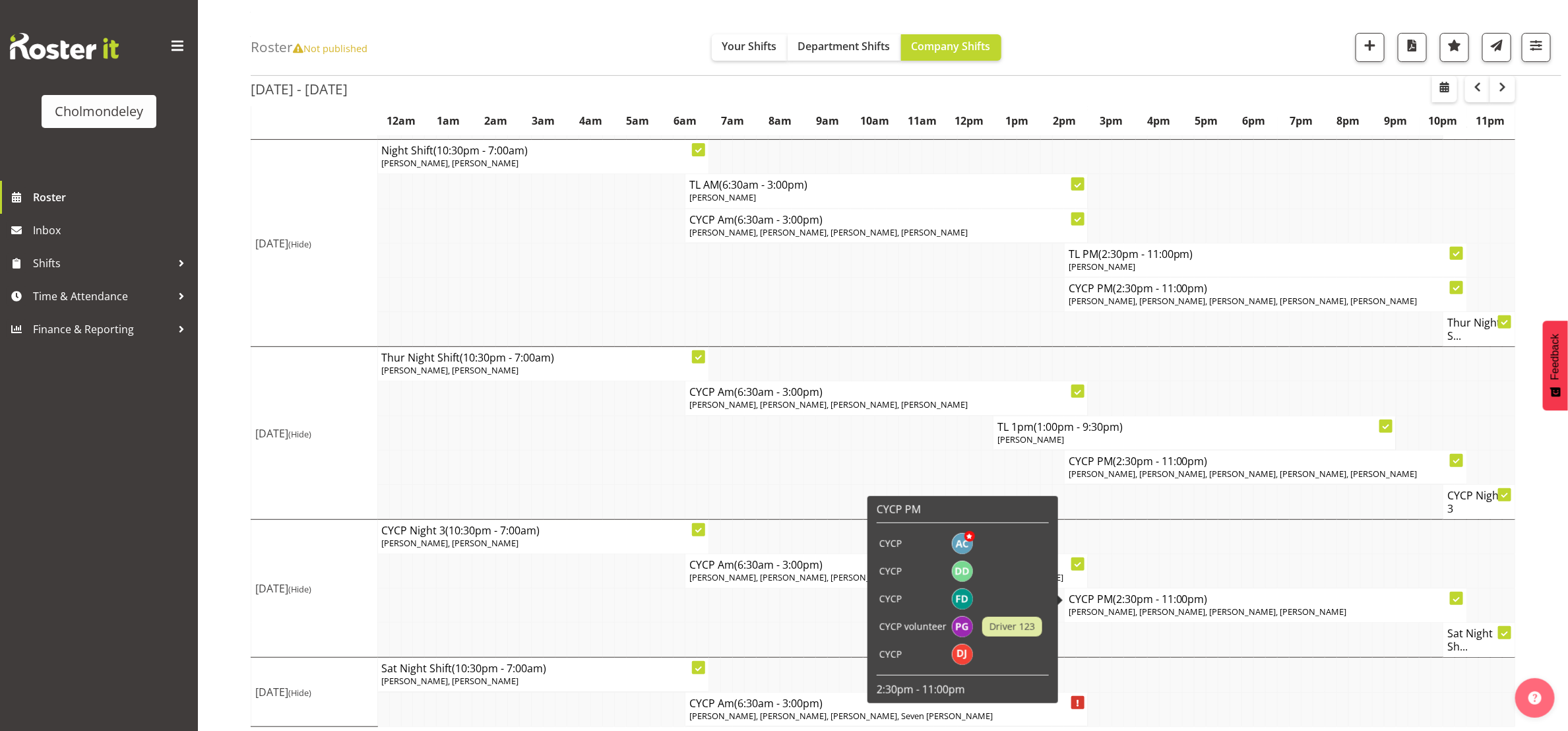
click at [1126, 594] on span "(2:30pm - 11:00pm)" at bounding box center [1160, 599] width 95 height 15
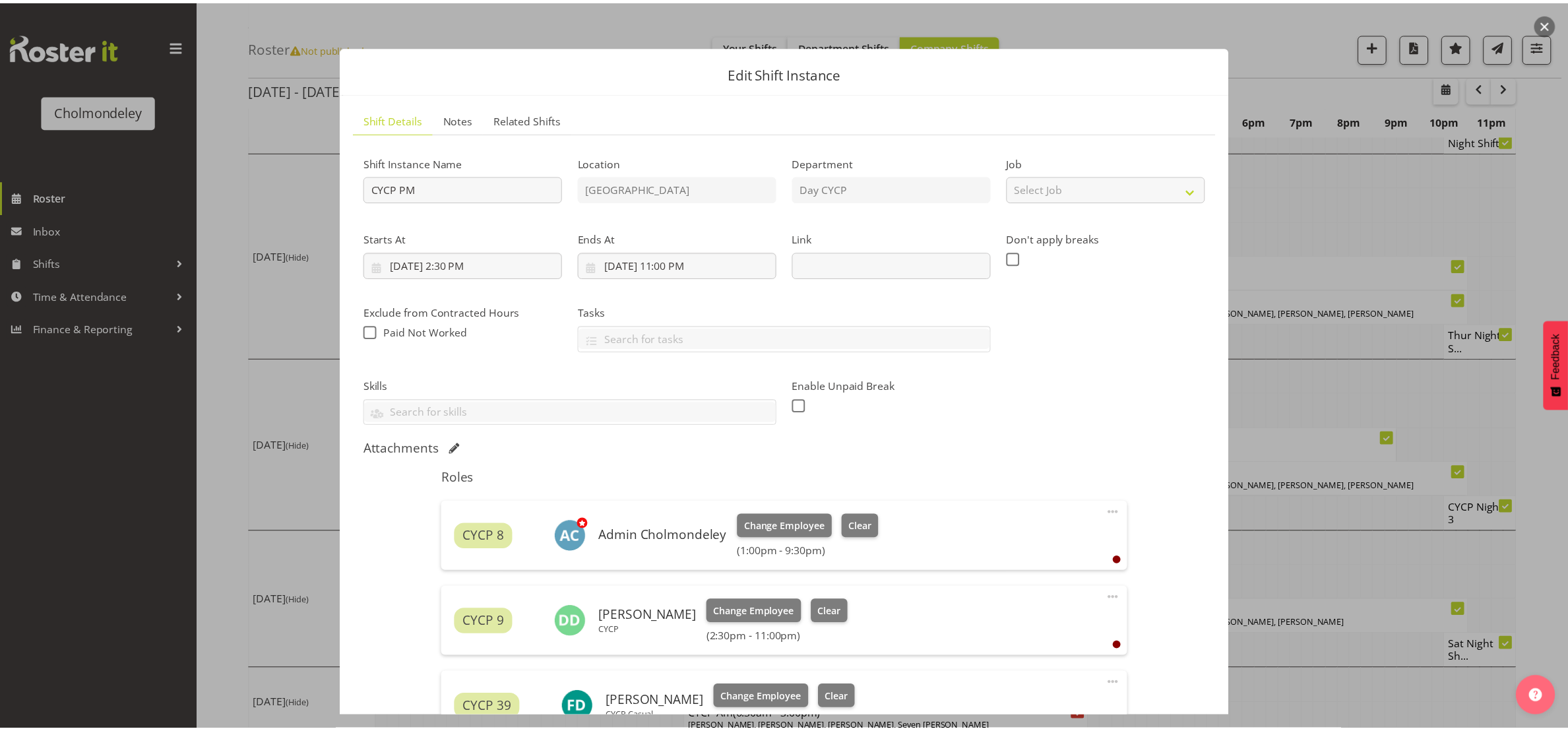
scroll to position [297, 0]
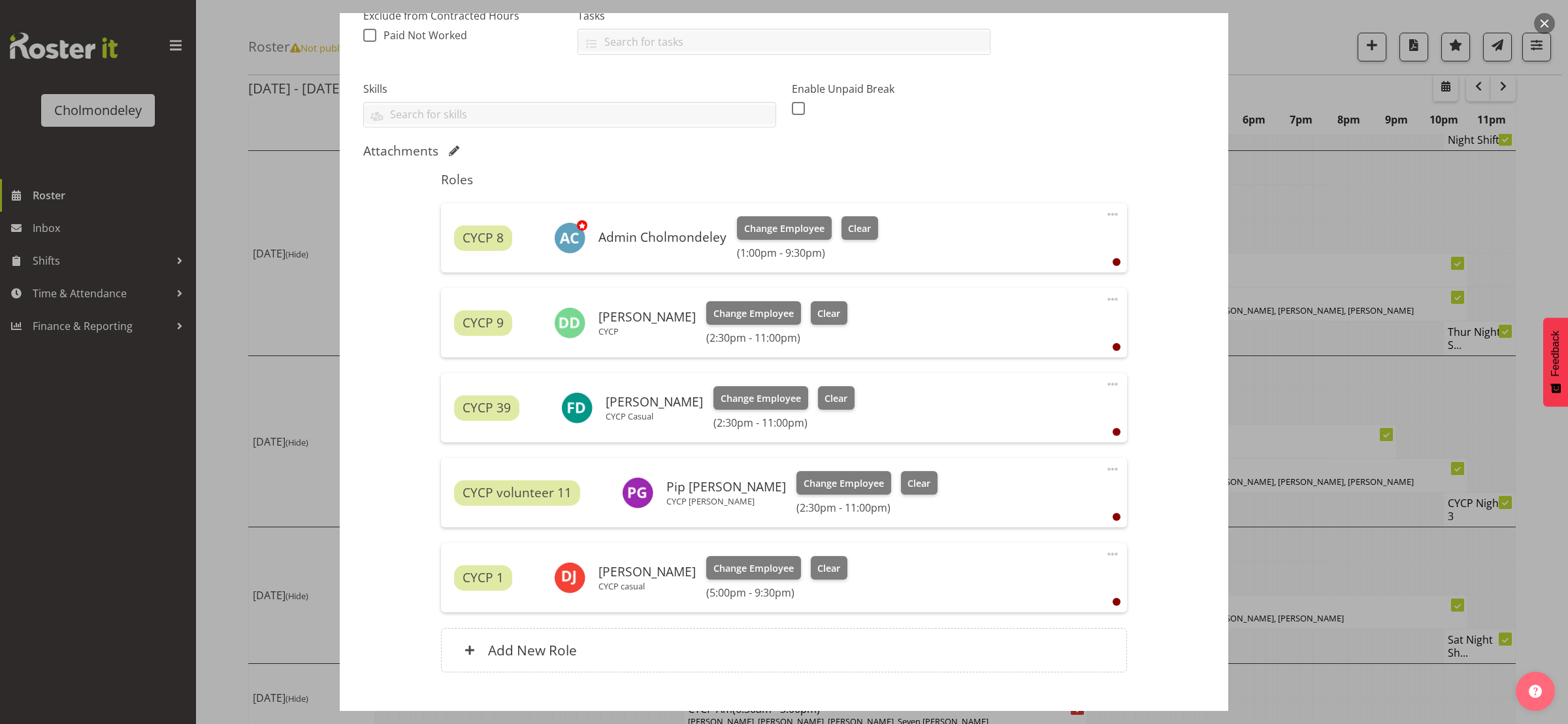
click at [1105, 553] on span at bounding box center [1112, 554] width 15 height 15
click at [1007, 588] on link "Edit" at bounding box center [1058, 583] width 125 height 24
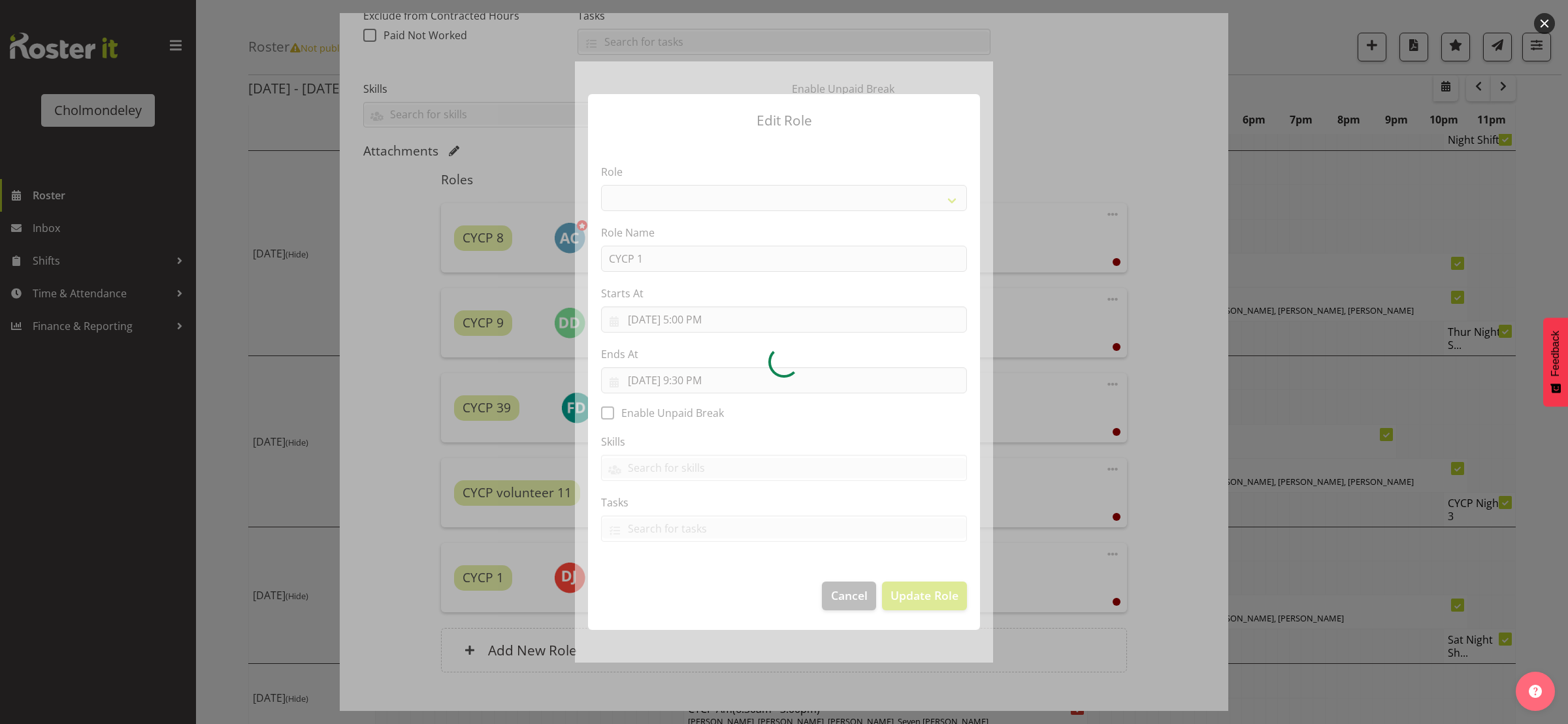
select select "206"
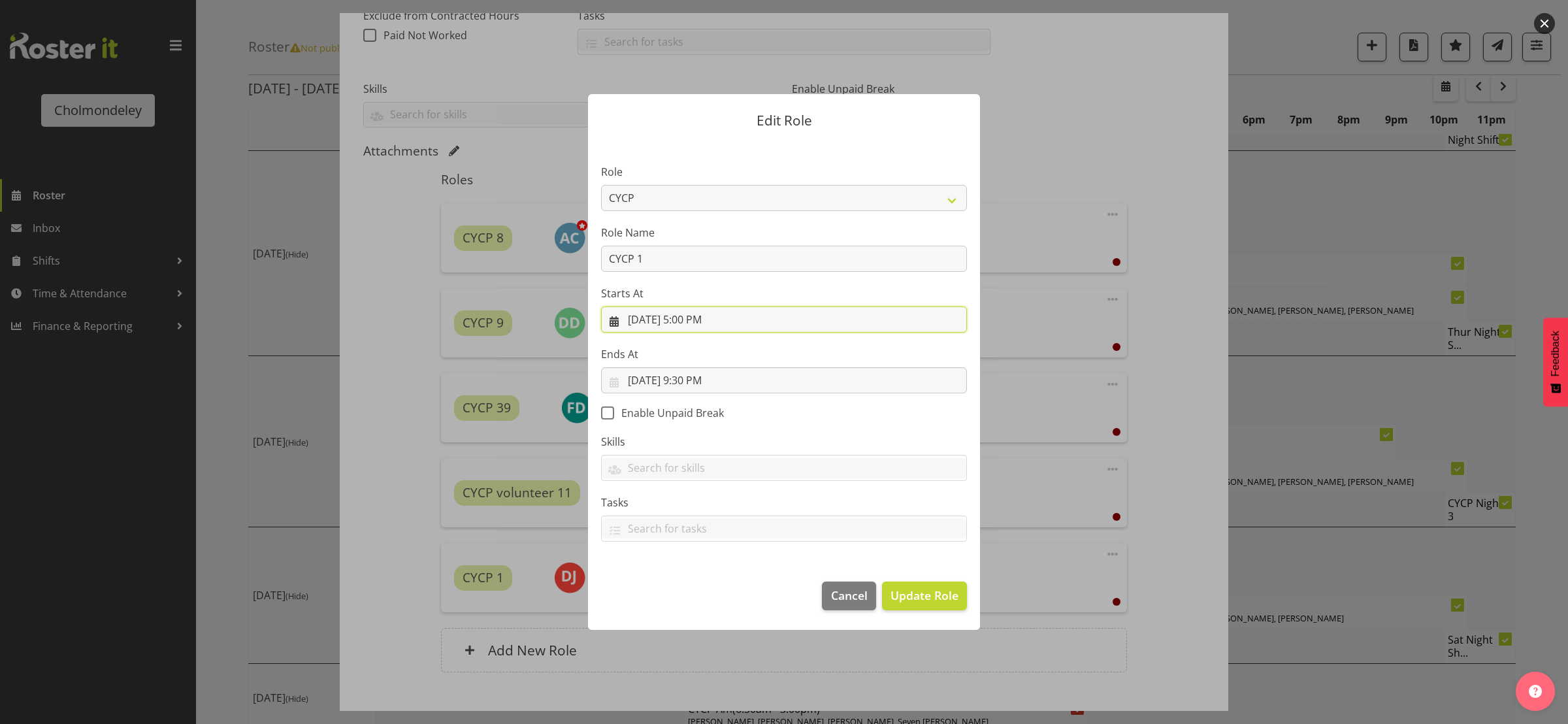
click at [708, 320] on input "[DATE] 5:00 PM" at bounding box center [784, 319] width 366 height 26
click at [702, 603] on select "00 01 02 03 04 05 06 07 08 09 10 11 12 13 14 15 16 17 18 19 20 21 22 23" at bounding box center [705, 596] width 29 height 26
select select "14"
click at [690, 584] on select "00 01 02 03 04 05 06 07 08 09 10 11 12 13 14 15 16 17 18 19 20 21 22 23" at bounding box center [705, 596] width 29 height 26
type input "[DATE] 2:00 PM"
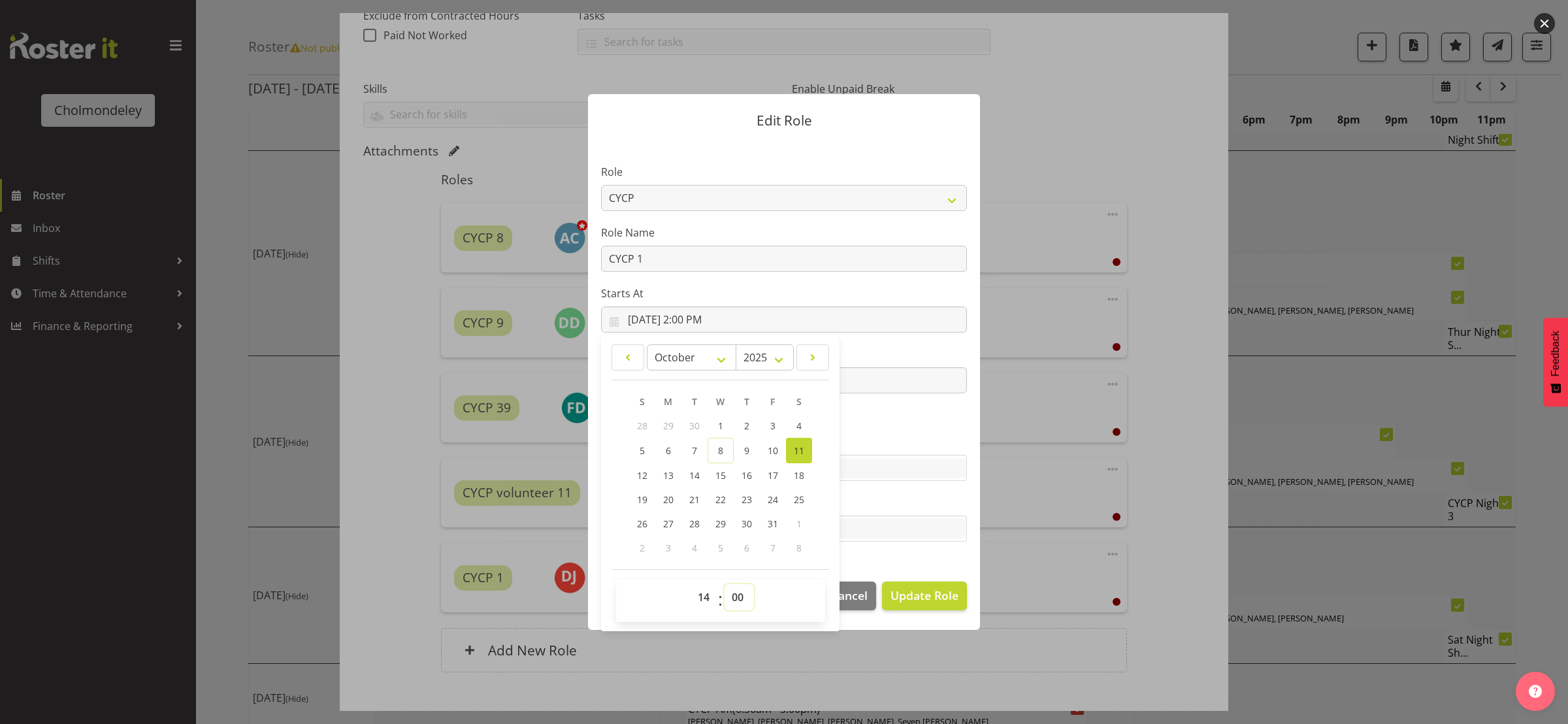
click at [741, 599] on select "00 01 02 03 04 05 06 07 08 09 10 11 12 13 14 15 16 17 18 19 20 21 22 23 24 25 2…" at bounding box center [739, 596] width 29 height 26
select select "30"
click at [725, 584] on select "00 01 02 03 04 05 06 07 08 09 10 11 12 13 14 15 16 17 18 19 20 21 22 23 24 25 2…" at bounding box center [739, 596] width 29 height 26
type input "[DATE] 2:30 PM"
click at [914, 585] on button "Update Role" at bounding box center [925, 596] width 85 height 29
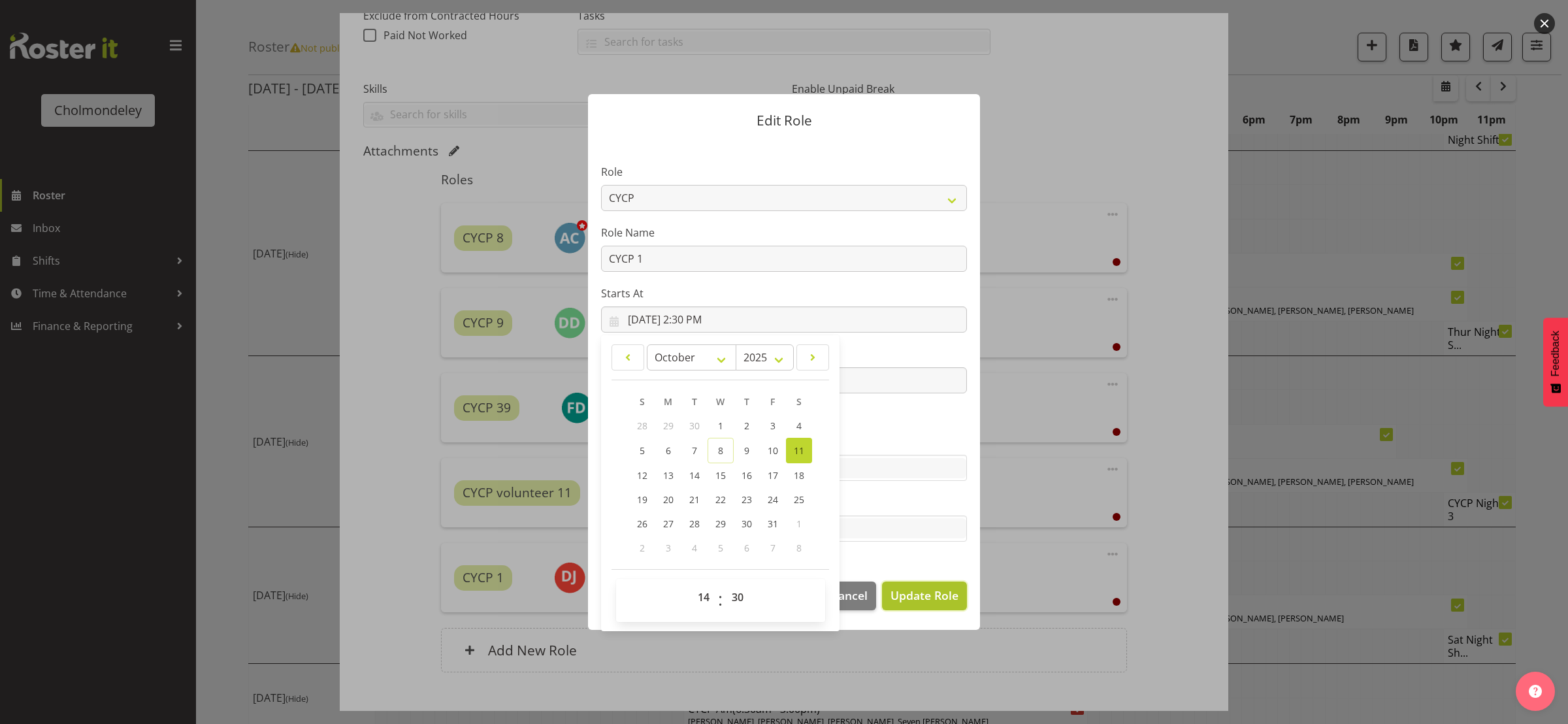
select select
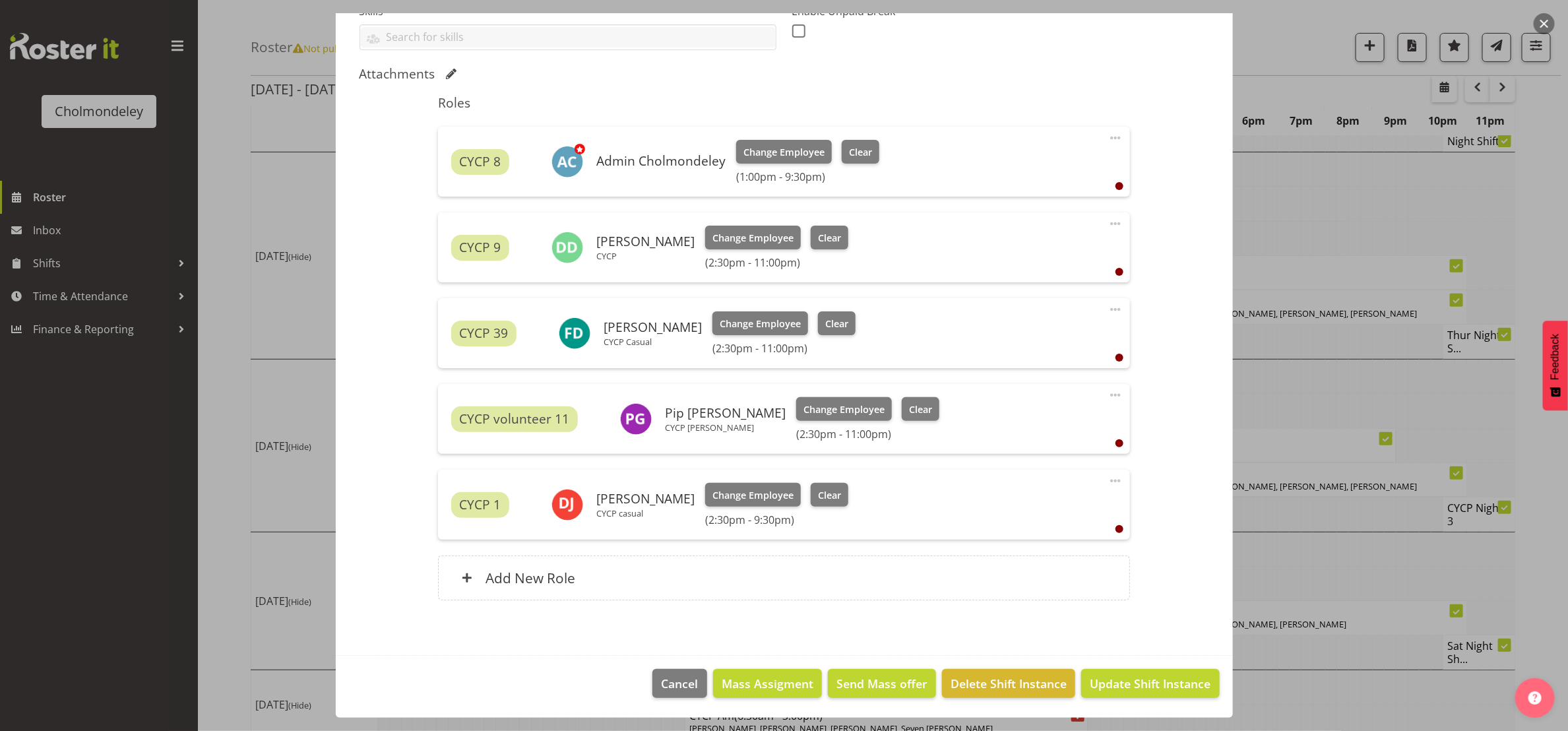
scroll to position [220, 0]
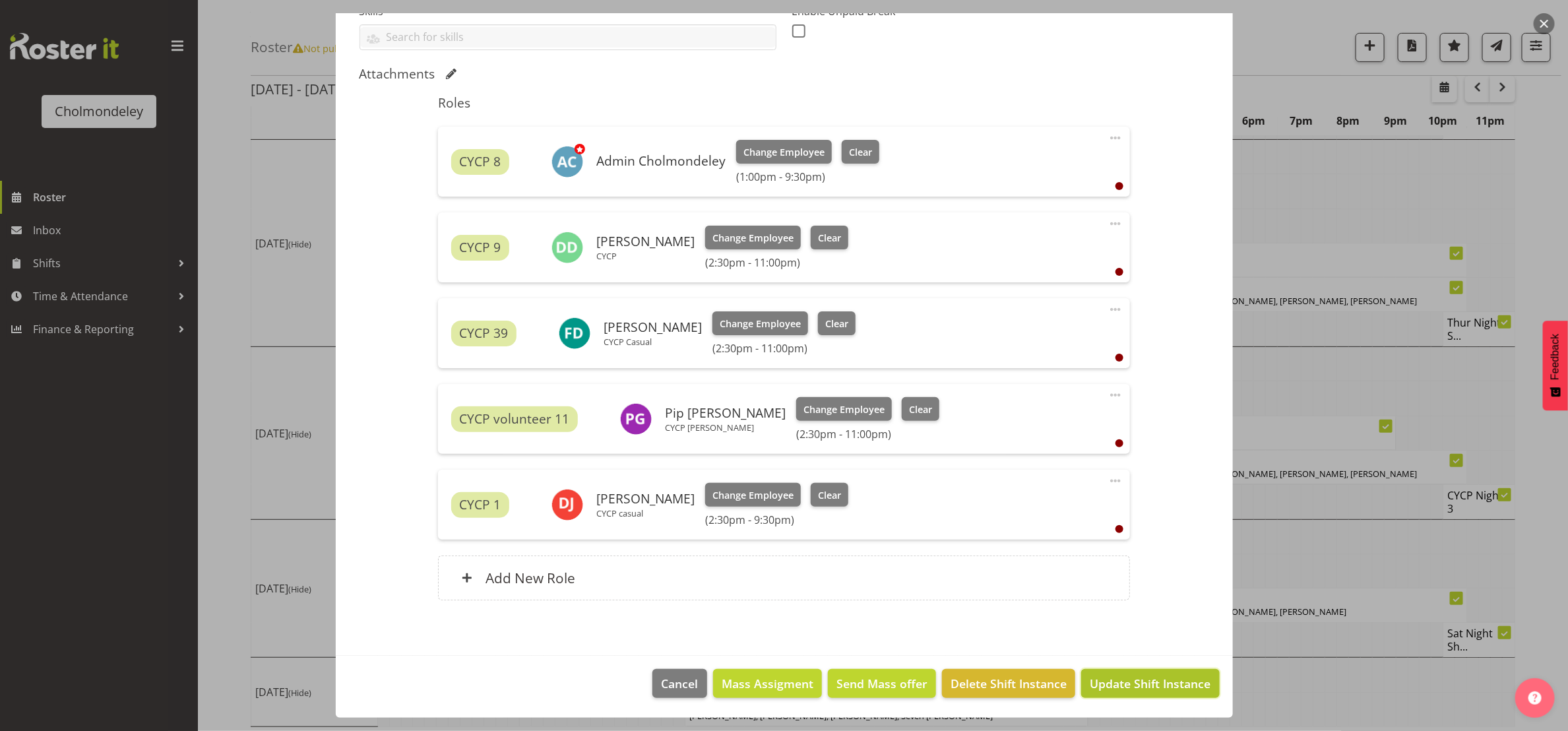
click at [1172, 675] on span "Update Shift Instance" at bounding box center [1150, 684] width 121 height 17
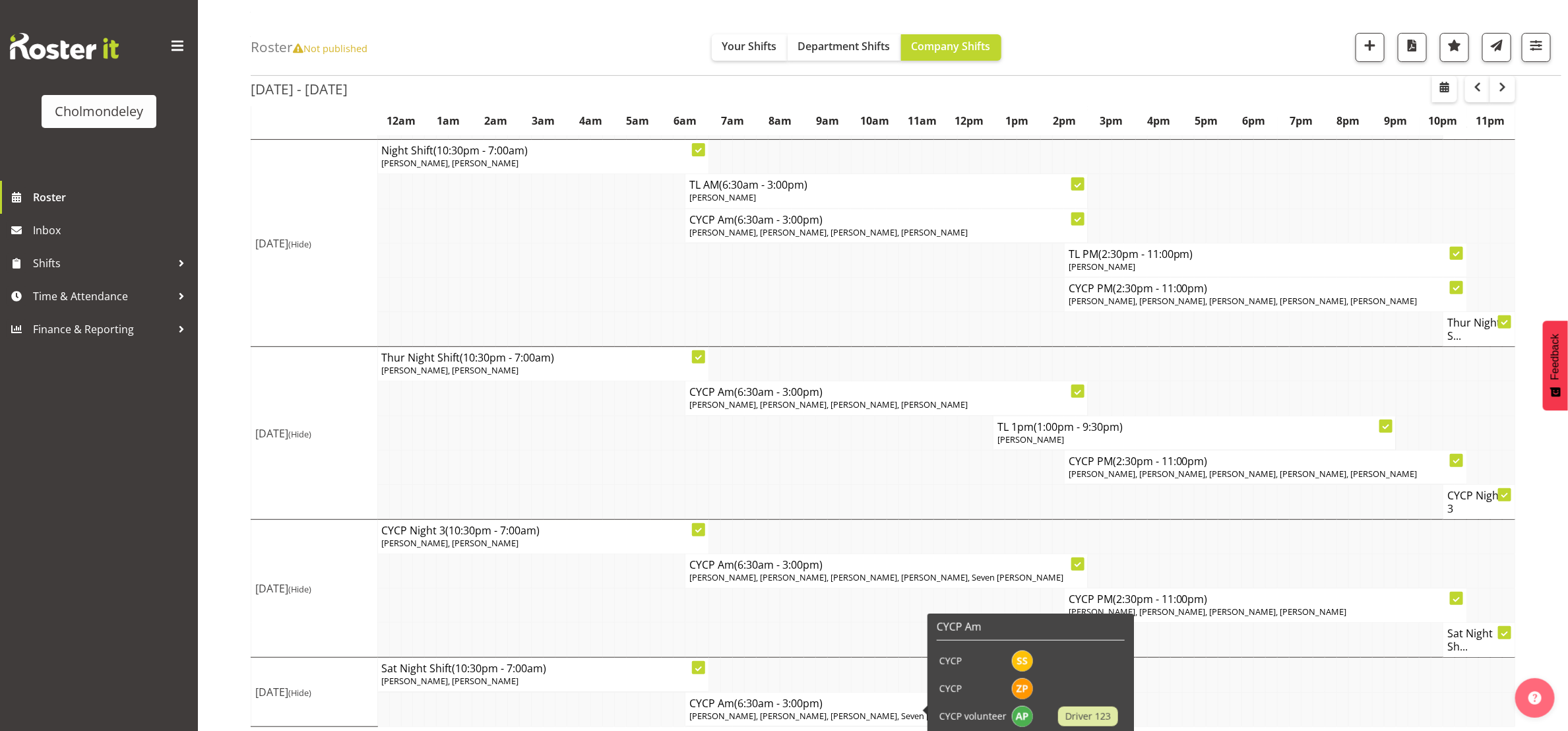
click at [800, 628] on td at bounding box center [797, 640] width 12 height 35
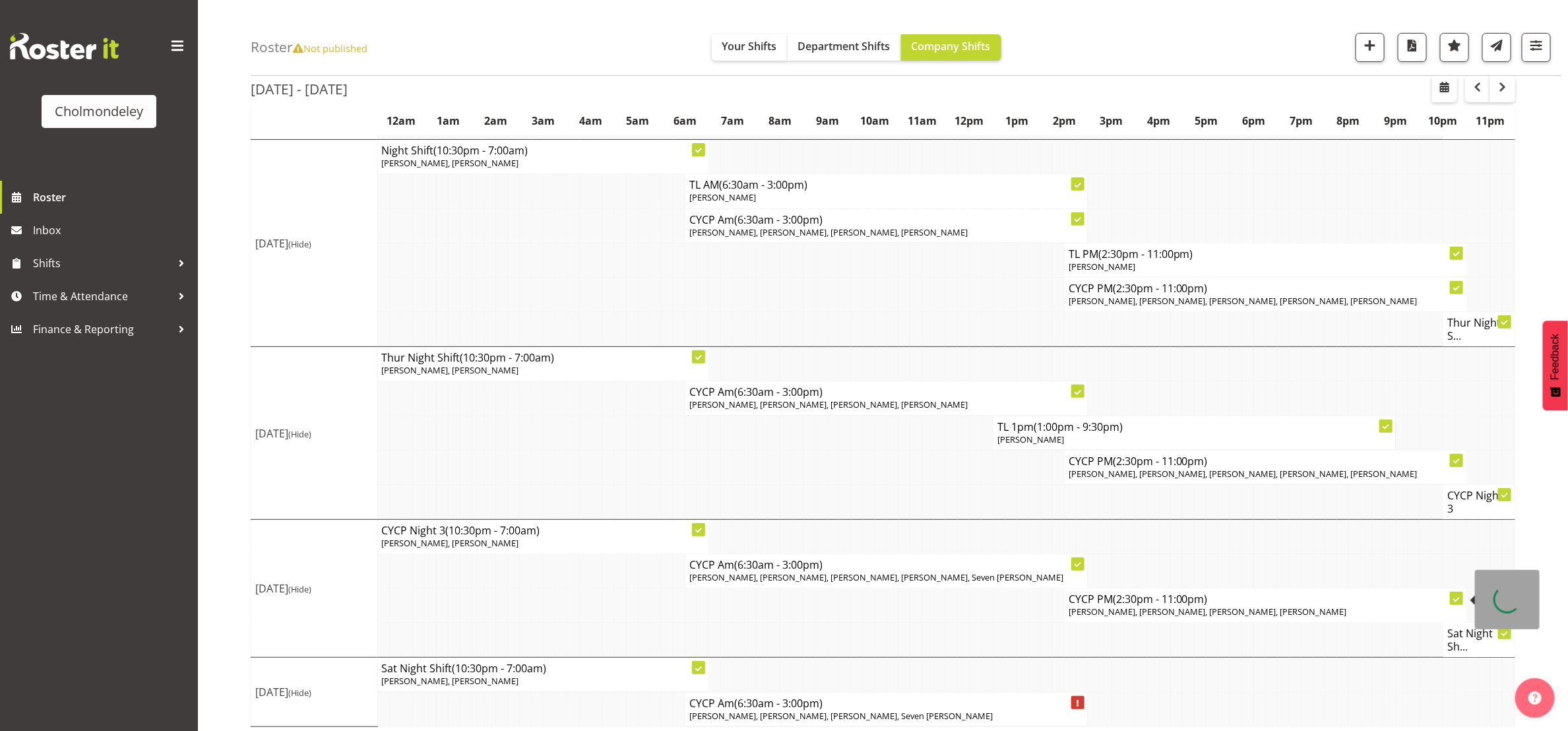
click at [1269, 606] on span "[PERSON_NAME], [PERSON_NAME], [PERSON_NAME], [PERSON_NAME]" at bounding box center [1207, 611] width 278 height 12
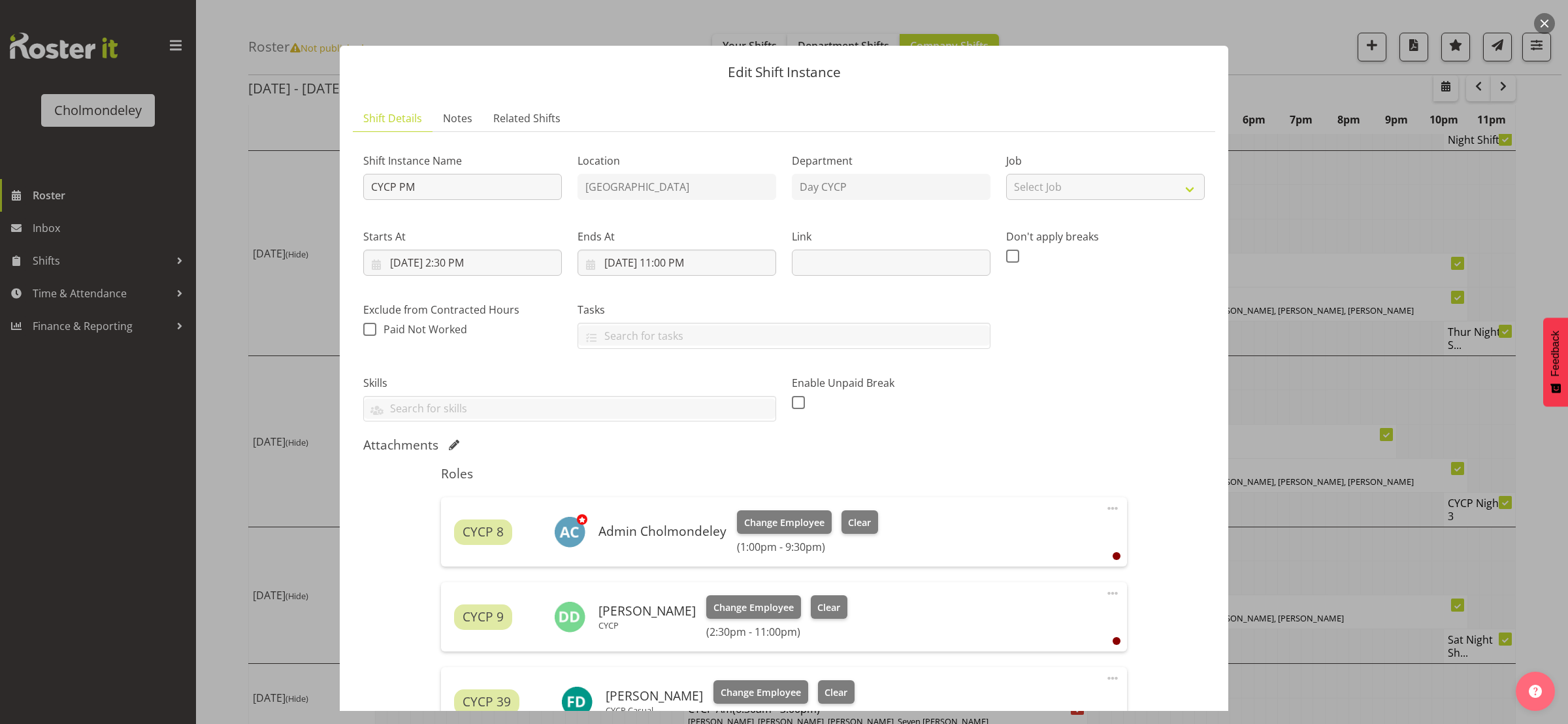
scroll to position [196, 0]
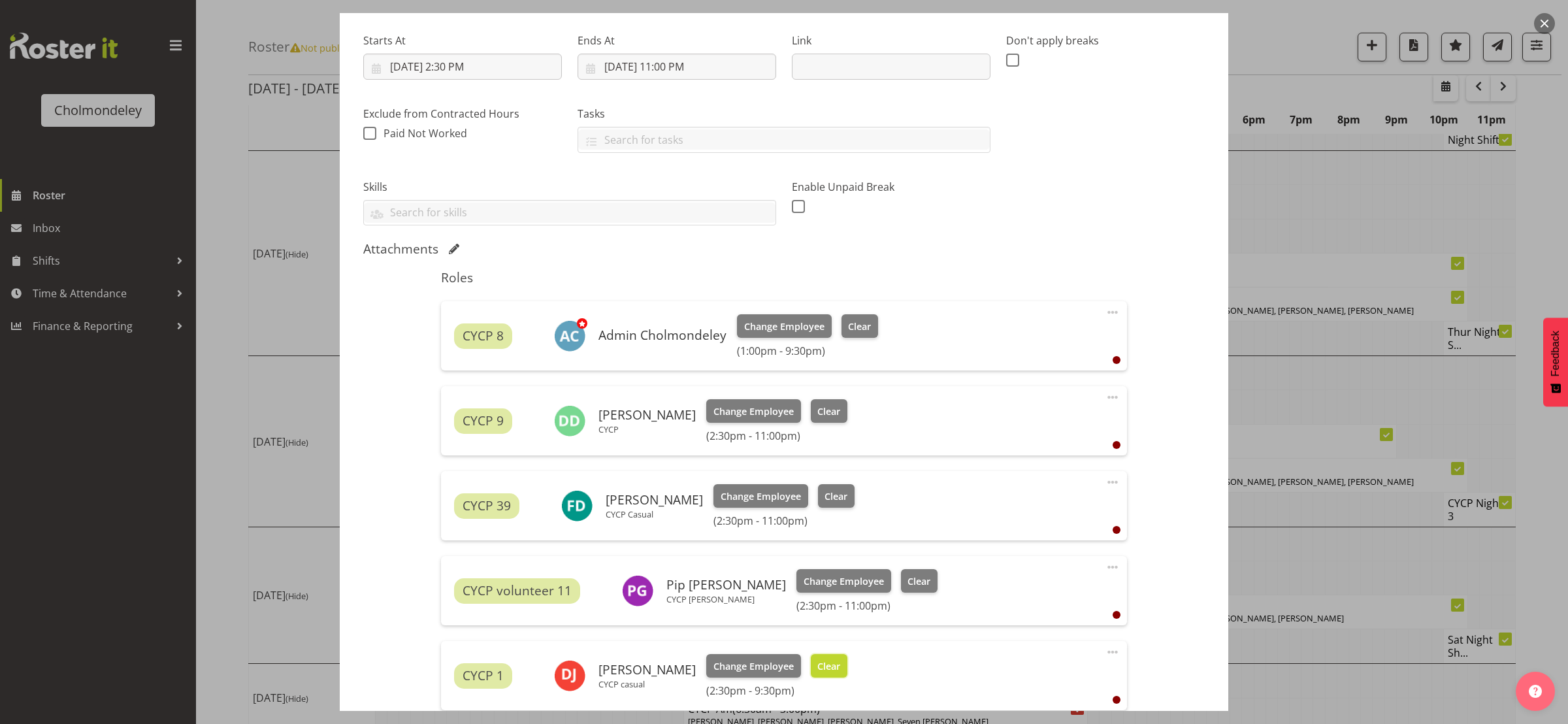
click at [822, 661] on span "Clear" at bounding box center [829, 667] width 23 height 15
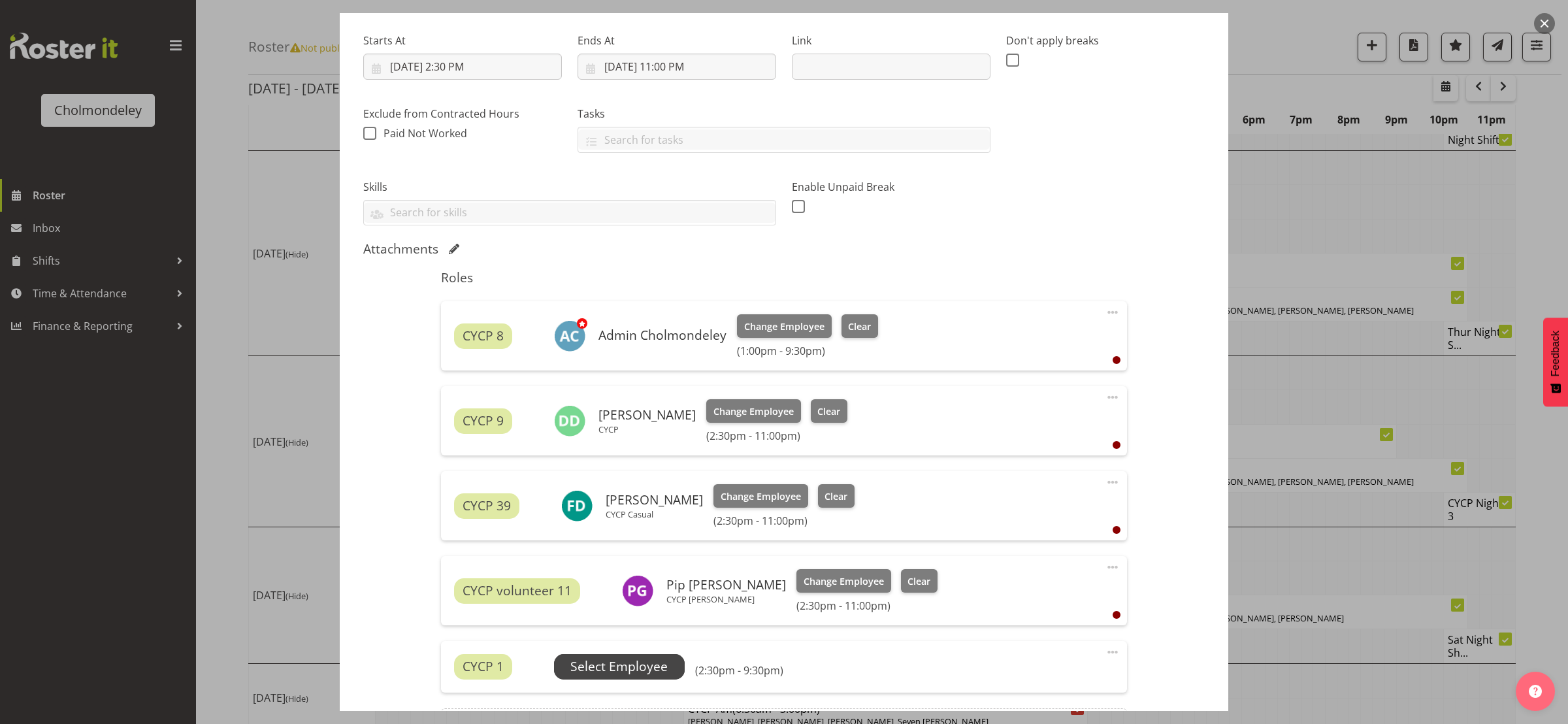
click at [649, 675] on span "Select Employee" at bounding box center [619, 667] width 97 height 19
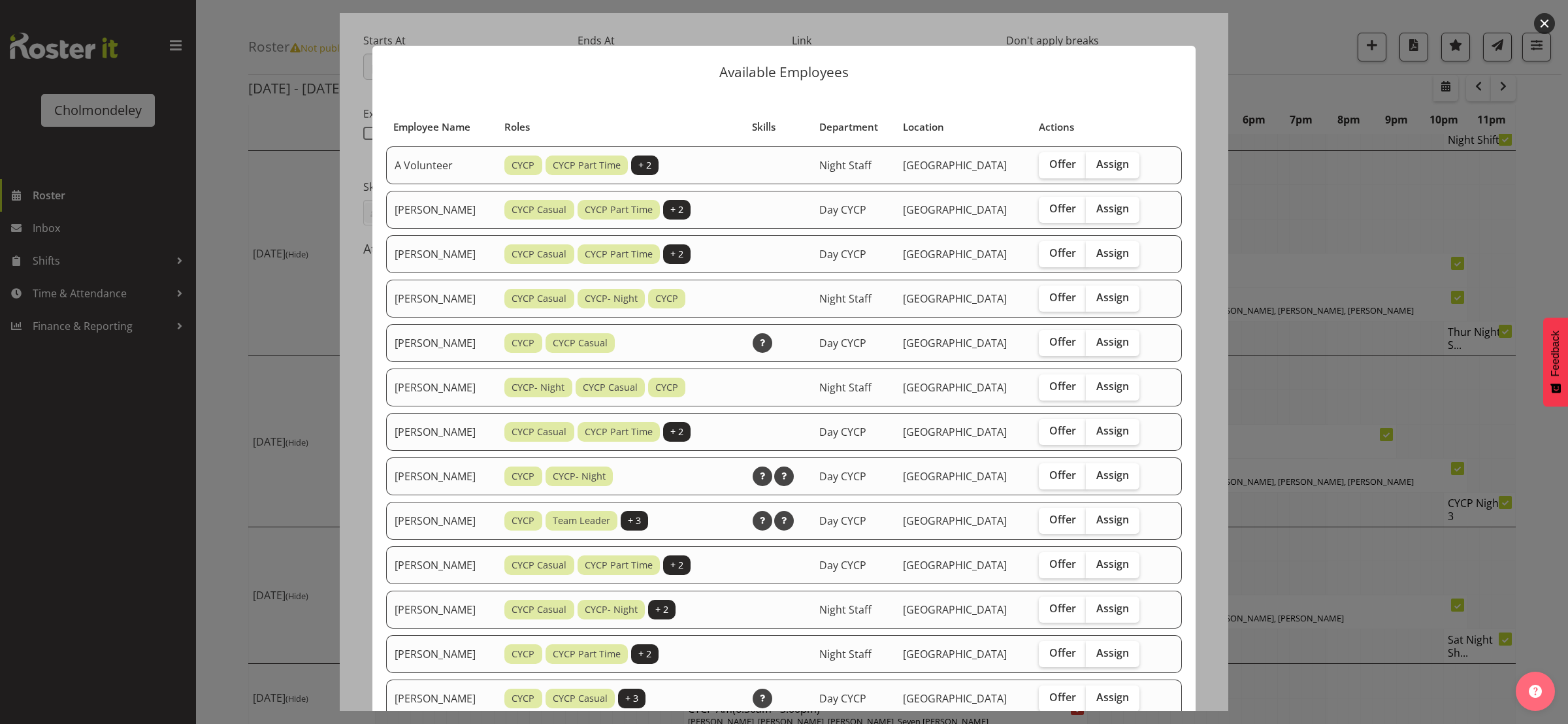
scroll to position [294, 0]
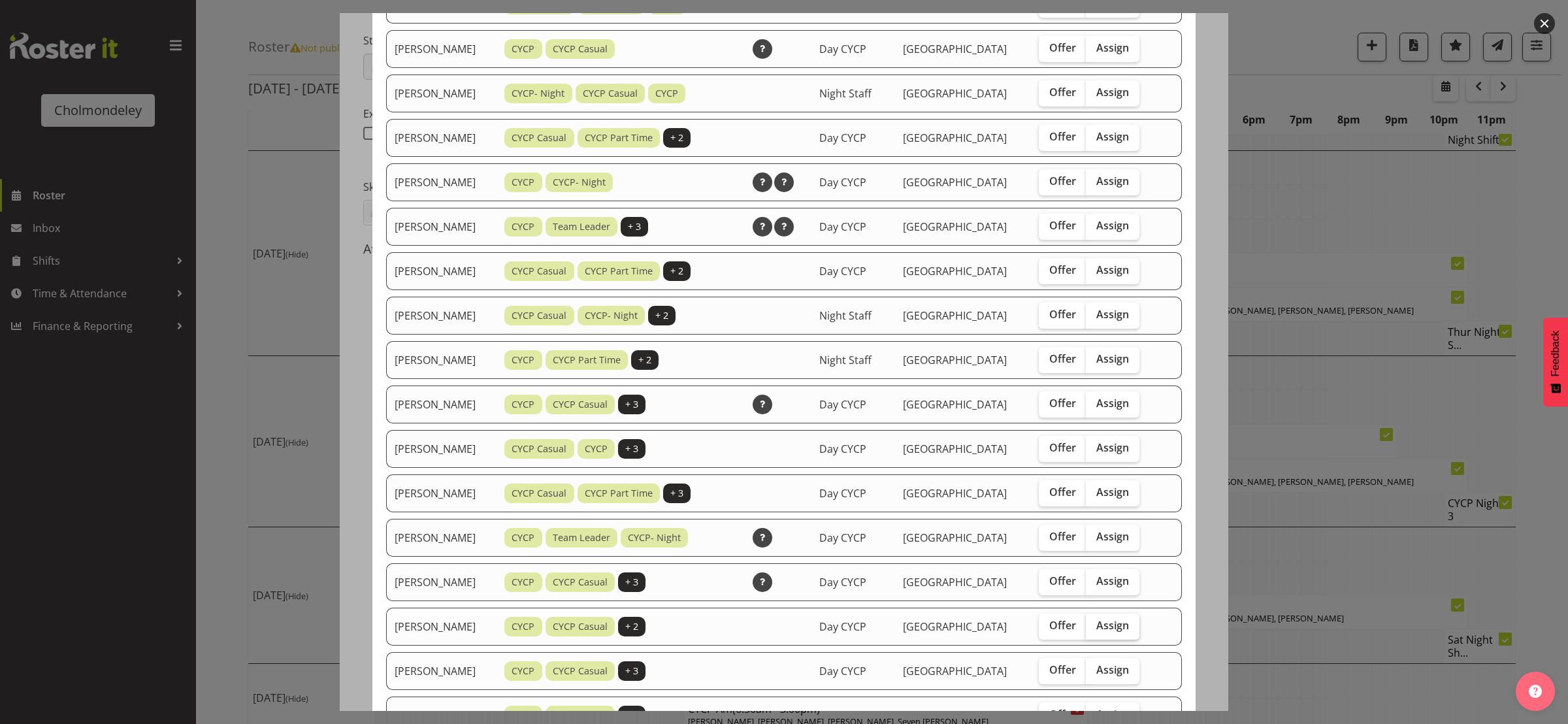
click at [1117, 620] on span "Assign" at bounding box center [1112, 625] width 33 height 13
click at [1095, 622] on input "Assign" at bounding box center [1090, 626] width 8 height 8
checkbox input "true"
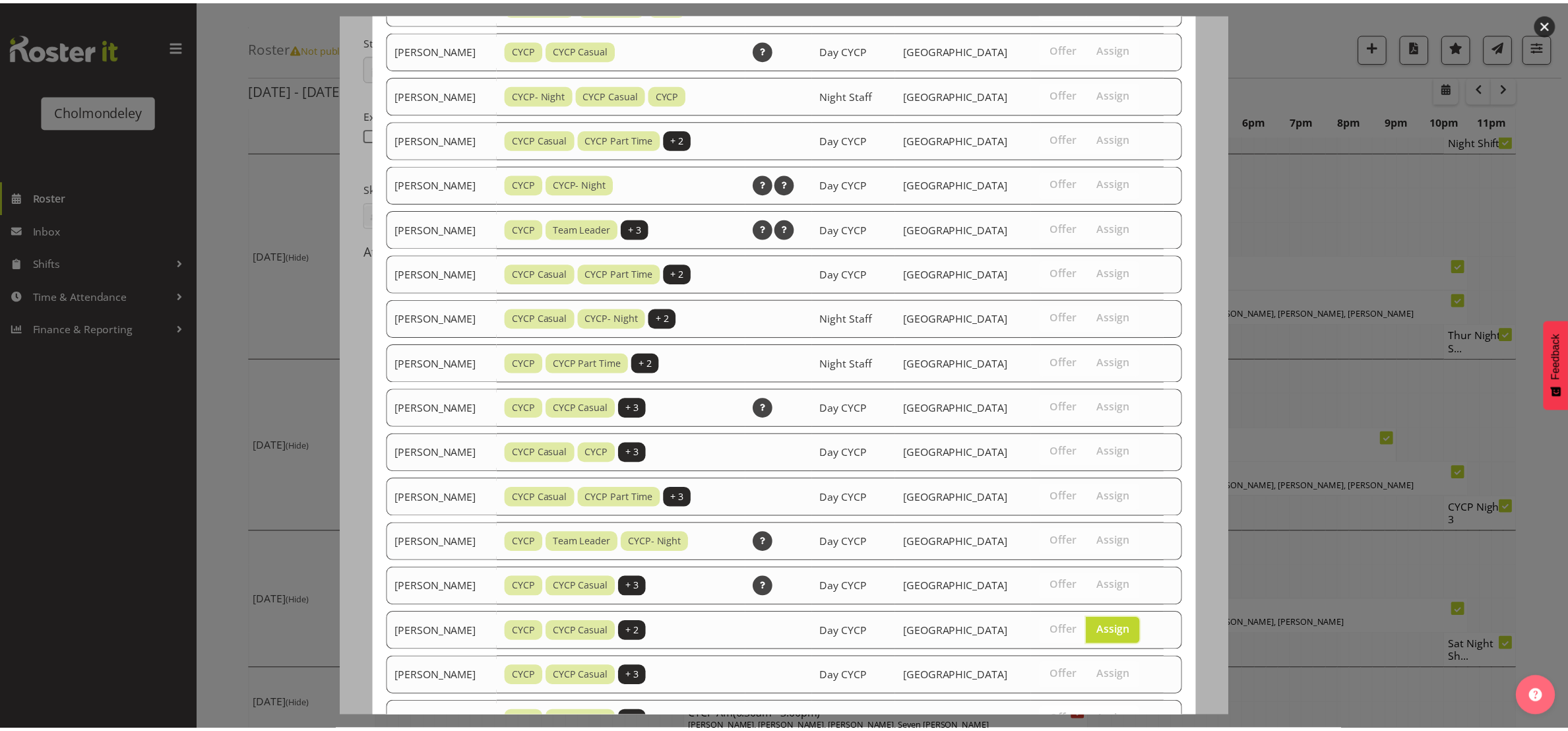
scroll to position [626, 0]
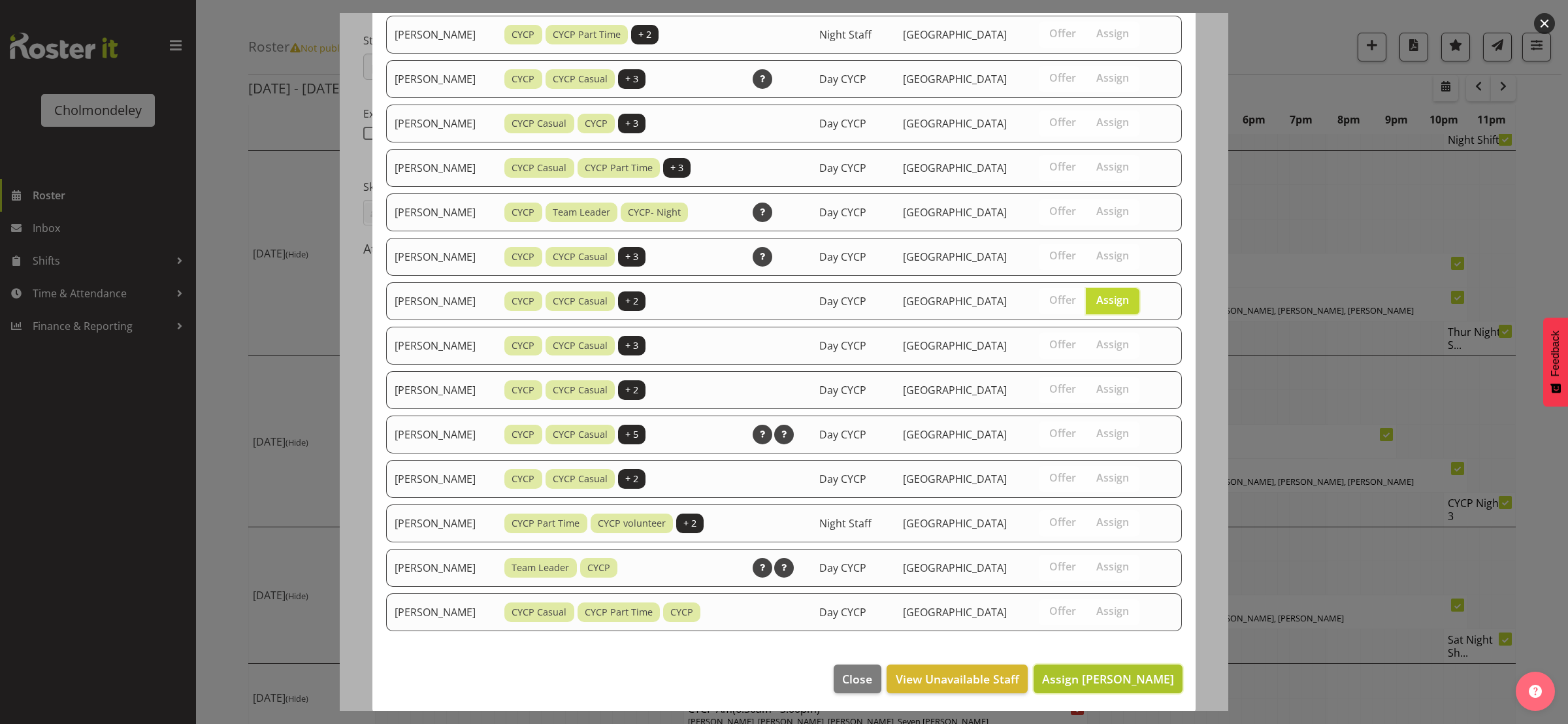
click at [1126, 676] on span "Assign [PERSON_NAME]" at bounding box center [1108, 678] width 132 height 15
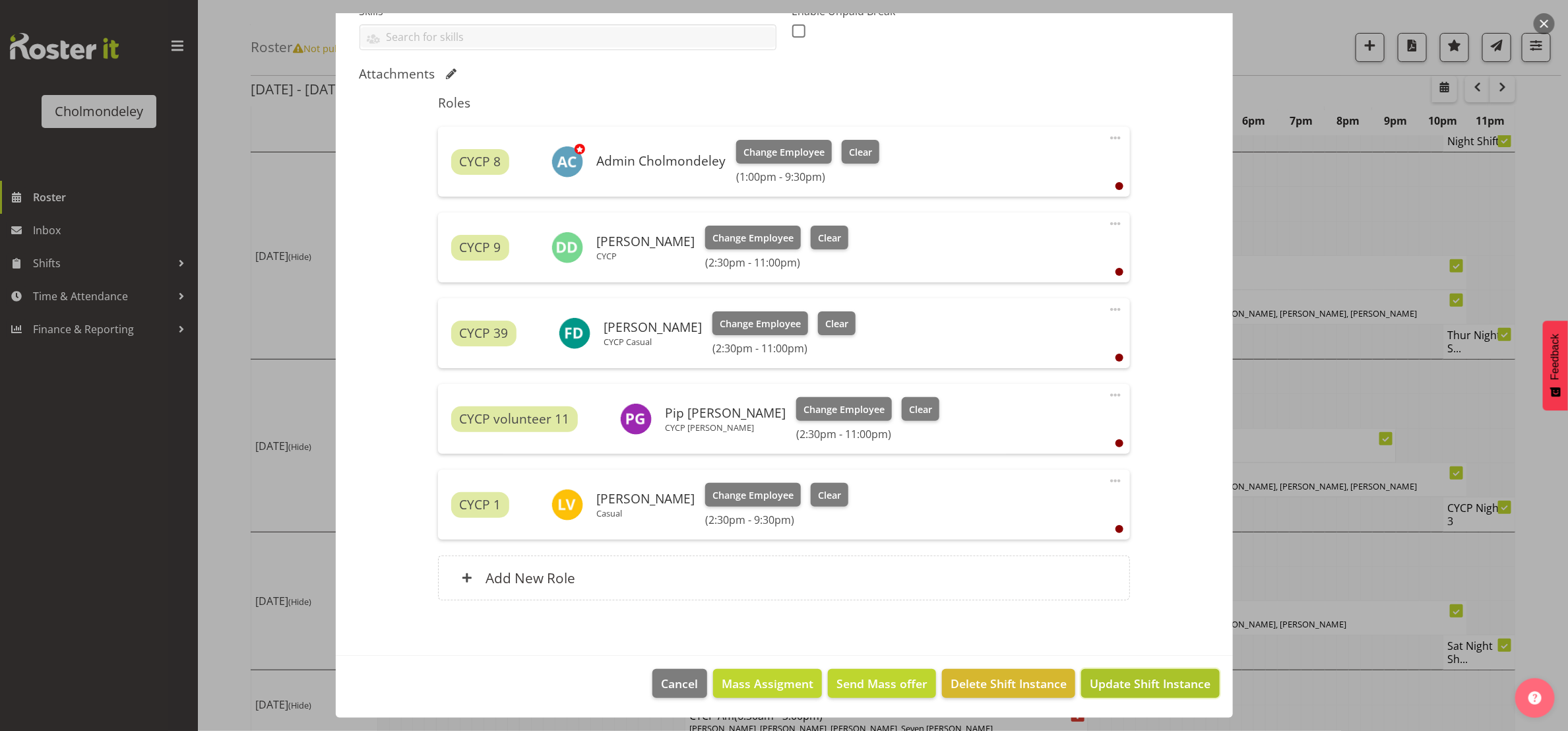
click at [1138, 683] on span "Update Shift Instance" at bounding box center [1150, 684] width 121 height 17
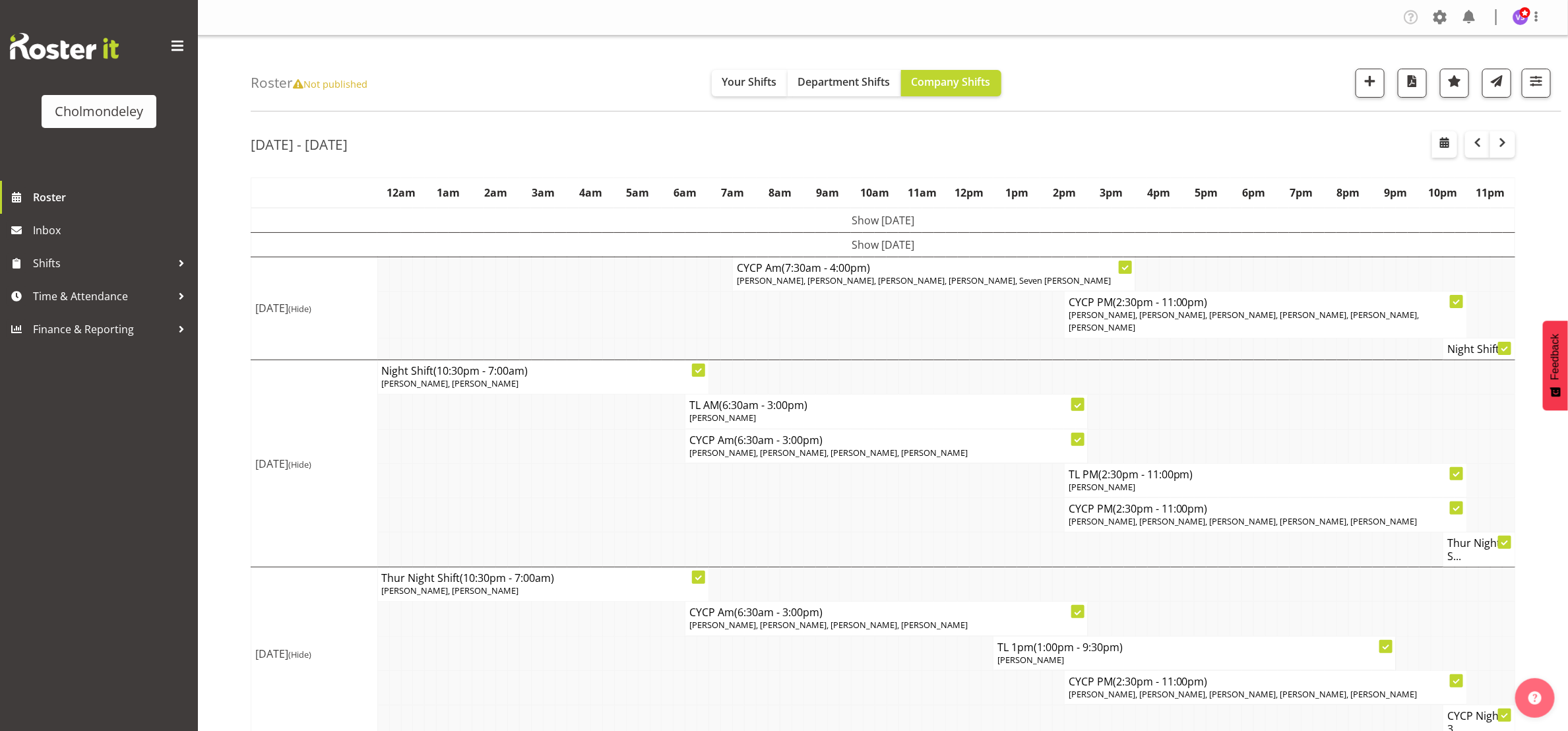
scroll to position [220, 0]
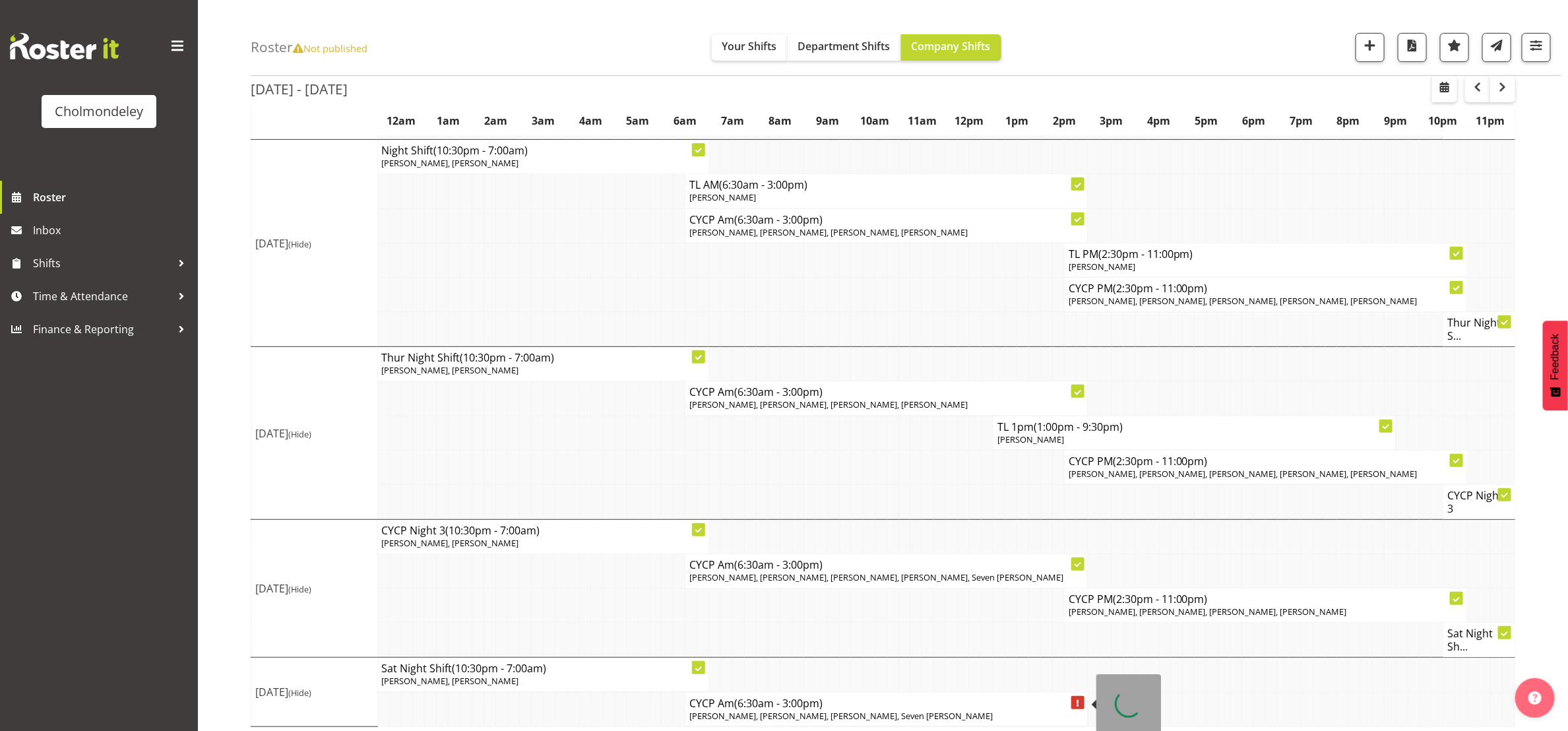
click at [891, 710] on span "[PERSON_NAME], [PERSON_NAME], [PERSON_NAME], Seven [PERSON_NAME]" at bounding box center [841, 715] width 304 height 12
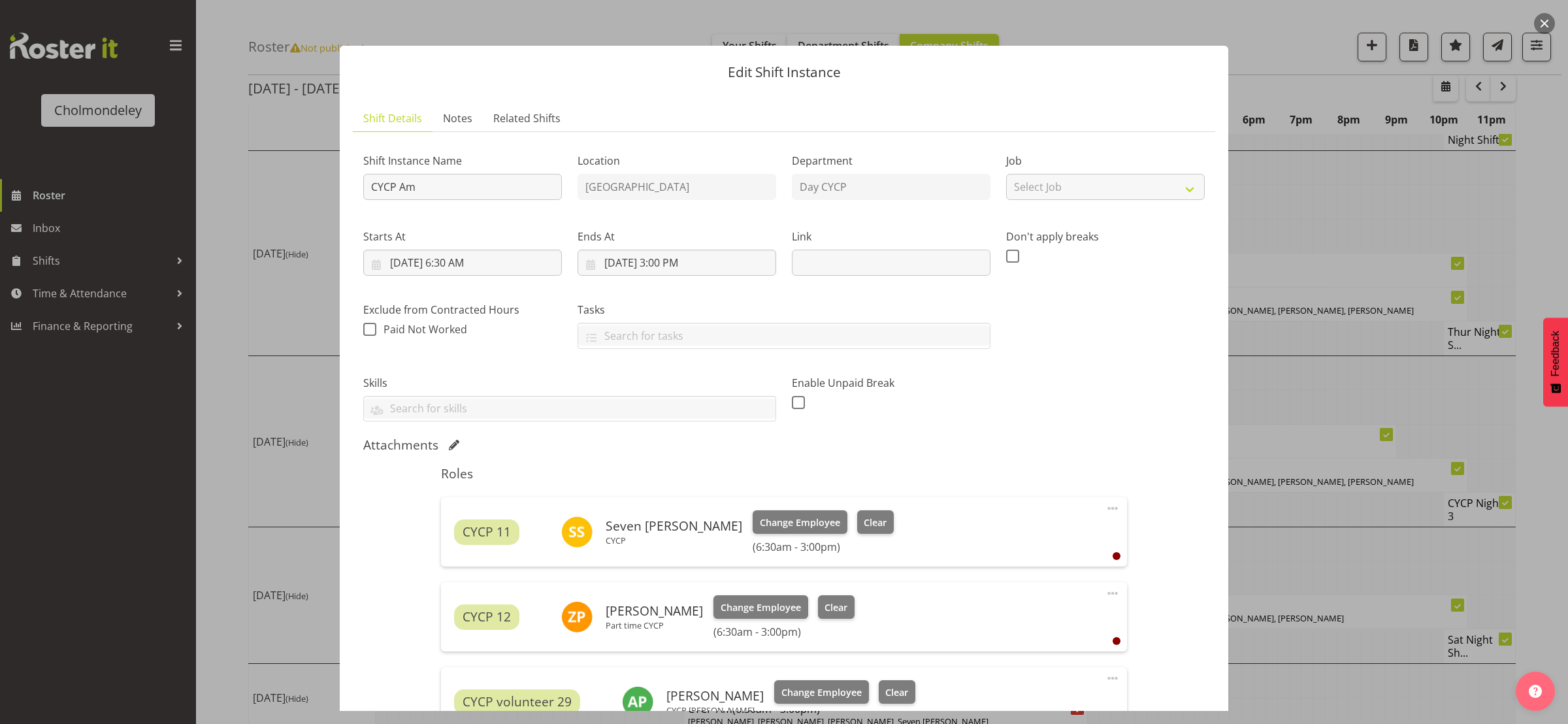
scroll to position [355, 0]
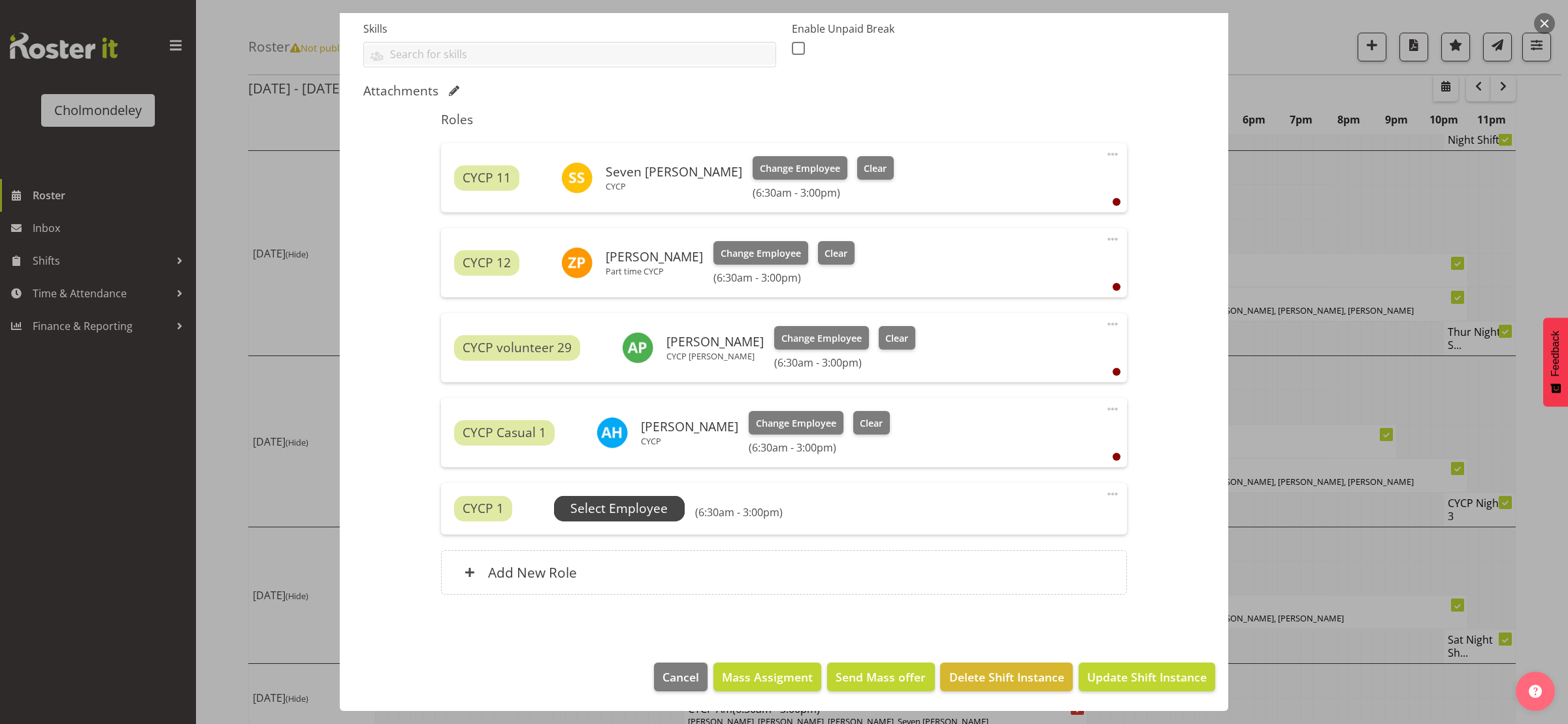
click at [608, 512] on span "Select Employee" at bounding box center [619, 508] width 97 height 19
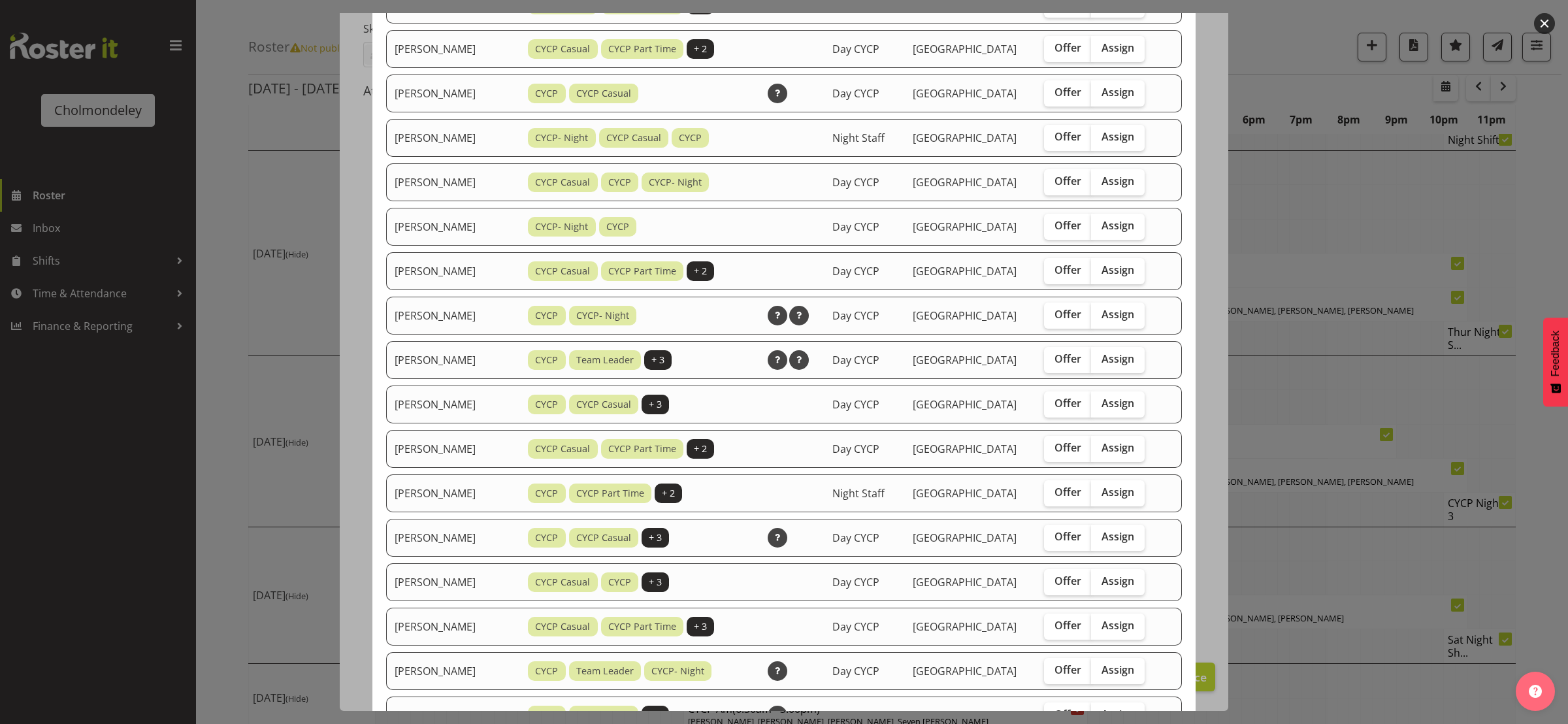
scroll to position [490, 0]
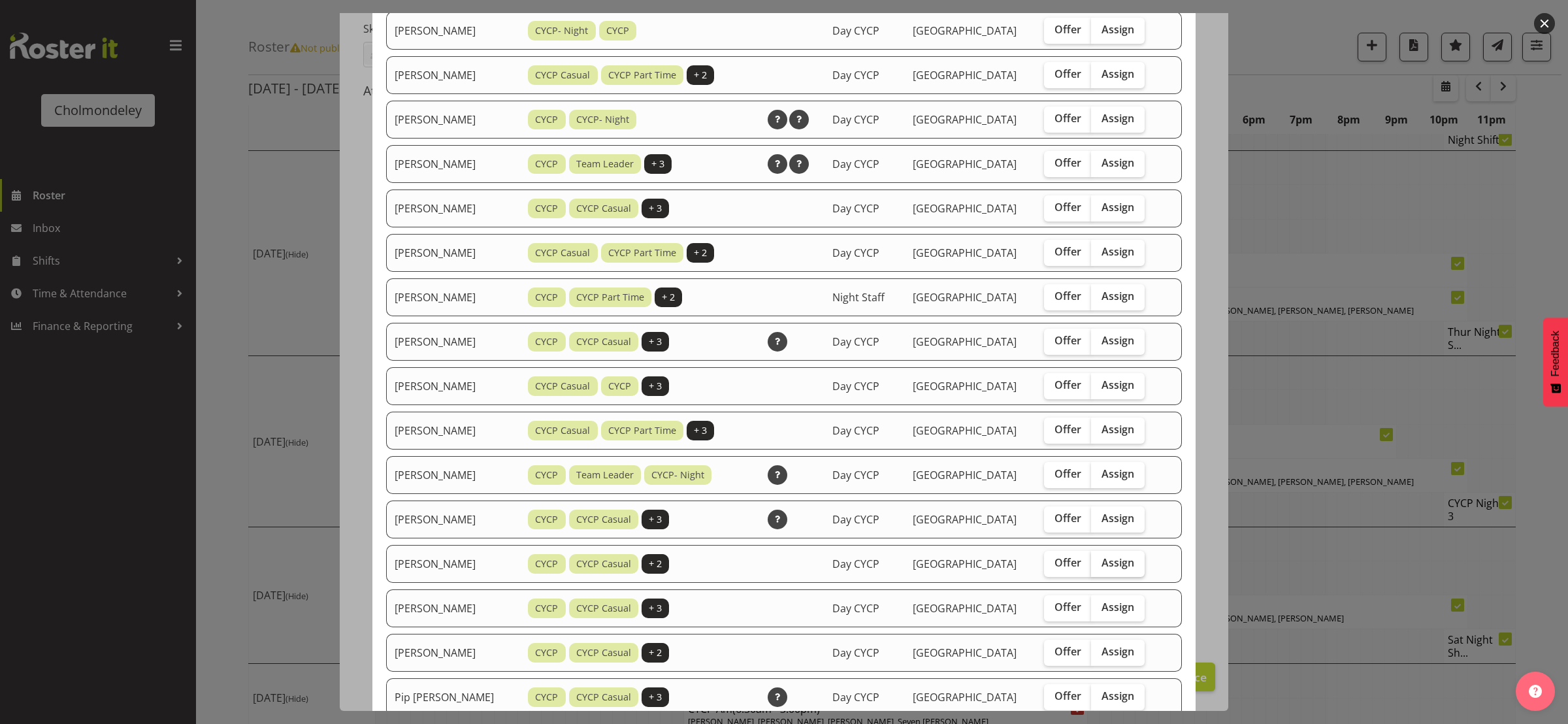
click at [1136, 563] on label "Assign" at bounding box center [1118, 564] width 53 height 26
click at [1100, 563] on input "Assign" at bounding box center [1096, 563] width 8 height 8
checkbox input "true"
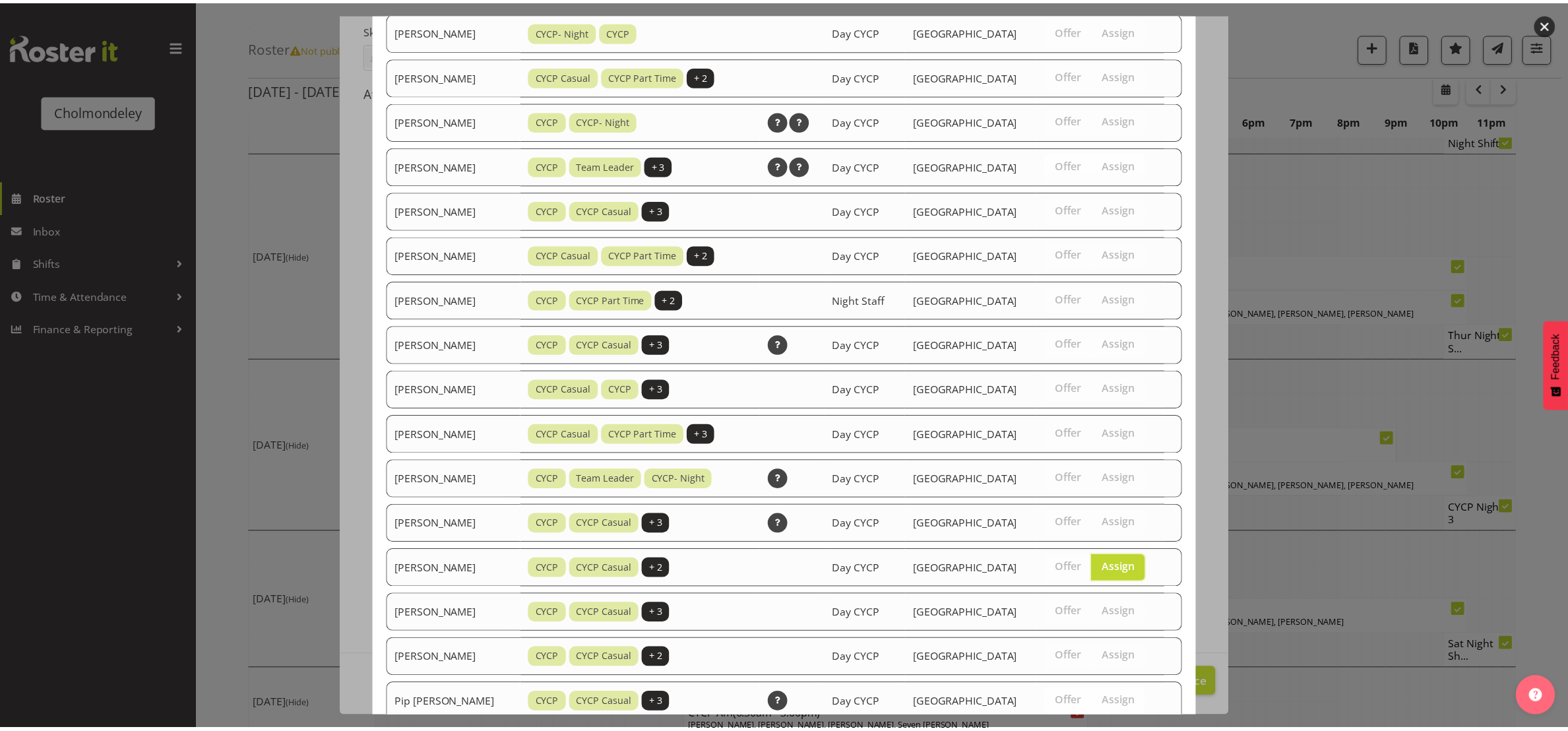
scroll to position [804, 0]
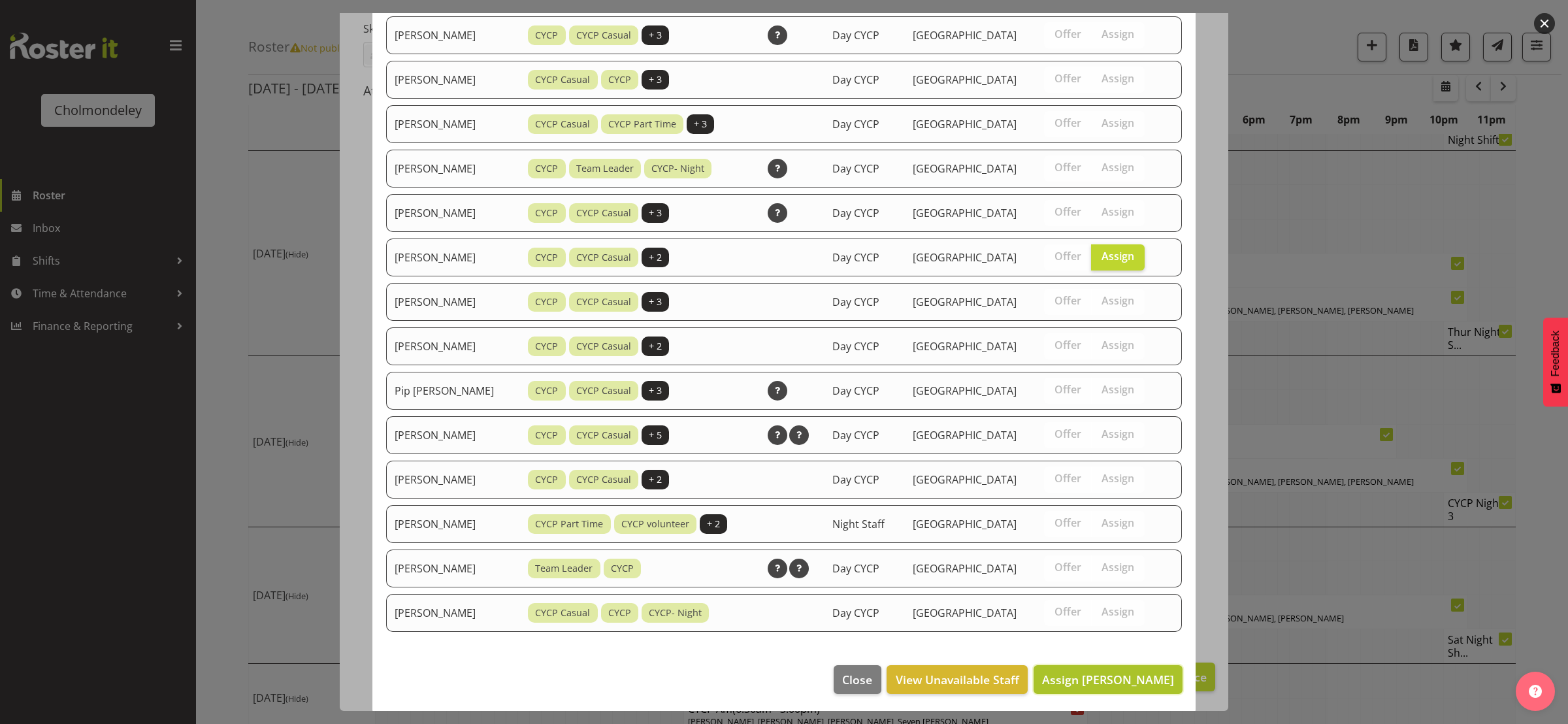
click at [1128, 682] on span "Assign [PERSON_NAME]" at bounding box center [1108, 679] width 132 height 15
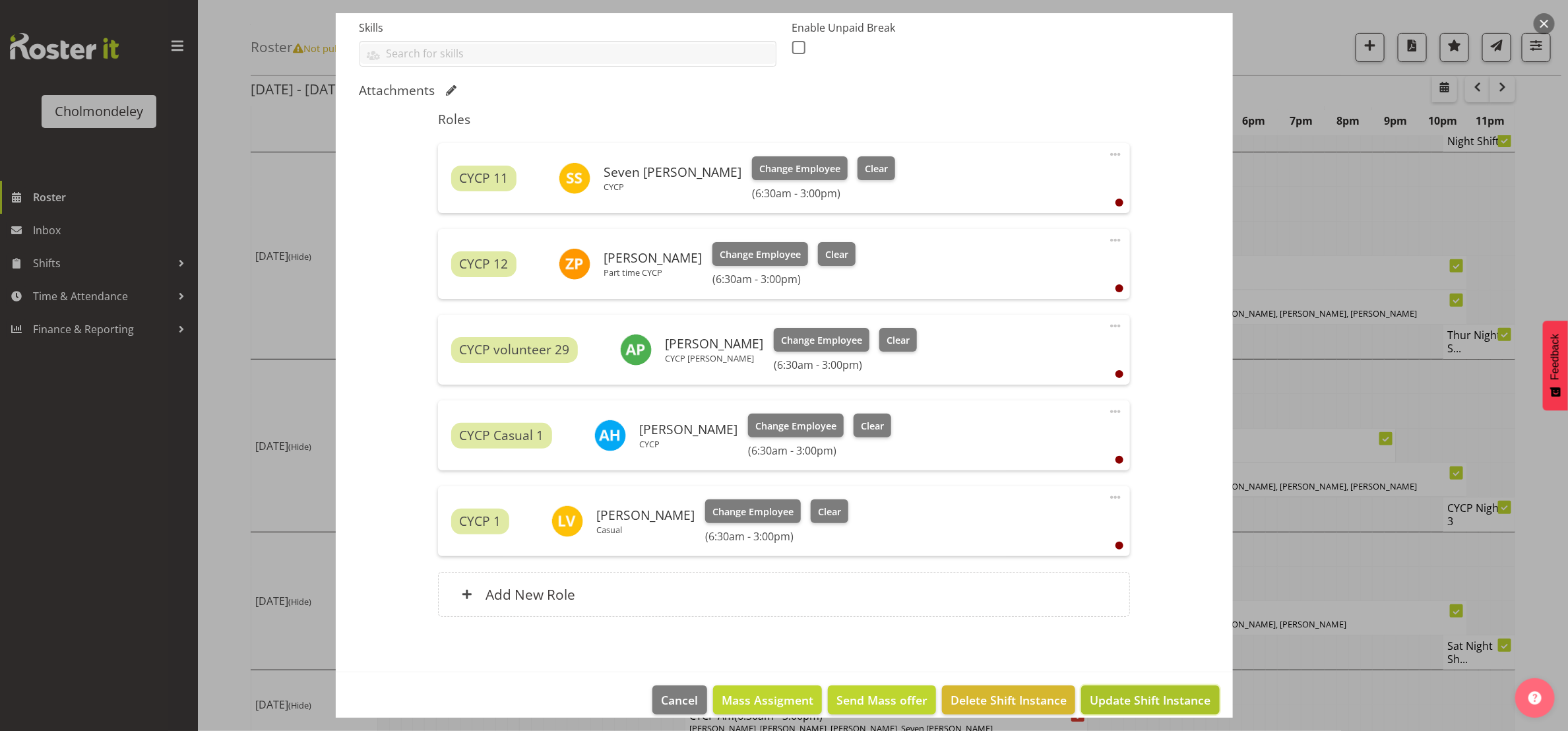
click at [1156, 706] on span "Update Shift Instance" at bounding box center [1150, 700] width 121 height 17
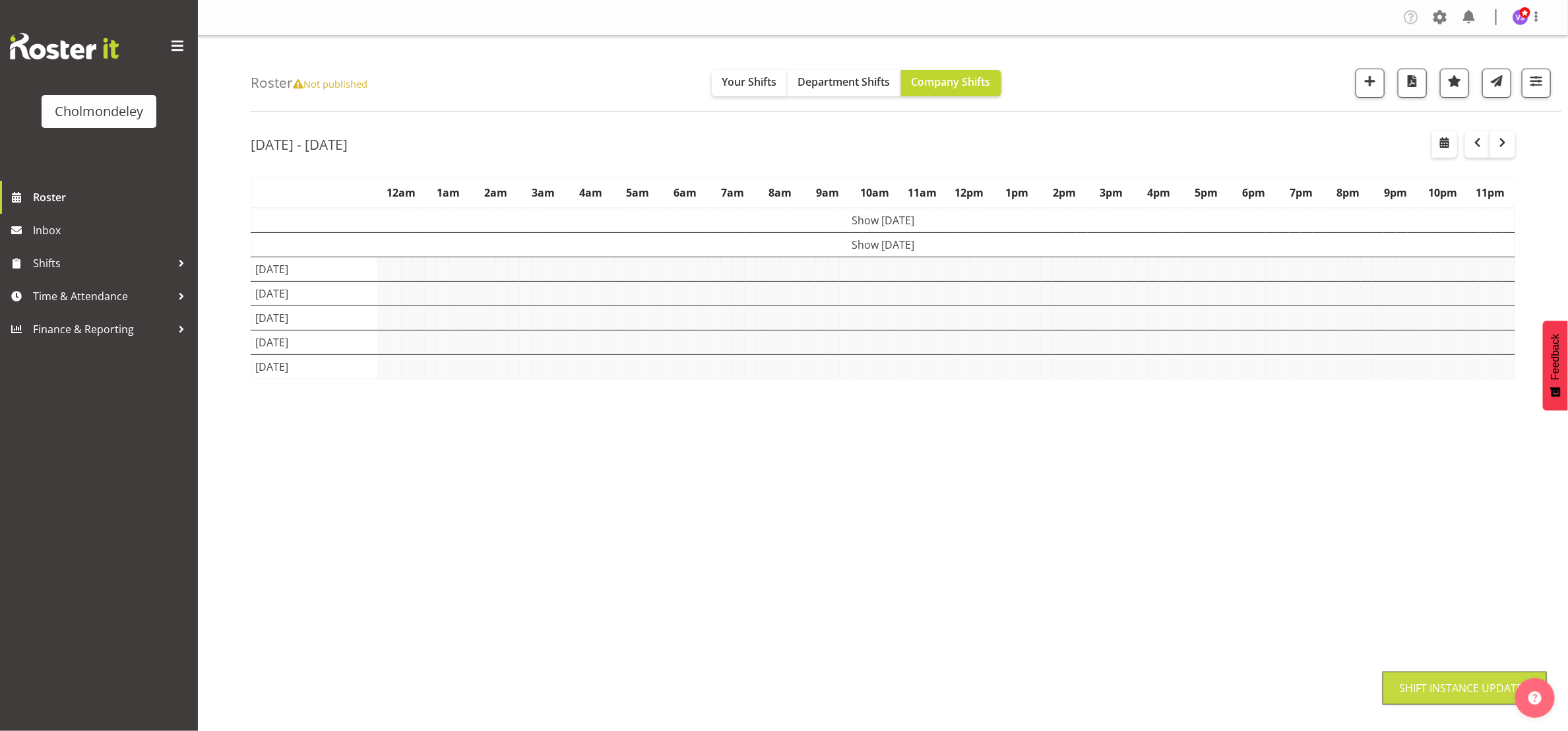
scroll to position [0, 0]
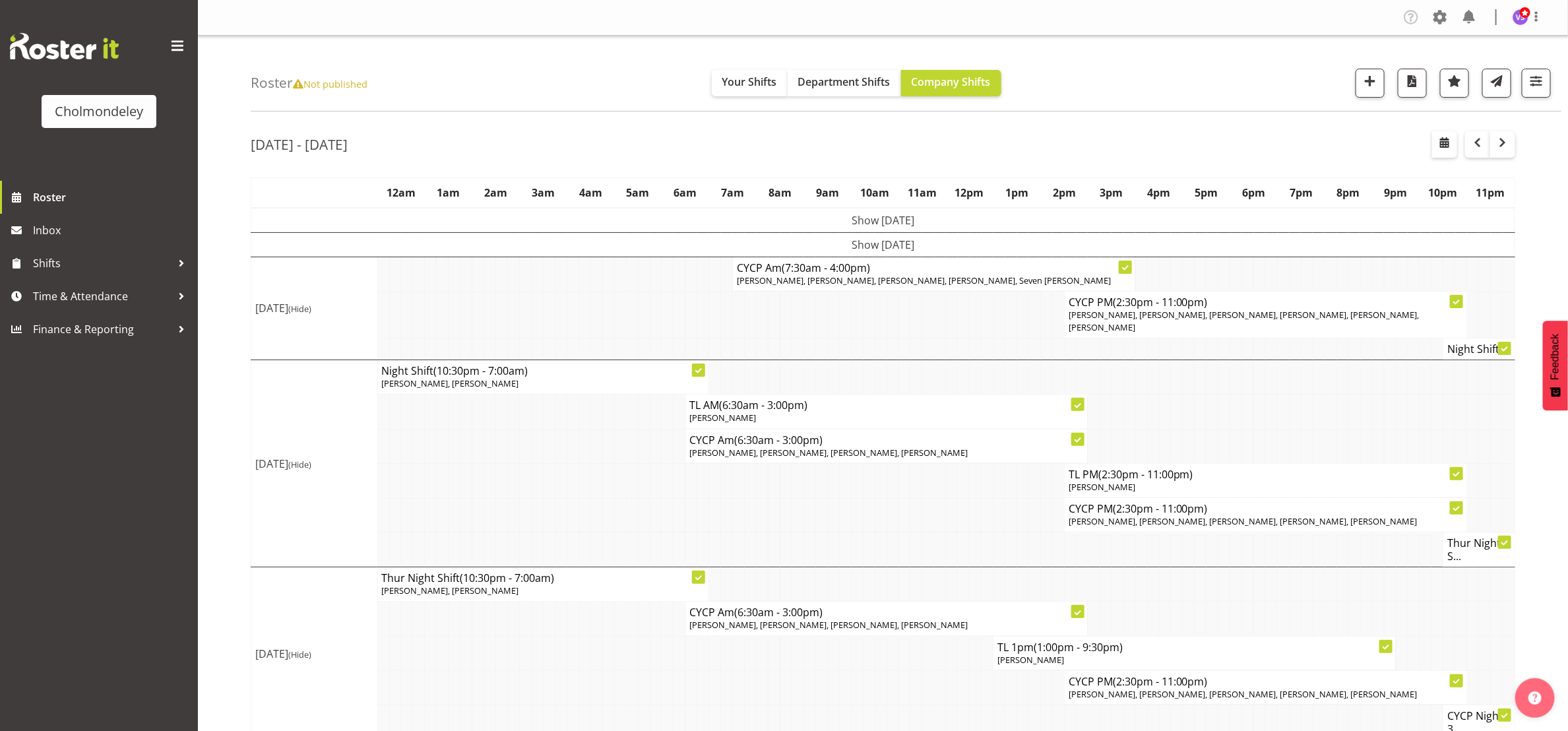
click at [618, 497] on td at bounding box center [620, 514] width 12 height 34
click at [596, 86] on div "Roster Not published Your Shifts Department Shifts Company Shifts All Locations…" at bounding box center [906, 73] width 1310 height 76
click at [1197, 108] on div "Roster Not published Your Shifts Department Shifts Company Shifts All Locations…" at bounding box center [906, 73] width 1310 height 76
click at [1536, 20] on span at bounding box center [1536, 16] width 16 height 16
click at [1483, 74] on link "Log Out" at bounding box center [1480, 69] width 127 height 24
